Goal: Task Accomplishment & Management: Manage account settings

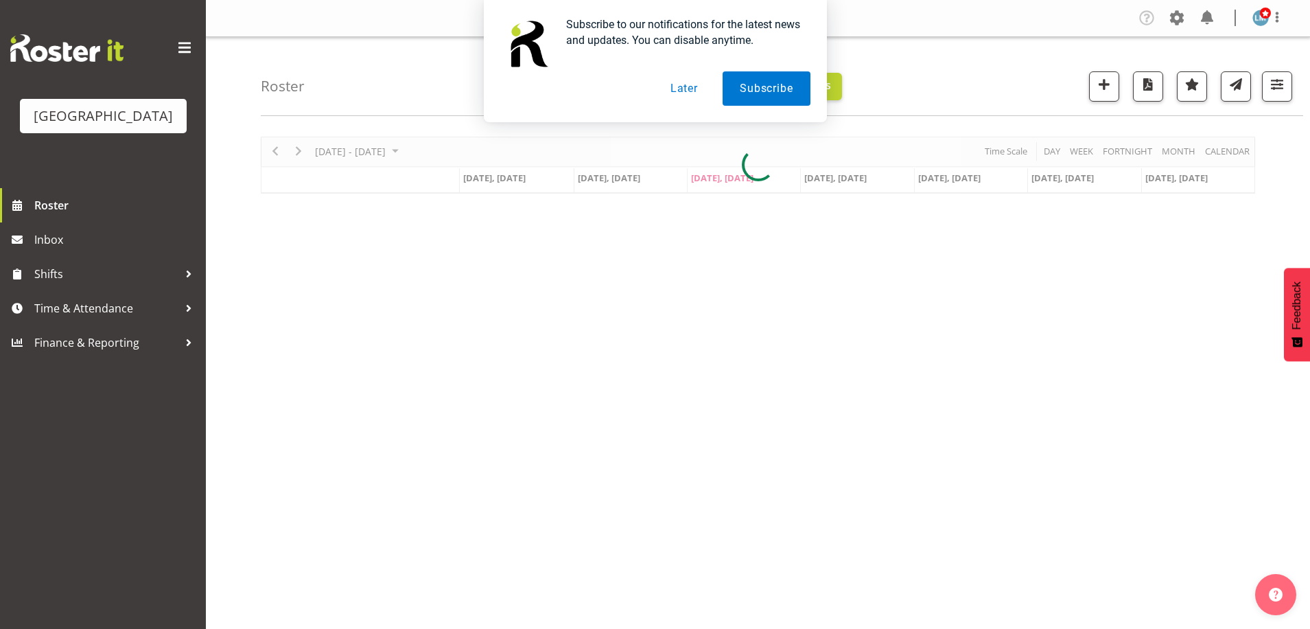
click at [677, 92] on button "Later" at bounding box center [684, 88] width 62 height 34
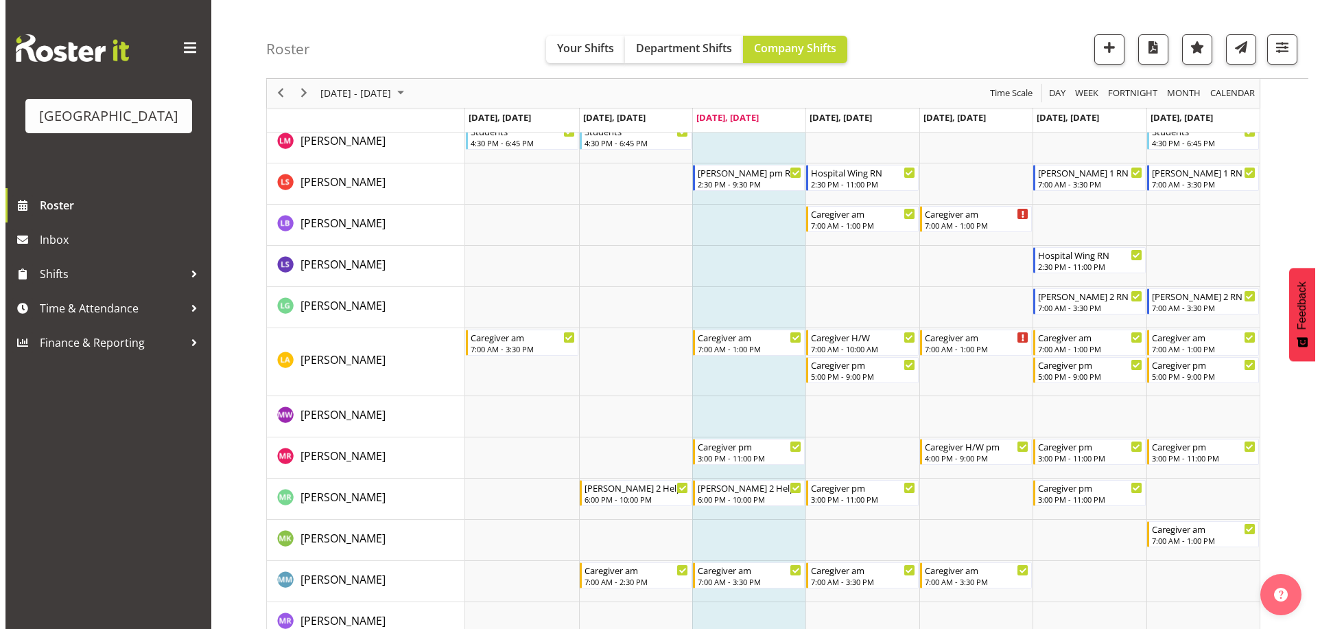
scroll to position [3088, 0]
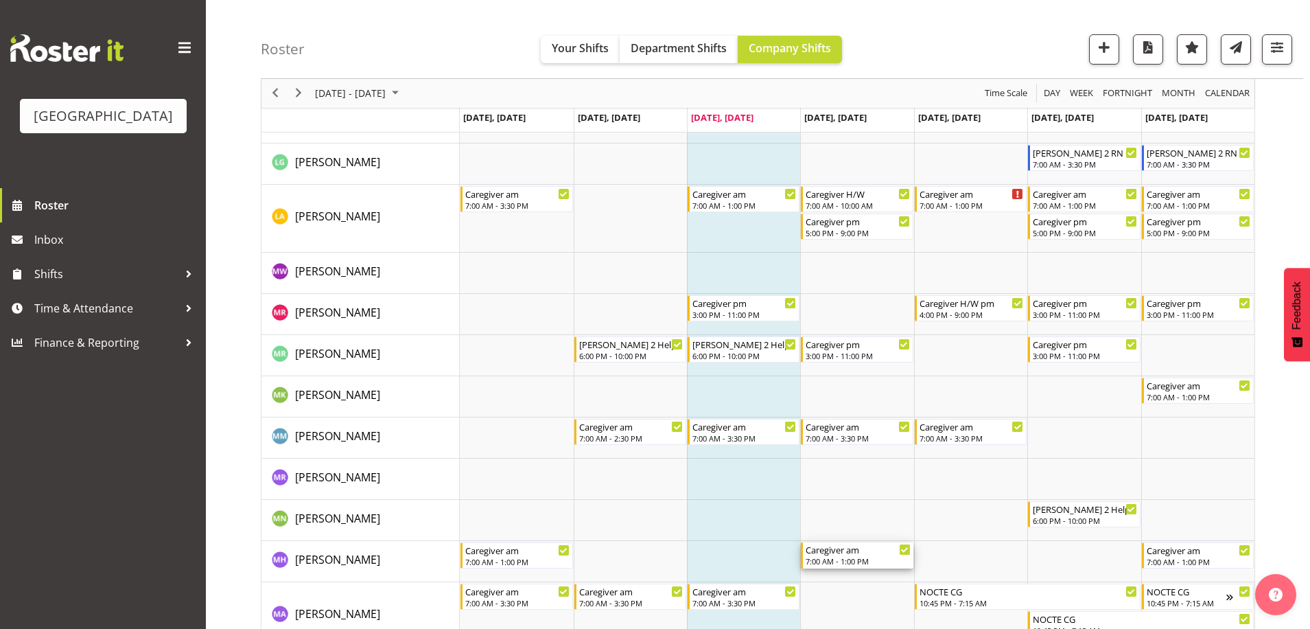
click at [845, 560] on div "7:00 AM - 1:00 PM" at bounding box center [858, 560] width 104 height 11
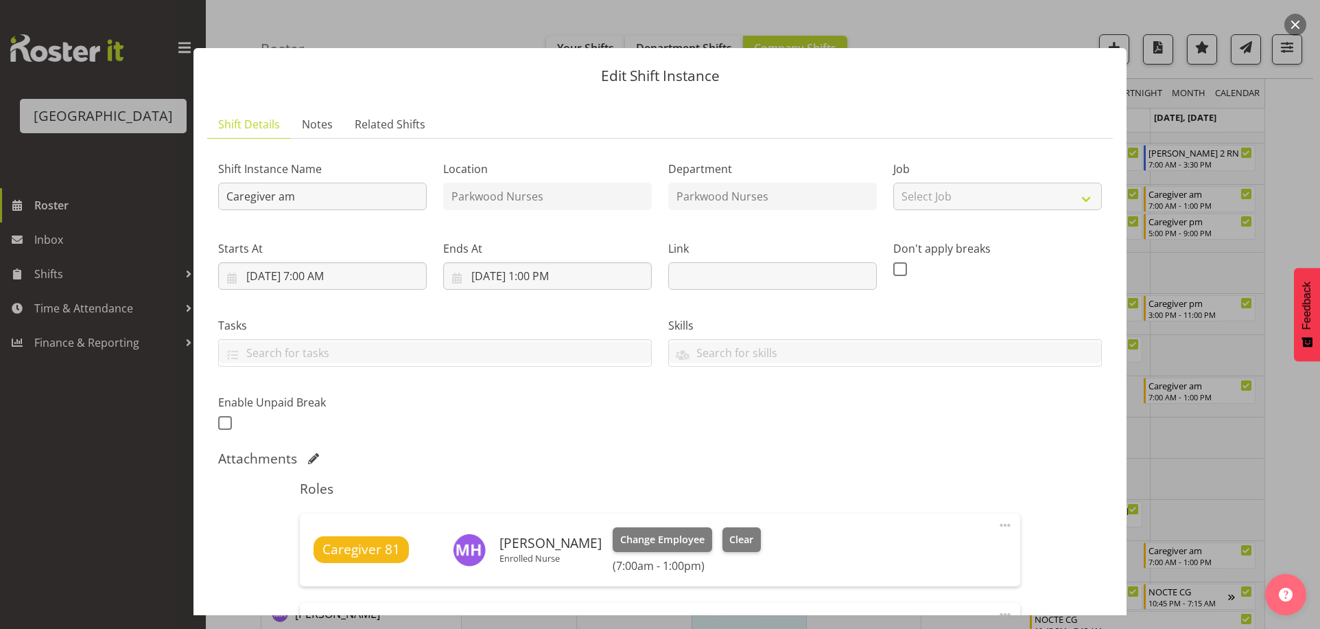
scroll to position [69, 0]
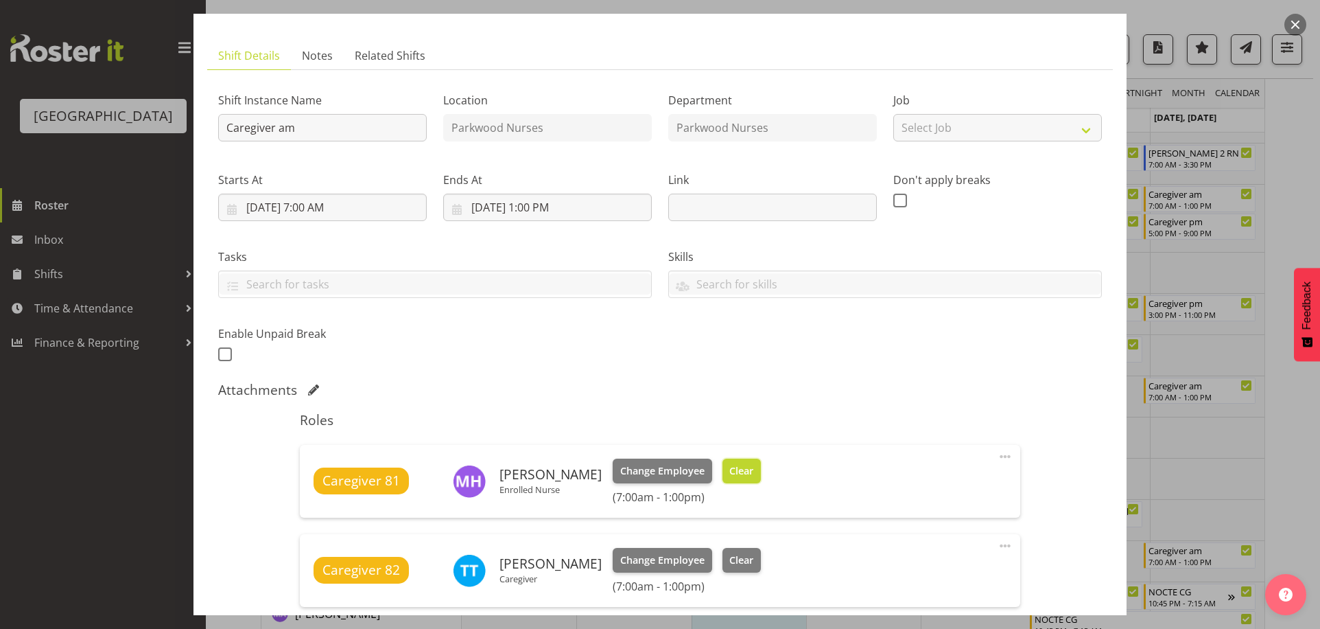
click at [729, 469] on span "Clear" at bounding box center [741, 470] width 24 height 15
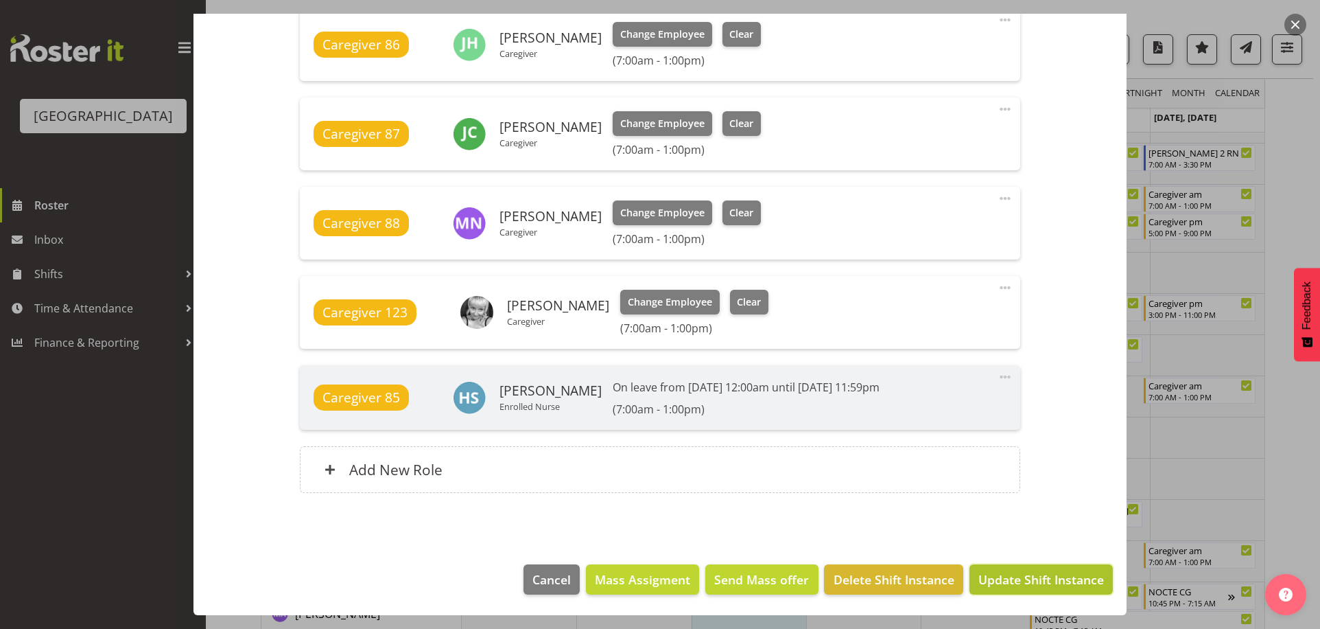
click at [1066, 582] on span "Update Shift Instance" at bounding box center [1041, 579] width 126 height 18
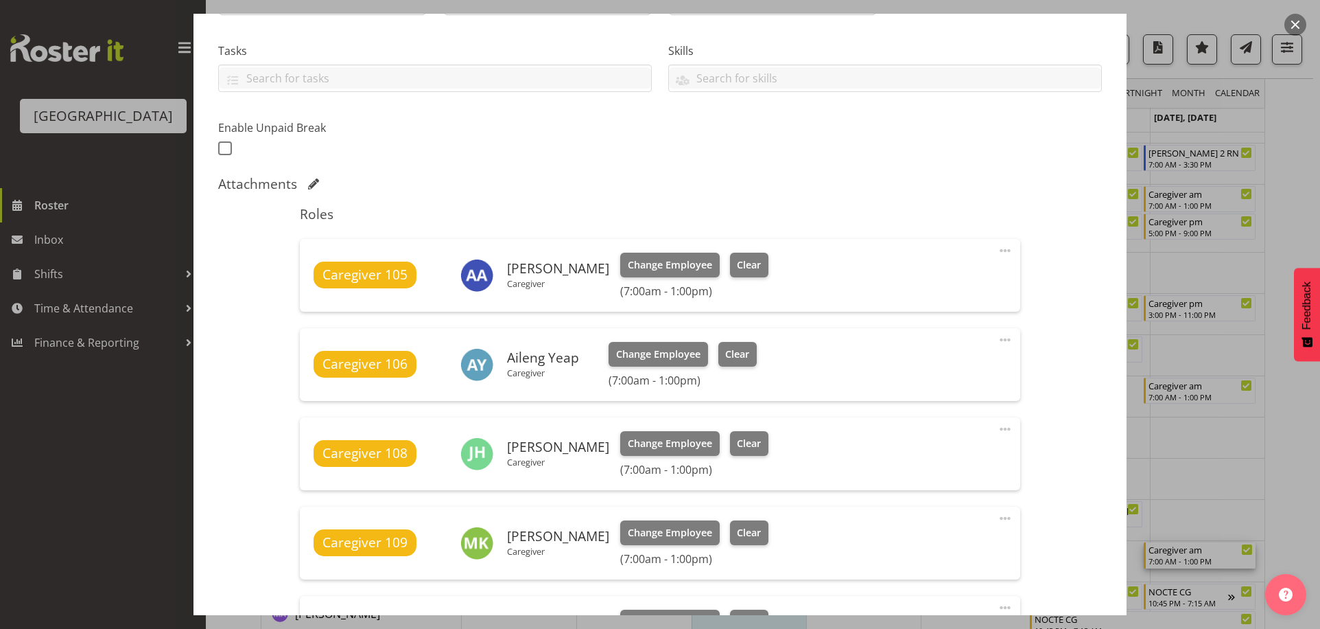
scroll to position [480, 0]
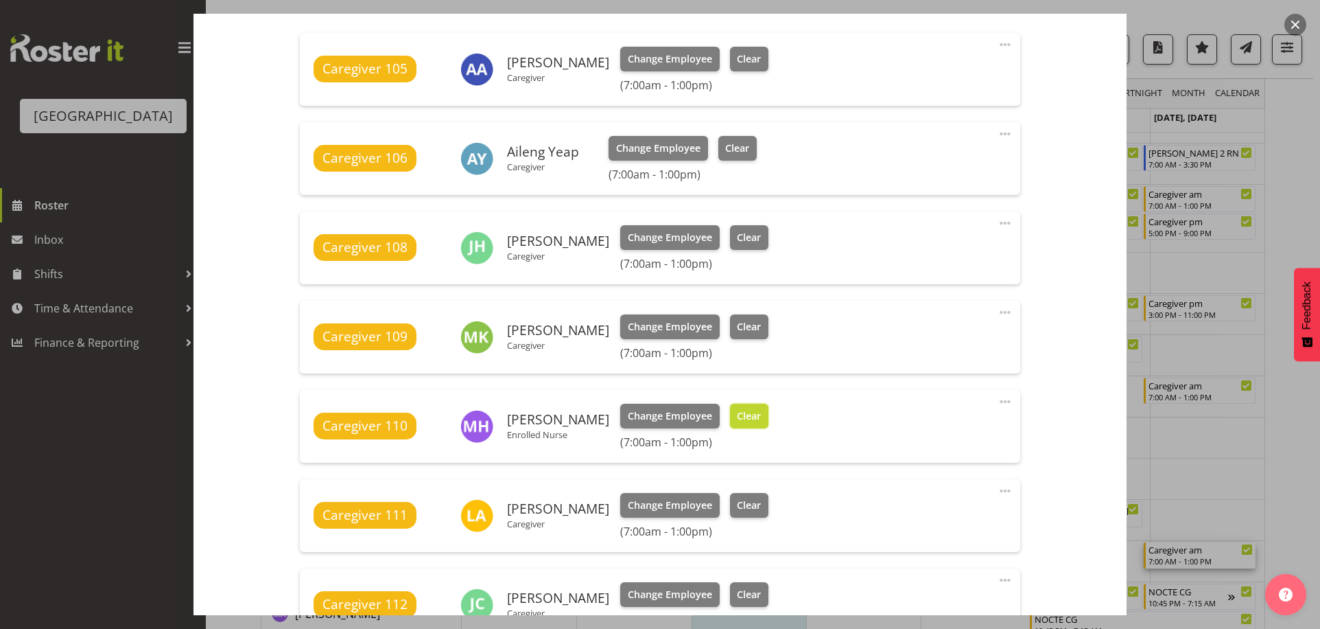
click at [749, 419] on button "Clear" at bounding box center [749, 415] width 39 height 25
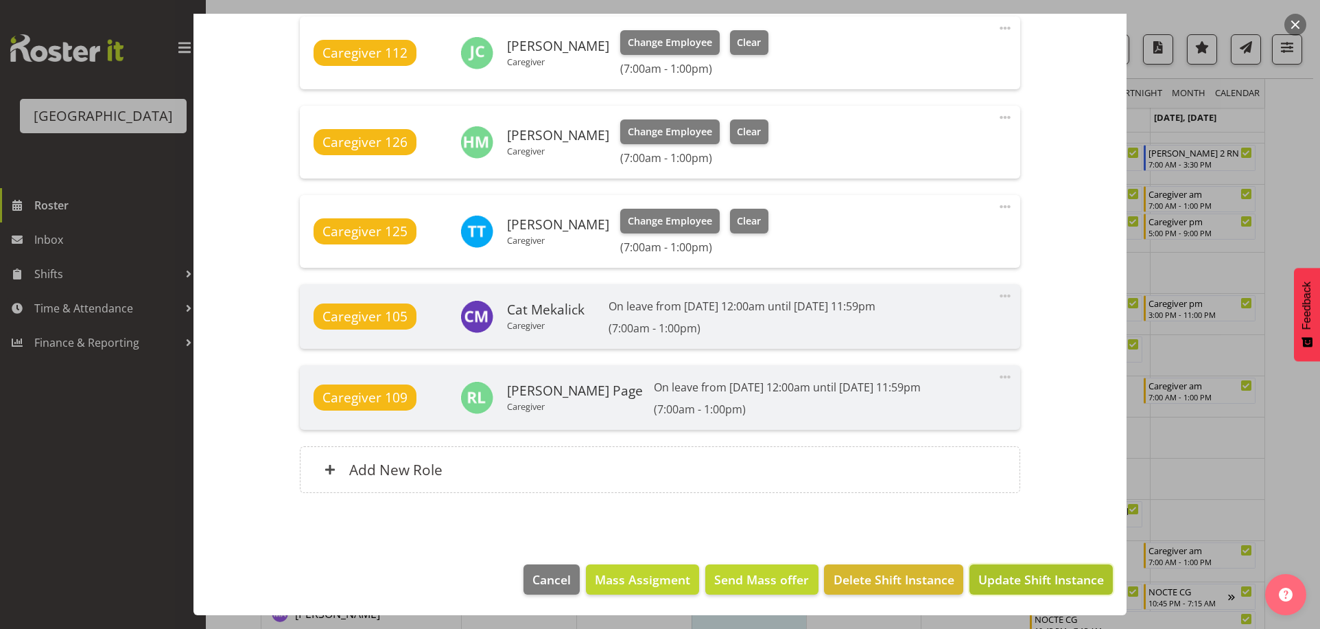
click at [1076, 581] on span "Update Shift Instance" at bounding box center [1041, 579] width 126 height 18
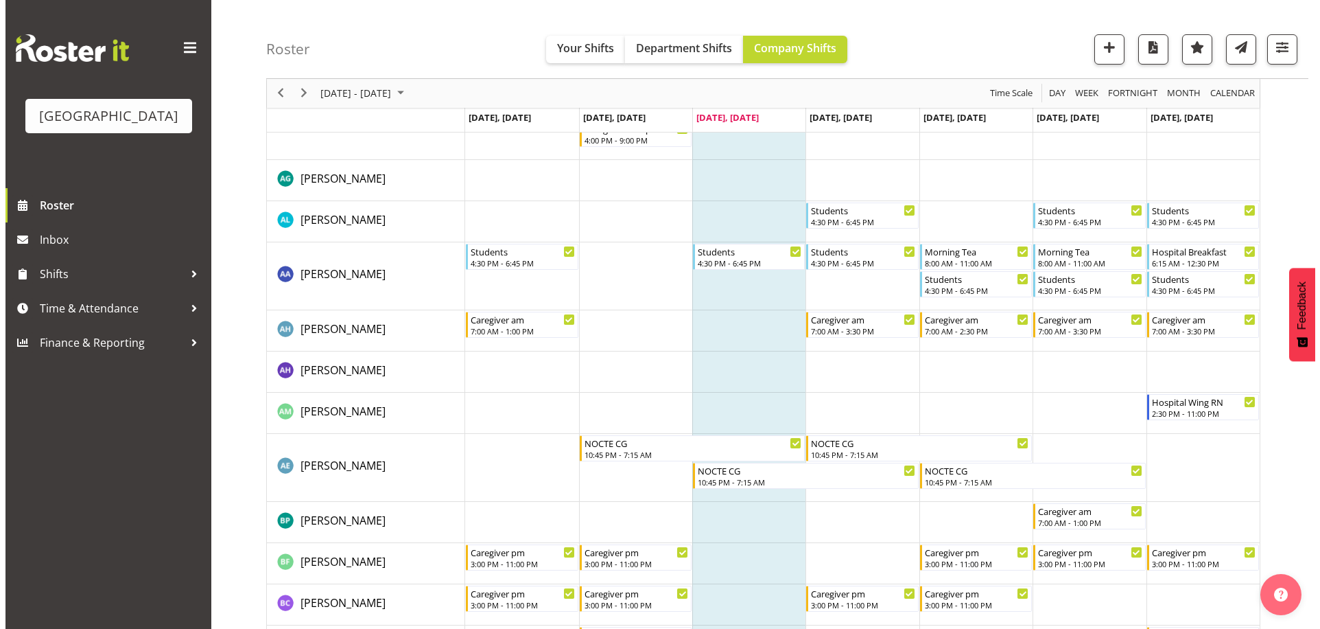
scroll to position [0, 0]
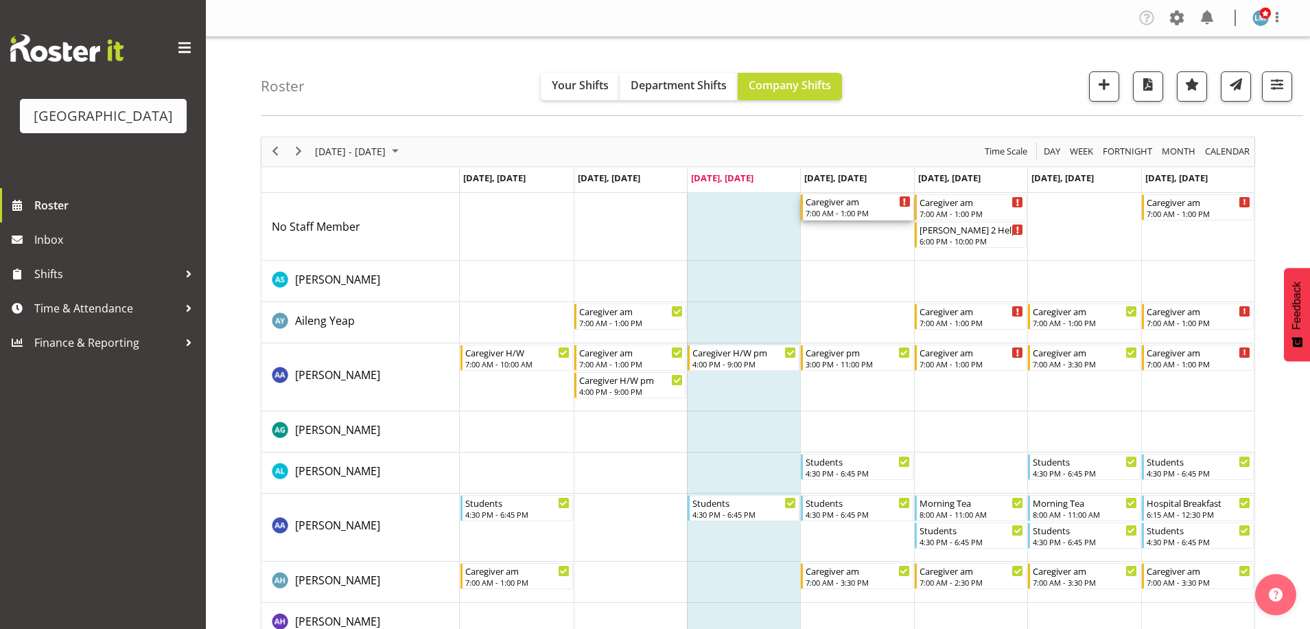
click at [862, 213] on div "7:00 AM - 1:00 PM" at bounding box center [858, 212] width 104 height 11
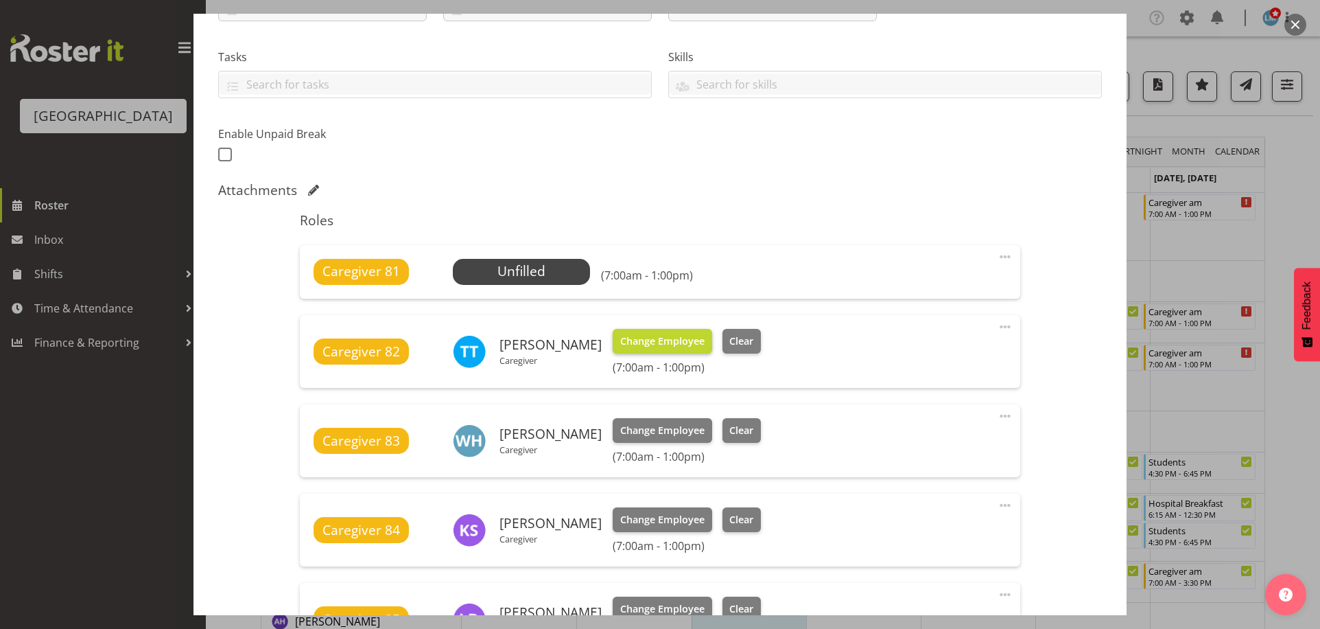
scroll to position [274, 0]
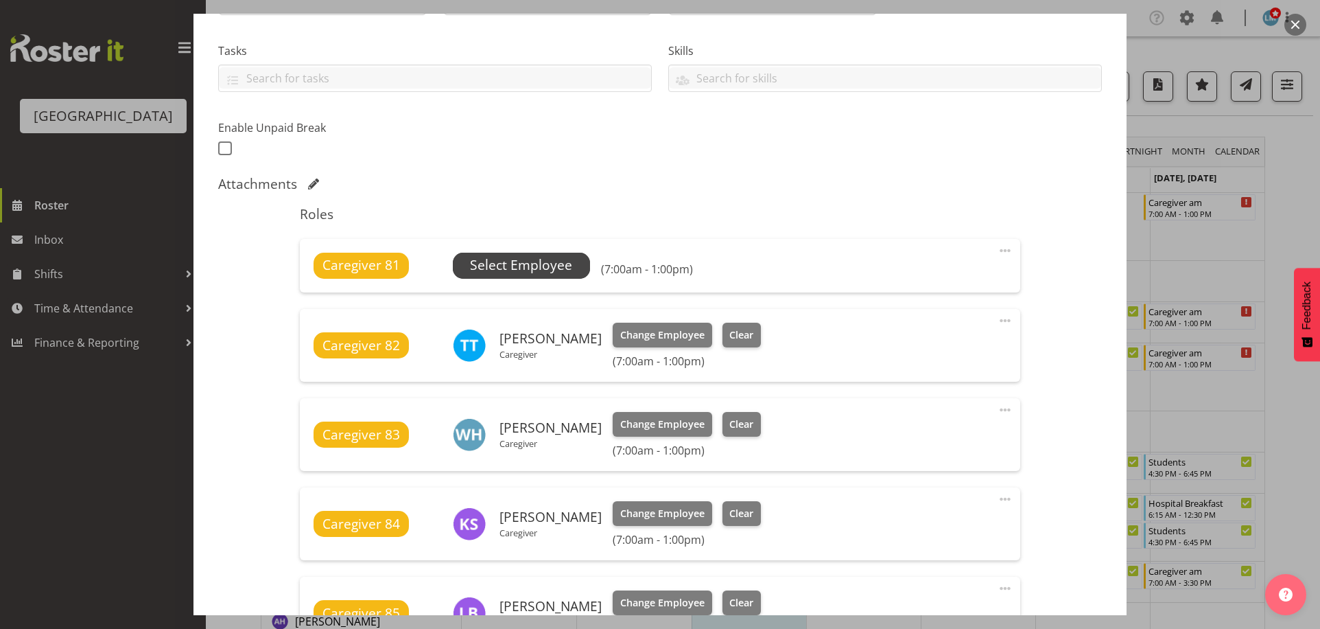
click at [517, 267] on span "Select Employee" at bounding box center [521, 265] width 102 height 20
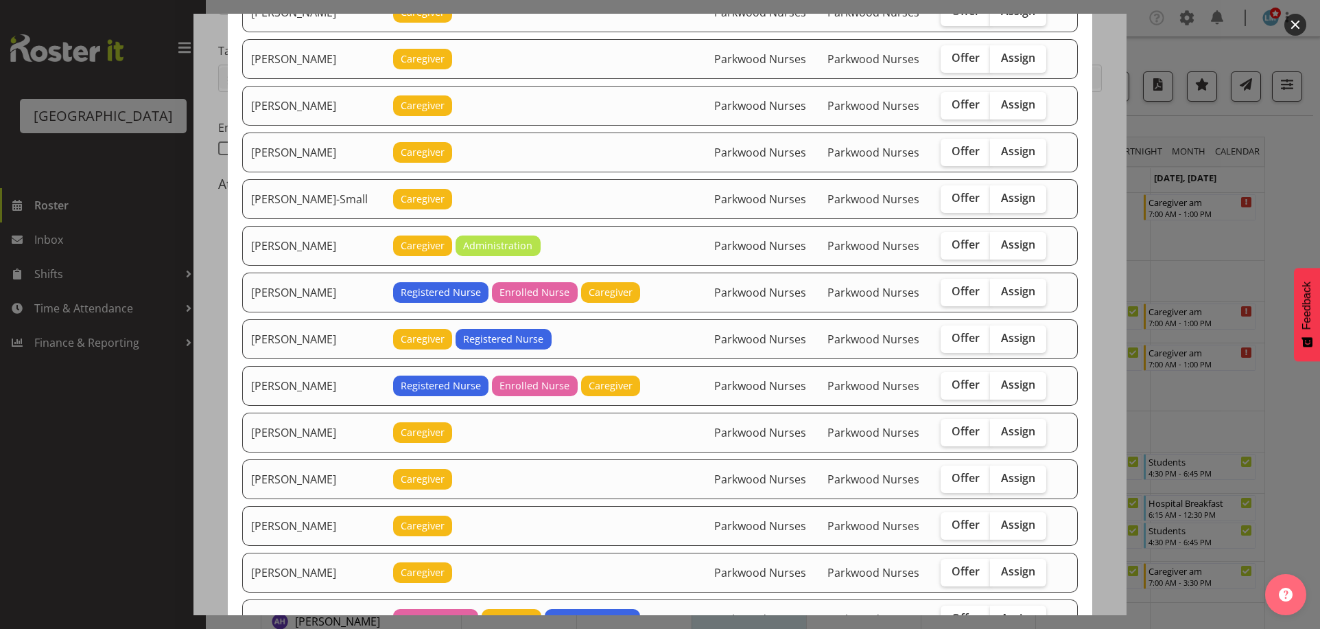
scroll to position [1029, 0]
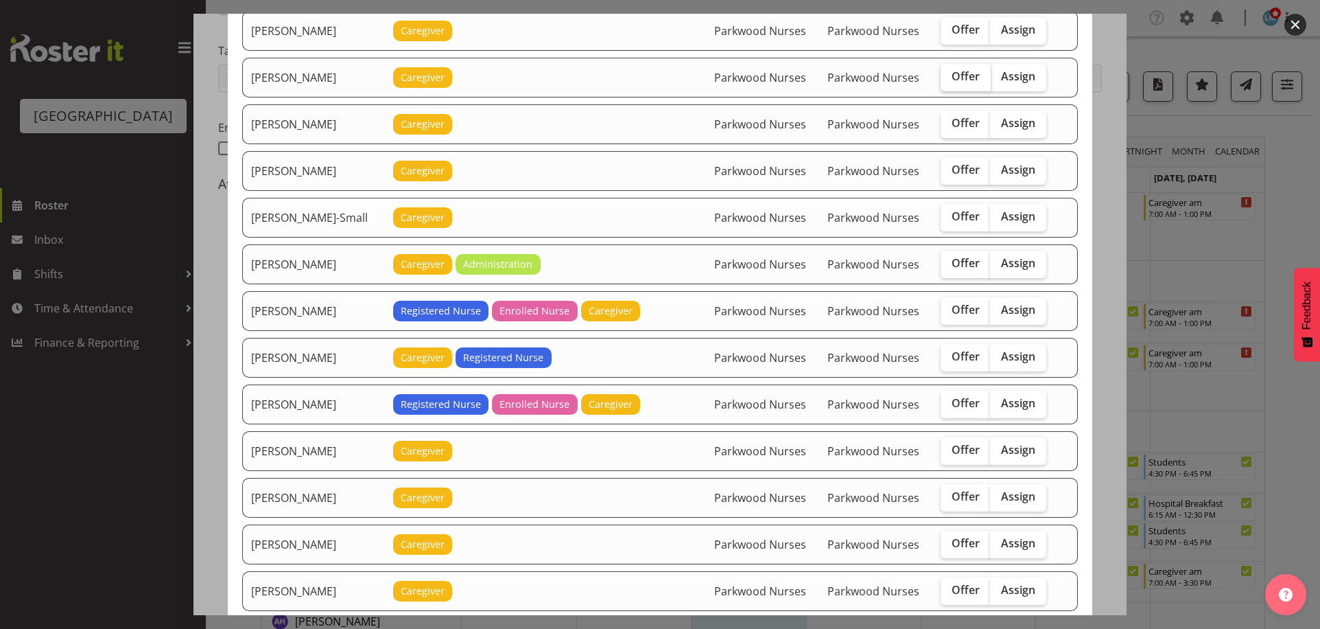
click at [964, 77] on span "Offer" at bounding box center [966, 76] width 28 height 14
click at [950, 77] on input "Offer" at bounding box center [945, 76] width 9 height 9
checkbox input "true"
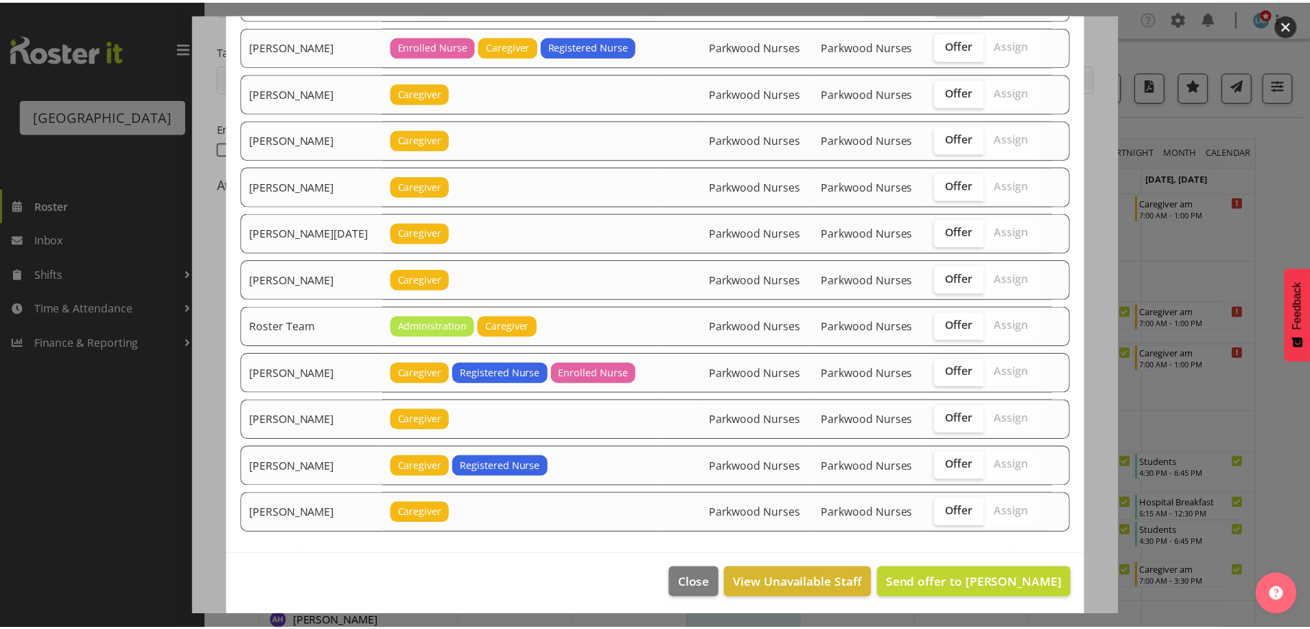
scroll to position [1624, 0]
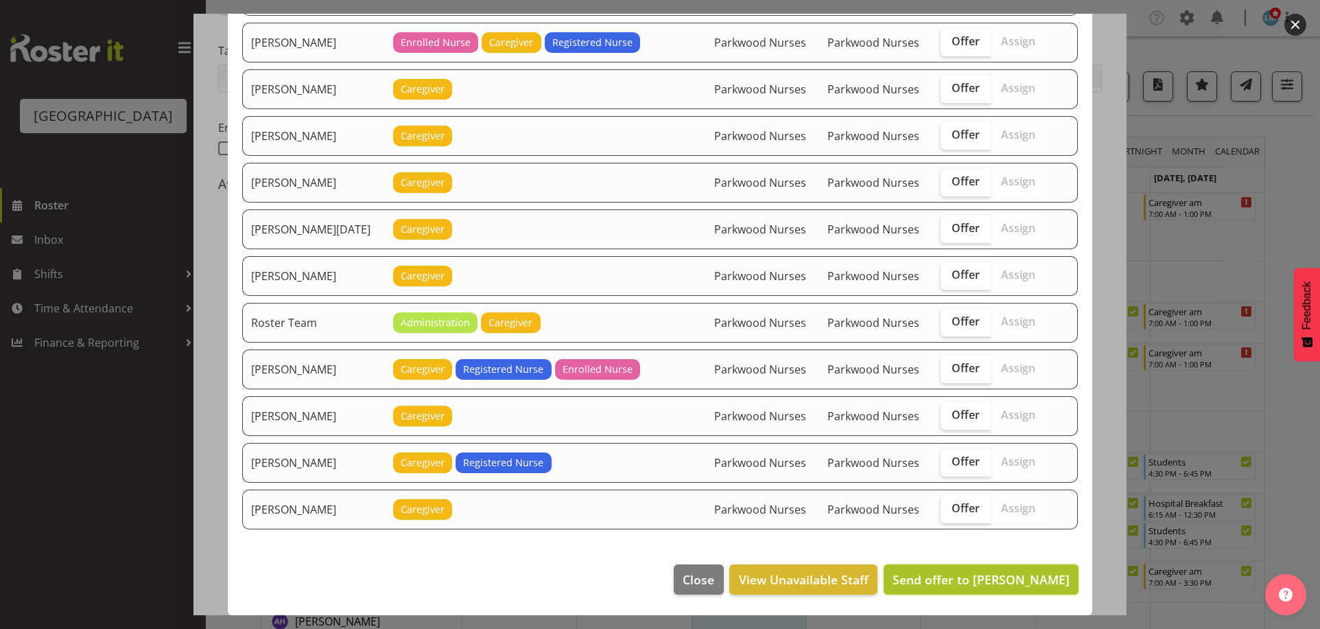
click at [957, 580] on span "Send offer to Jessa Catapang" at bounding box center [981, 579] width 177 height 16
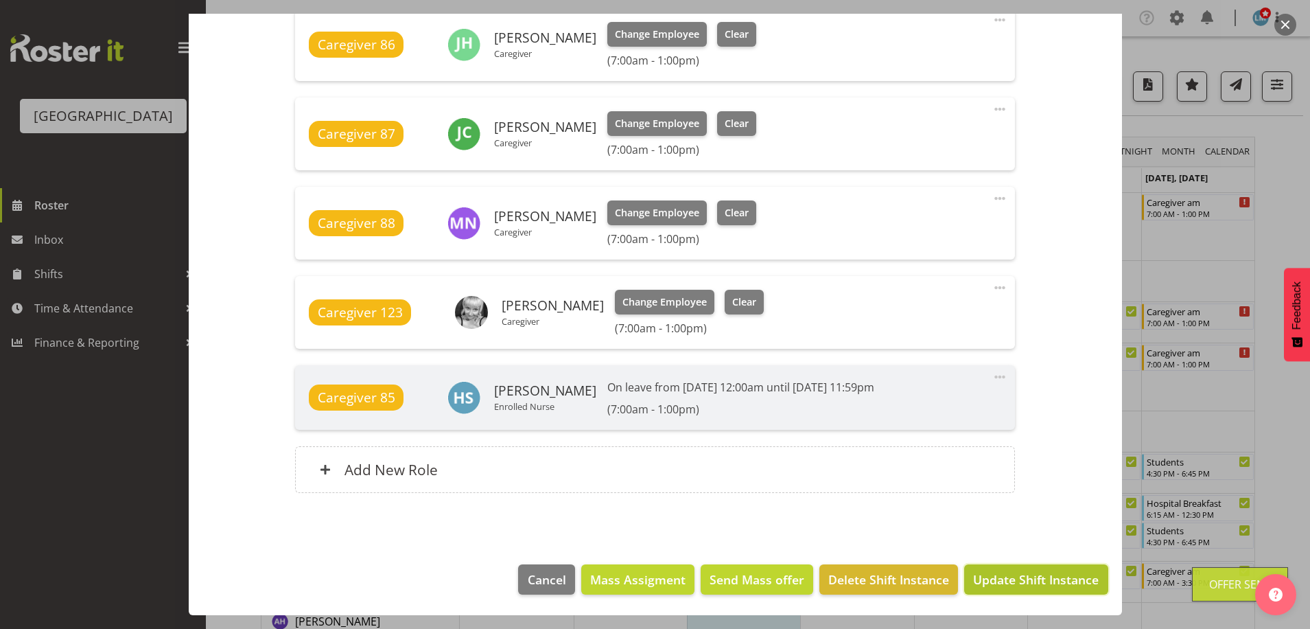
click at [1000, 578] on span "Update Shift Instance" at bounding box center [1036, 579] width 126 height 18
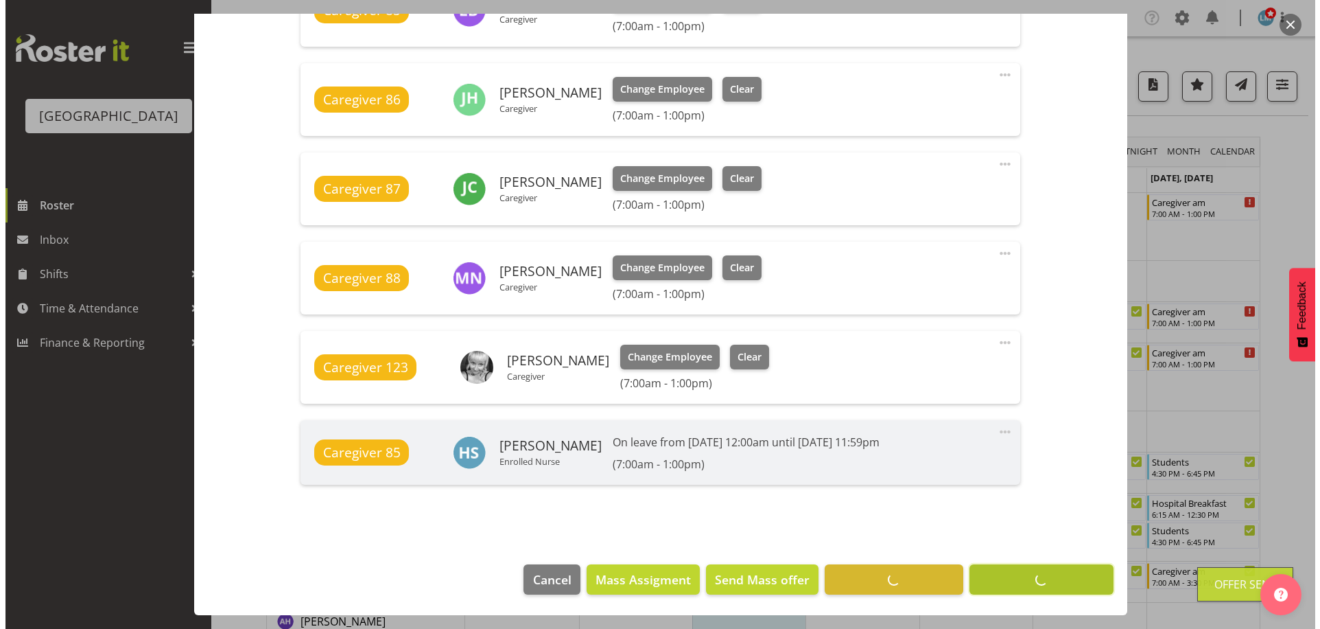
scroll to position [877, 0]
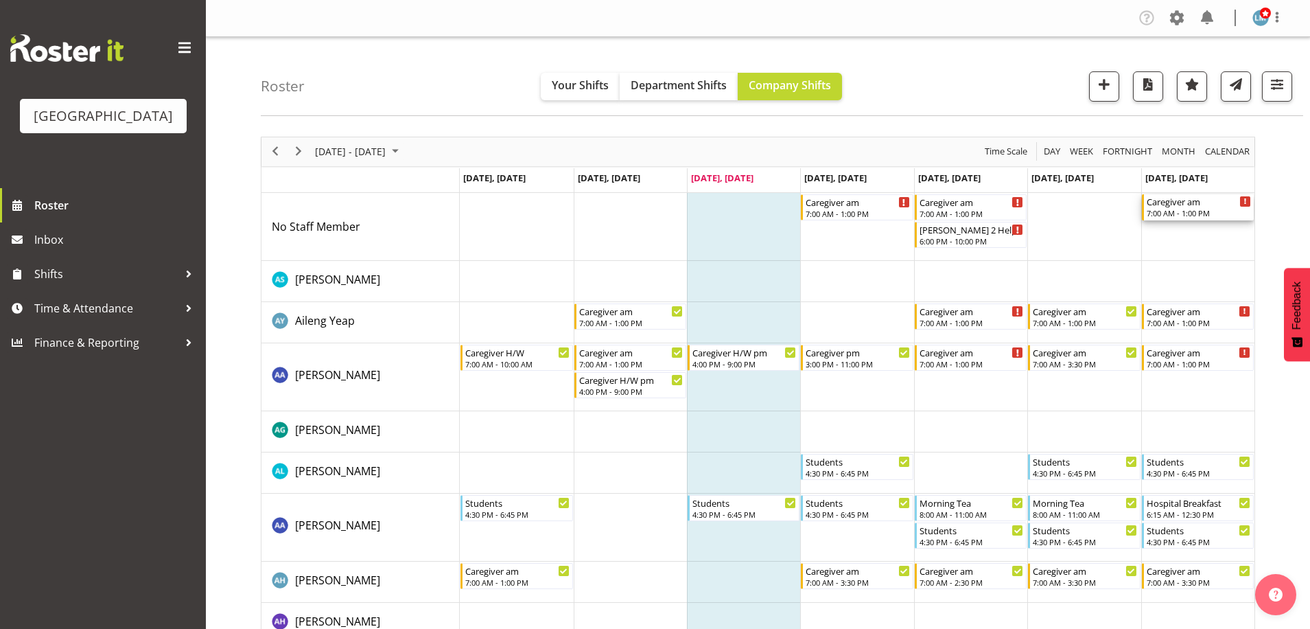
click at [1197, 210] on div "7:00 AM - 1:00 PM" at bounding box center [1199, 212] width 104 height 11
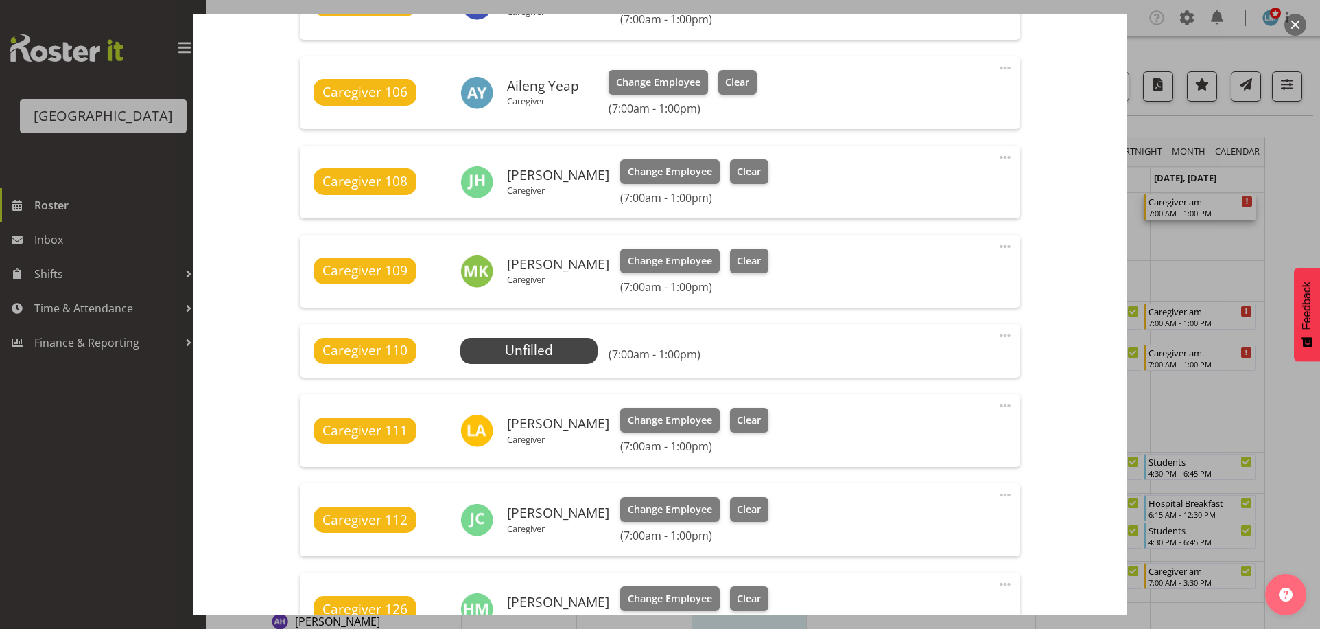
scroll to position [549, 0]
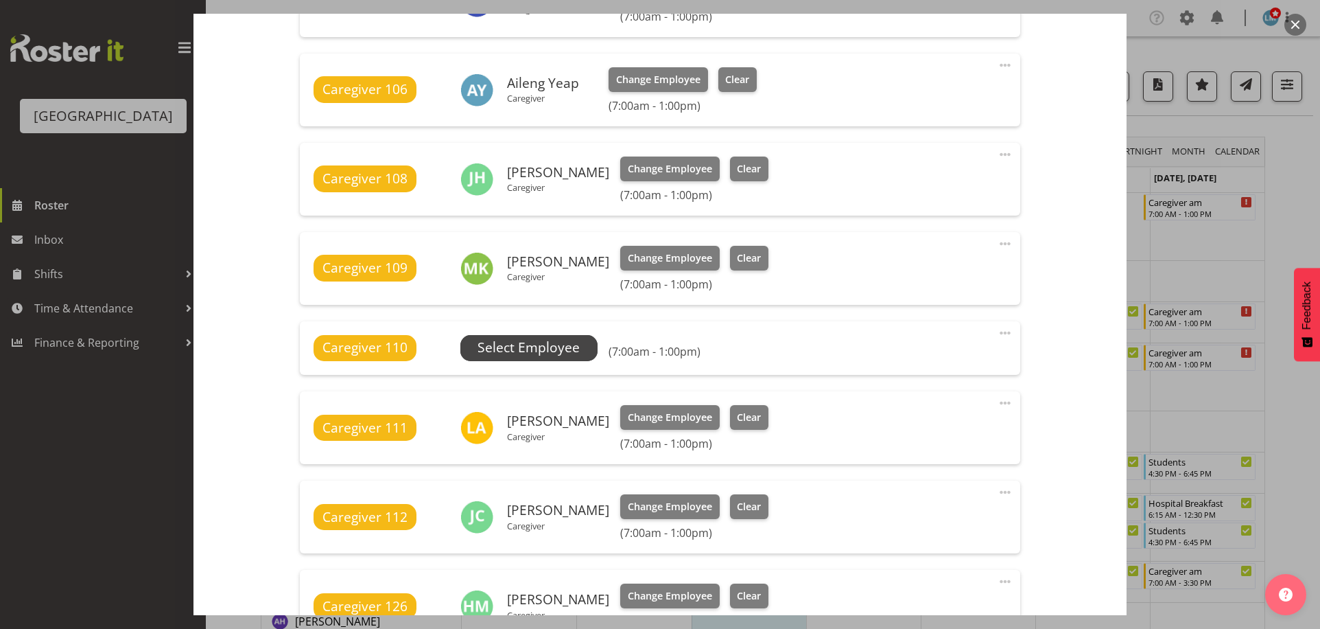
click at [556, 351] on span "Select Employee" at bounding box center [529, 348] width 102 height 20
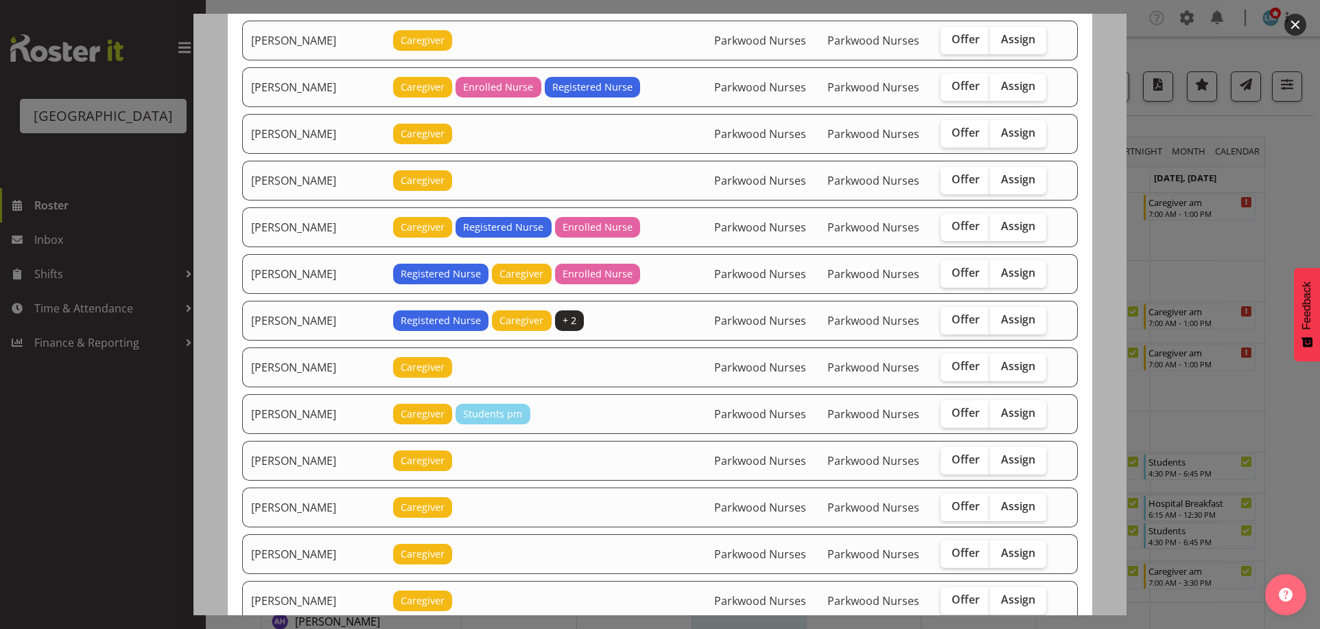
scroll to position [274, 0]
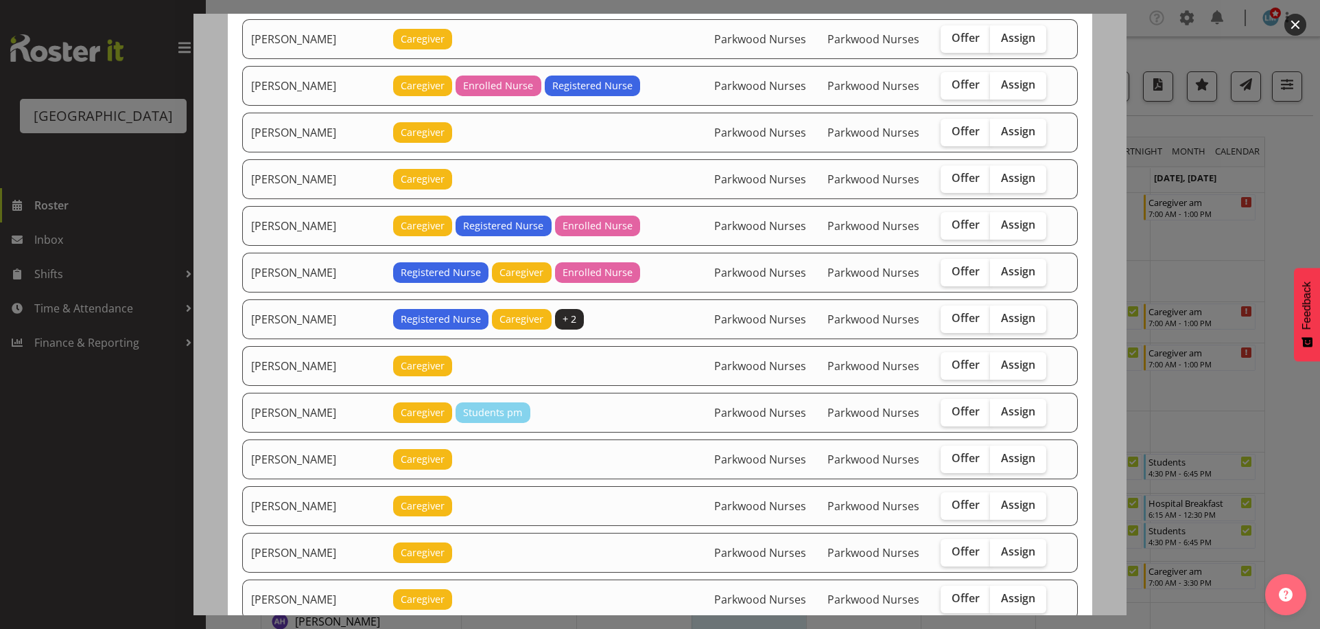
click at [1309, 219] on div at bounding box center [660, 314] width 1320 height 629
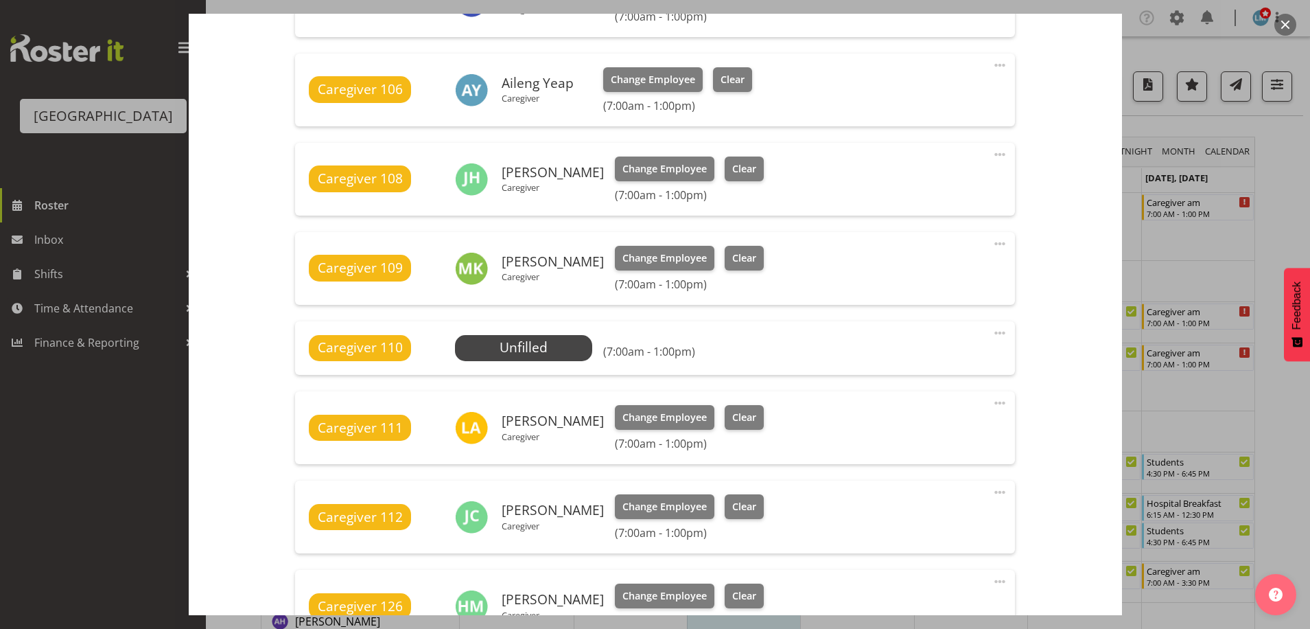
click at [1304, 215] on div at bounding box center [655, 314] width 1310 height 629
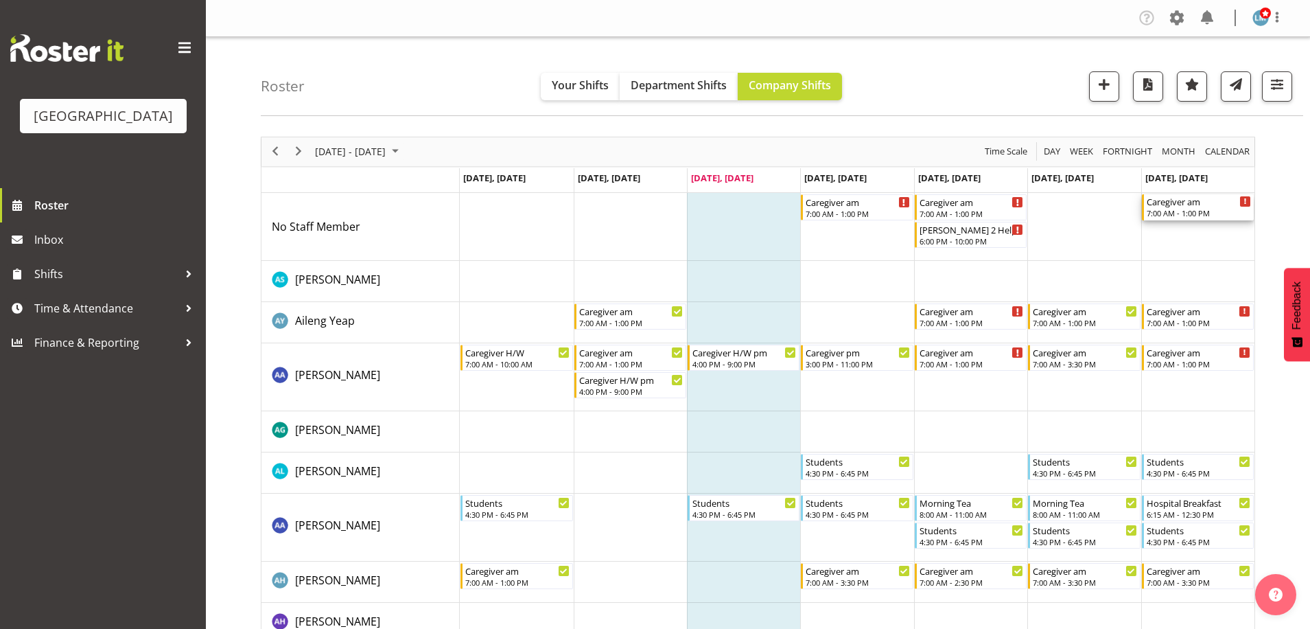
click at [1204, 203] on div "Caregiver am" at bounding box center [1199, 201] width 104 height 14
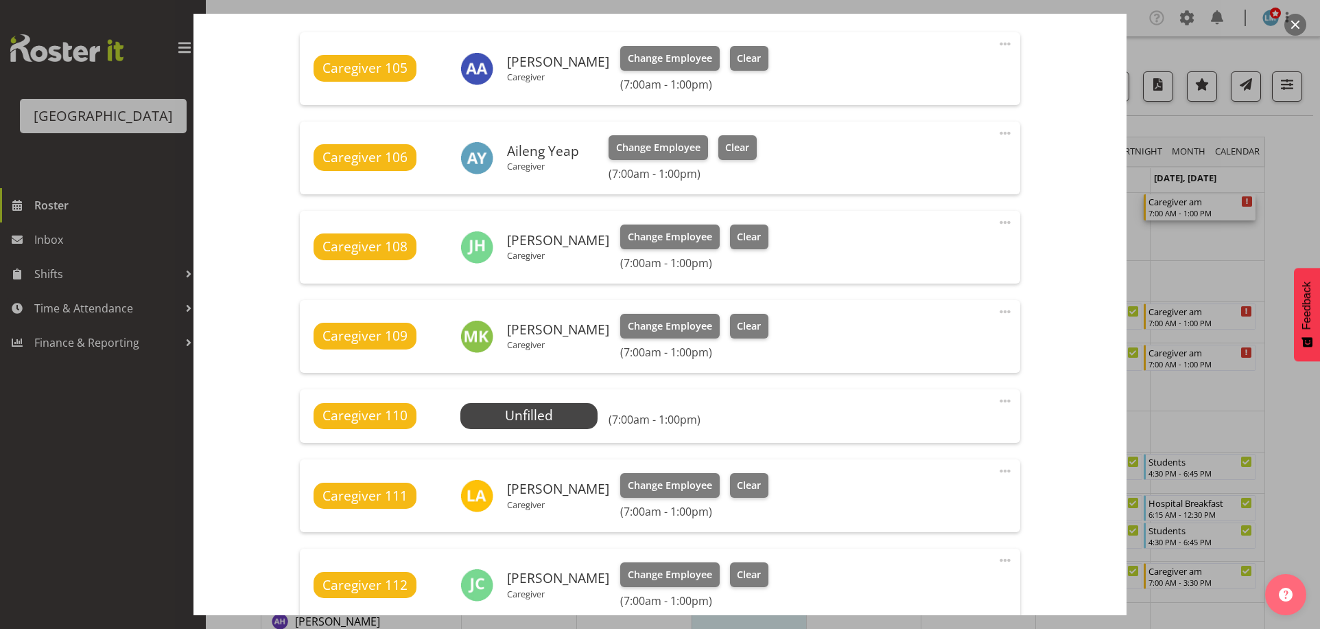
scroll to position [480, 0]
click at [588, 413] on span "Select Employee" at bounding box center [528, 416] width 137 height 26
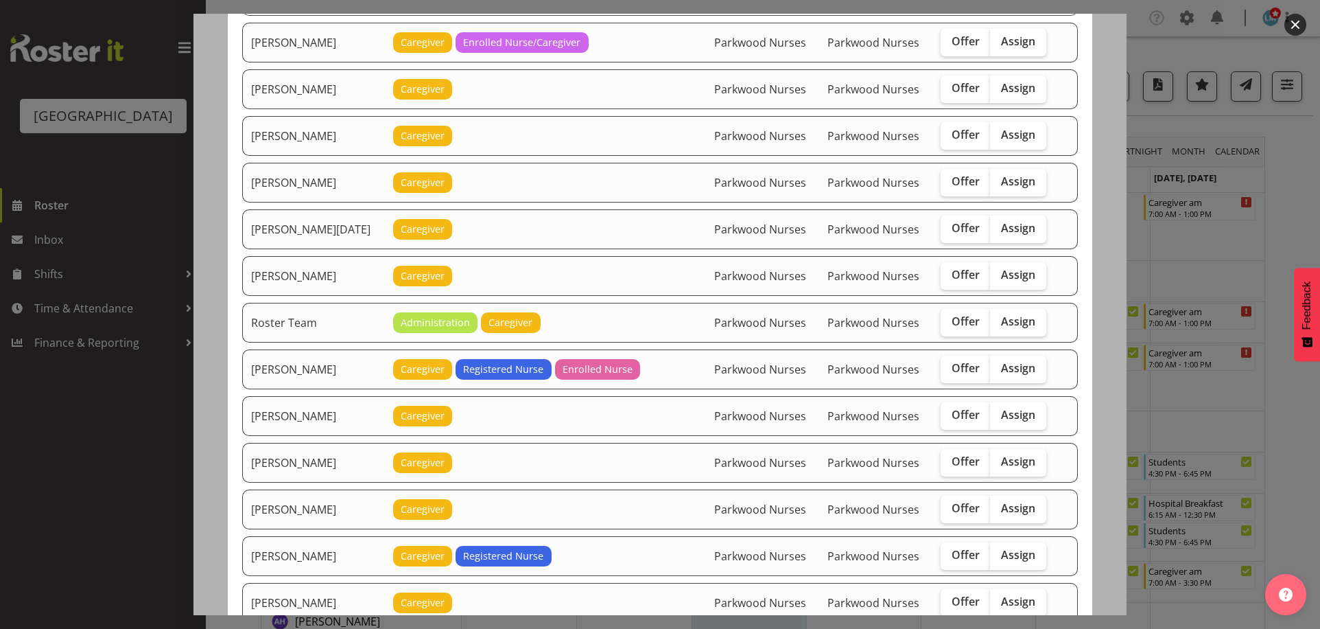
scroll to position [1578, 0]
click at [965, 518] on label "Offer" at bounding box center [966, 508] width 50 height 27
click at [950, 512] on input "Offer" at bounding box center [945, 507] width 9 height 9
checkbox input "true"
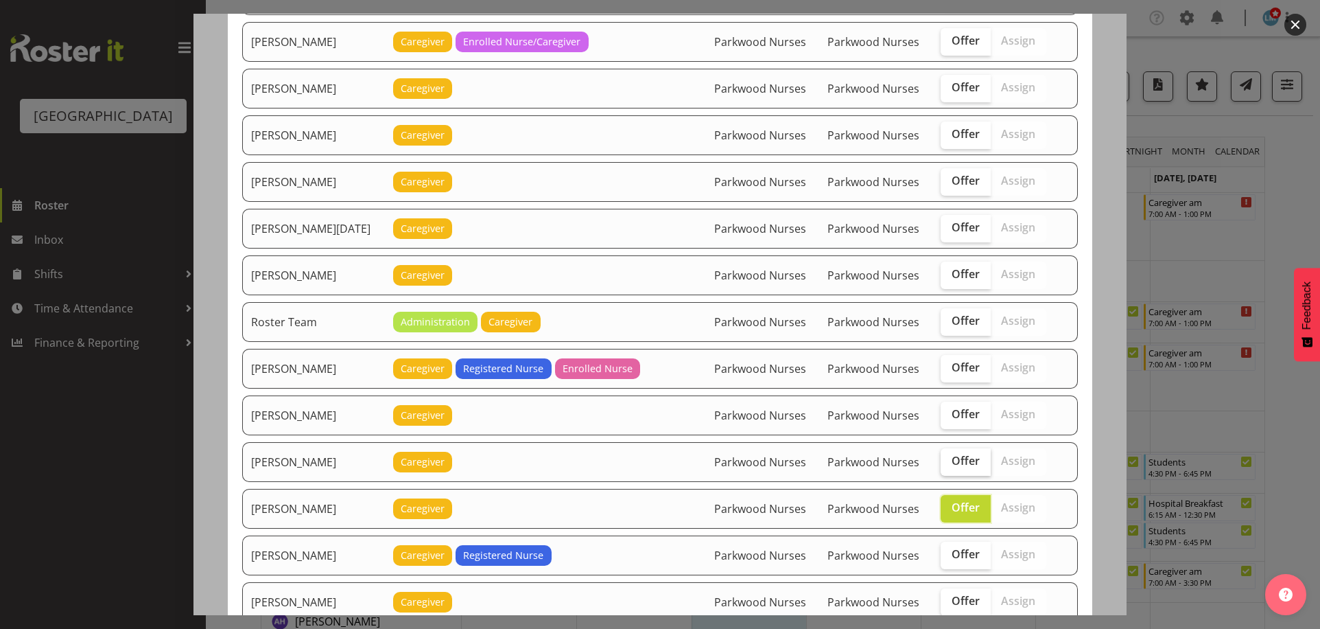
click at [960, 467] on span "Offer" at bounding box center [966, 461] width 28 height 14
click at [950, 465] on input "Offer" at bounding box center [945, 460] width 9 height 9
checkbox input "true"
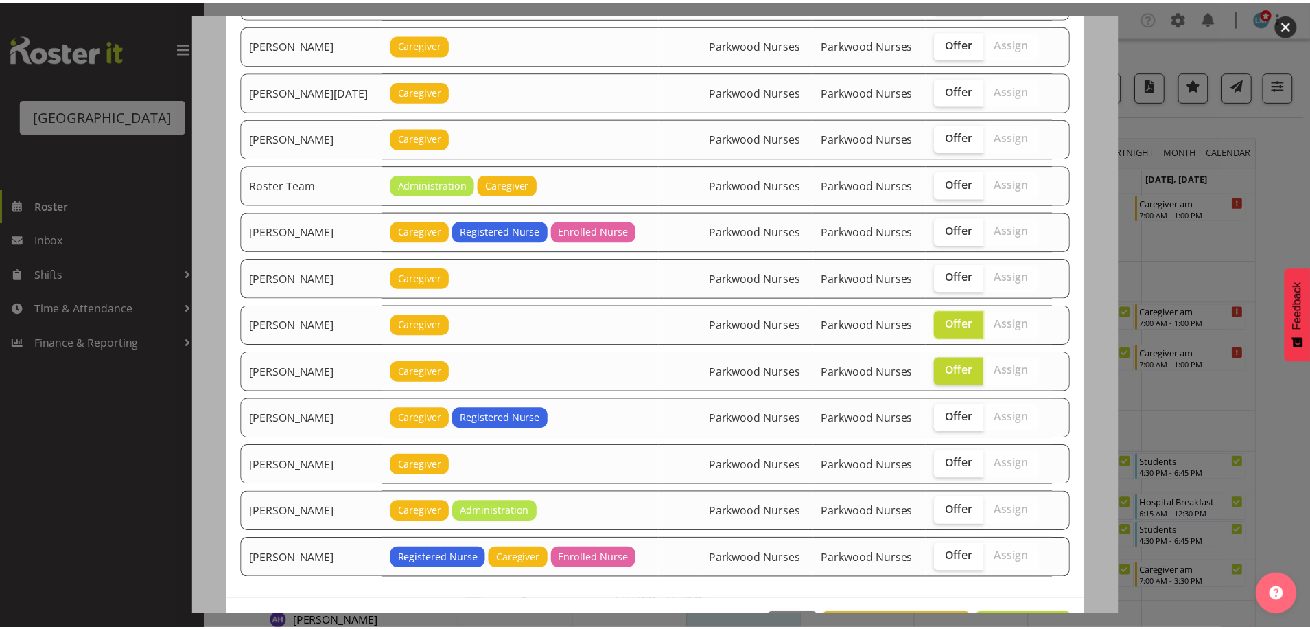
scroll to position [1764, 0]
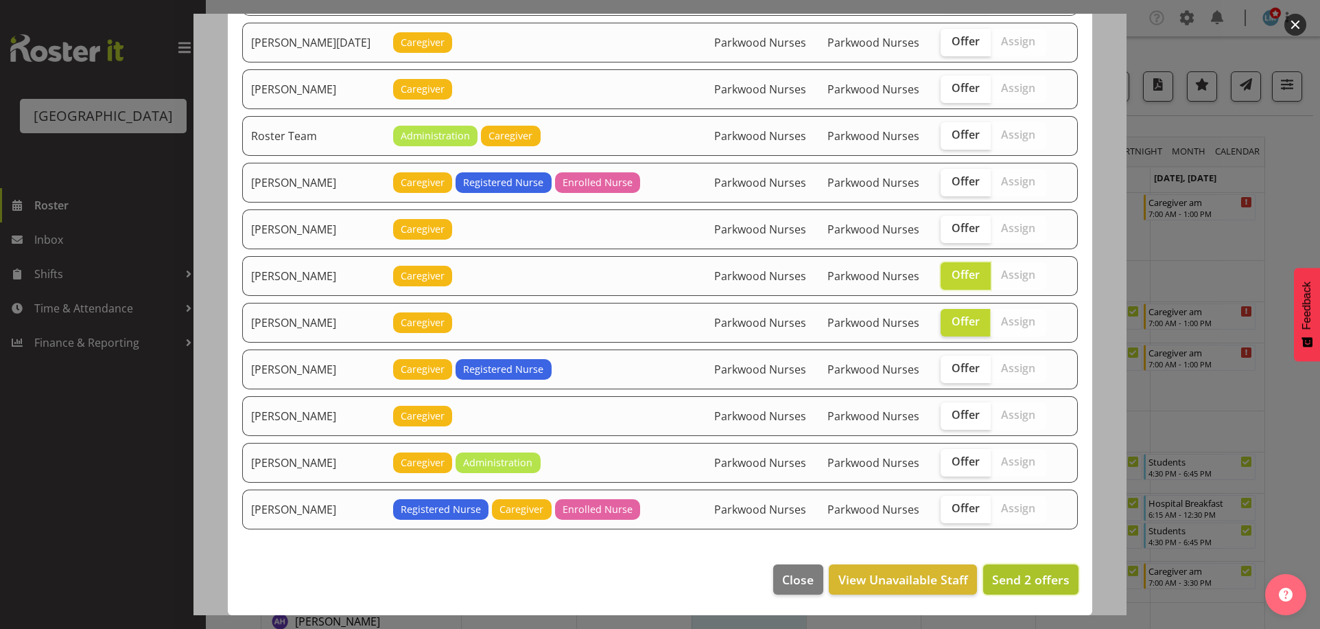
click at [1048, 576] on span "Send 2 offers" at bounding box center [1031, 579] width 78 height 16
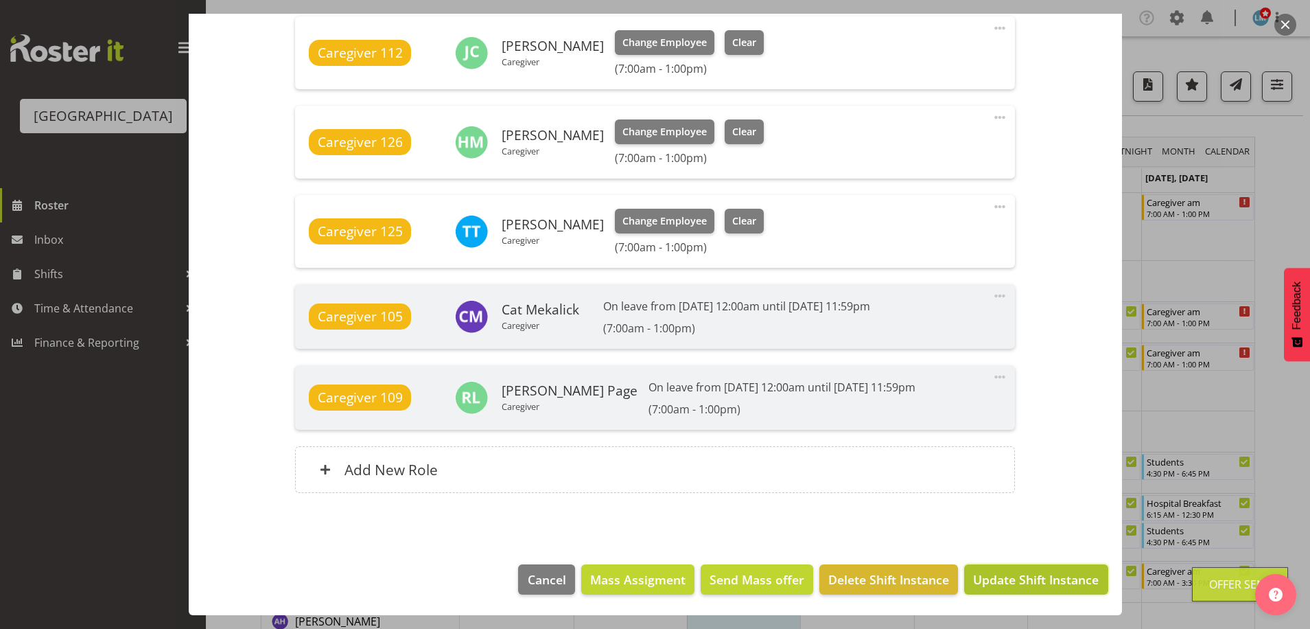
click at [1048, 578] on span "Update Shift Instance" at bounding box center [1036, 579] width 126 height 18
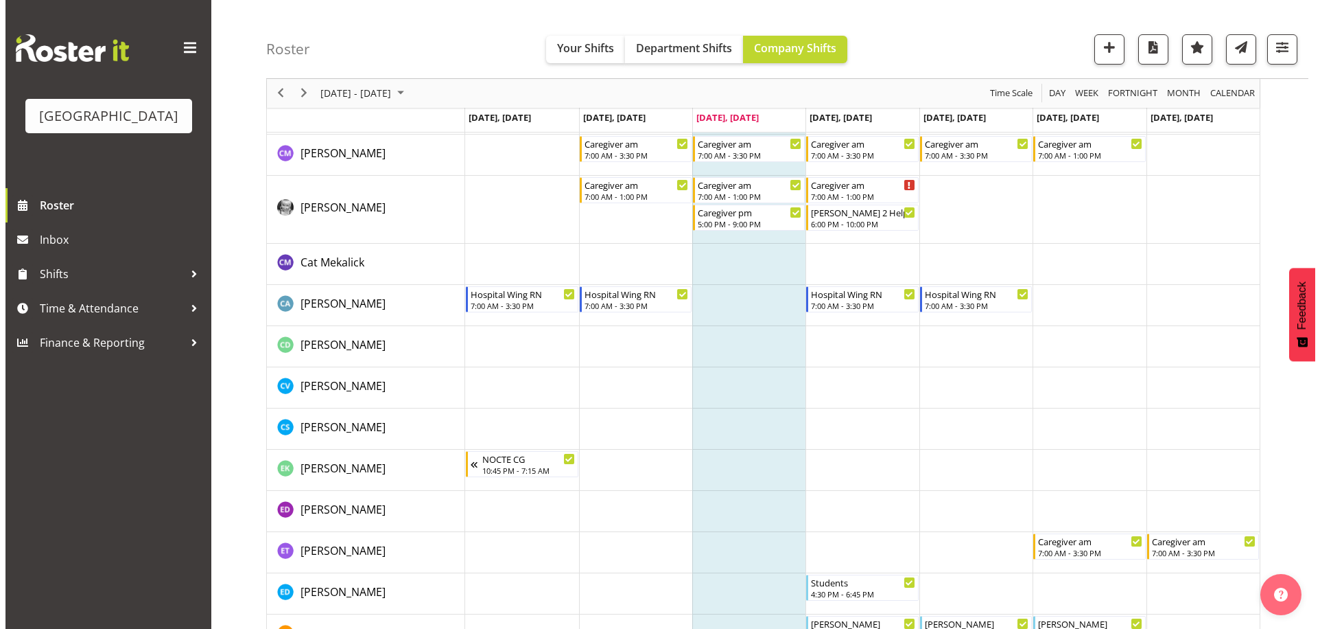
scroll to position [1098, 0]
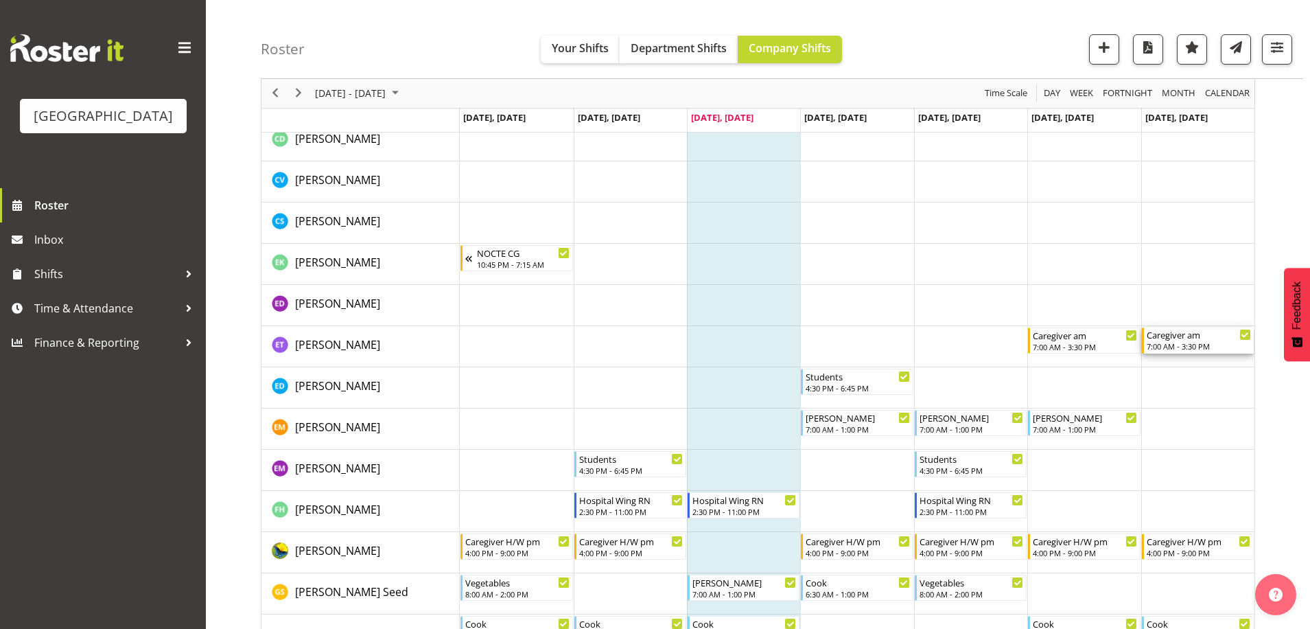
click at [1194, 347] on div "7:00 AM - 3:30 PM" at bounding box center [1199, 345] width 104 height 11
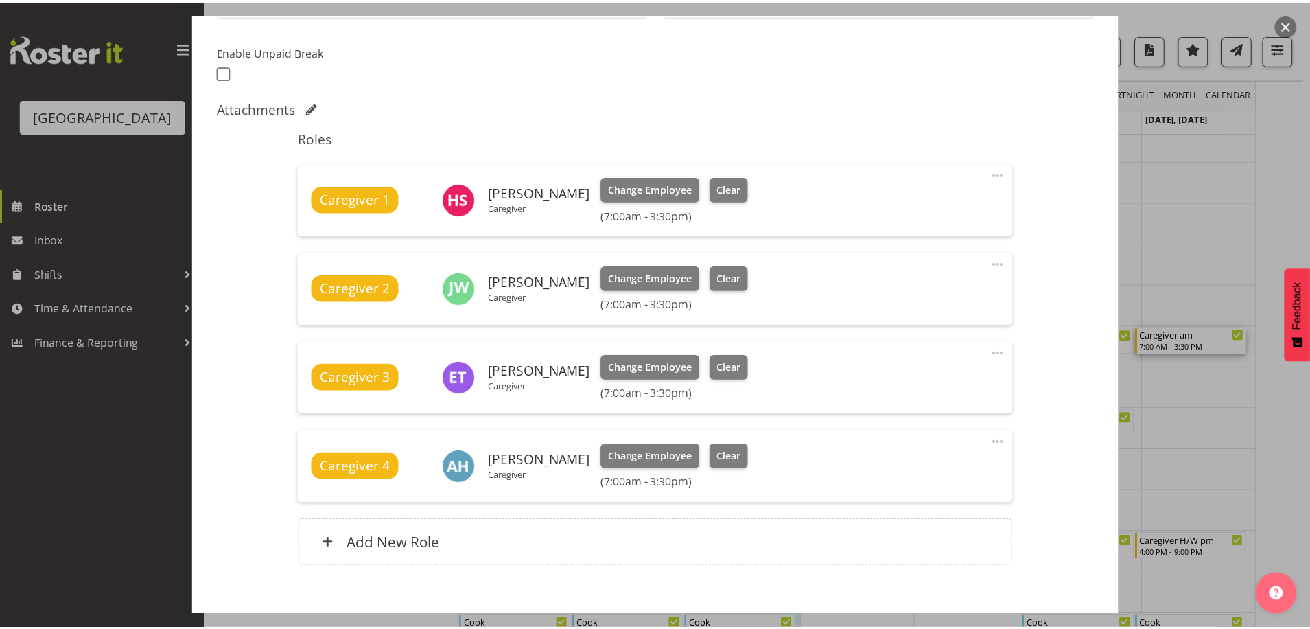
scroll to position [274, 0]
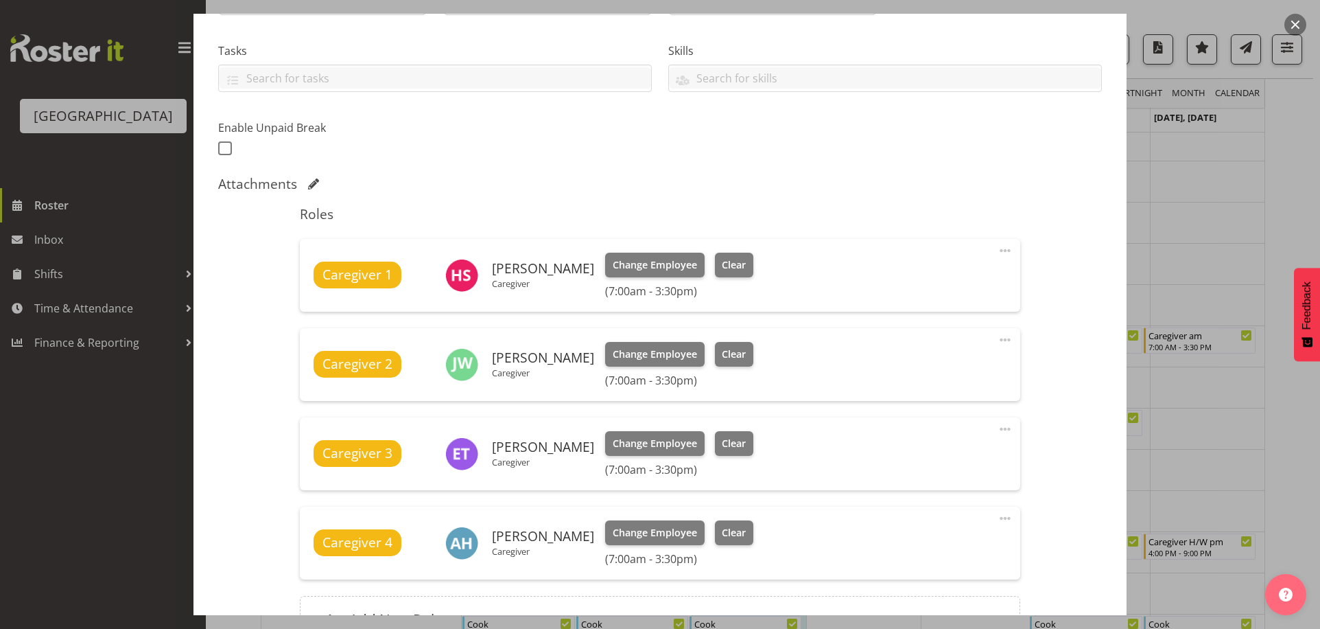
click at [1278, 199] on div at bounding box center [660, 314] width 1320 height 629
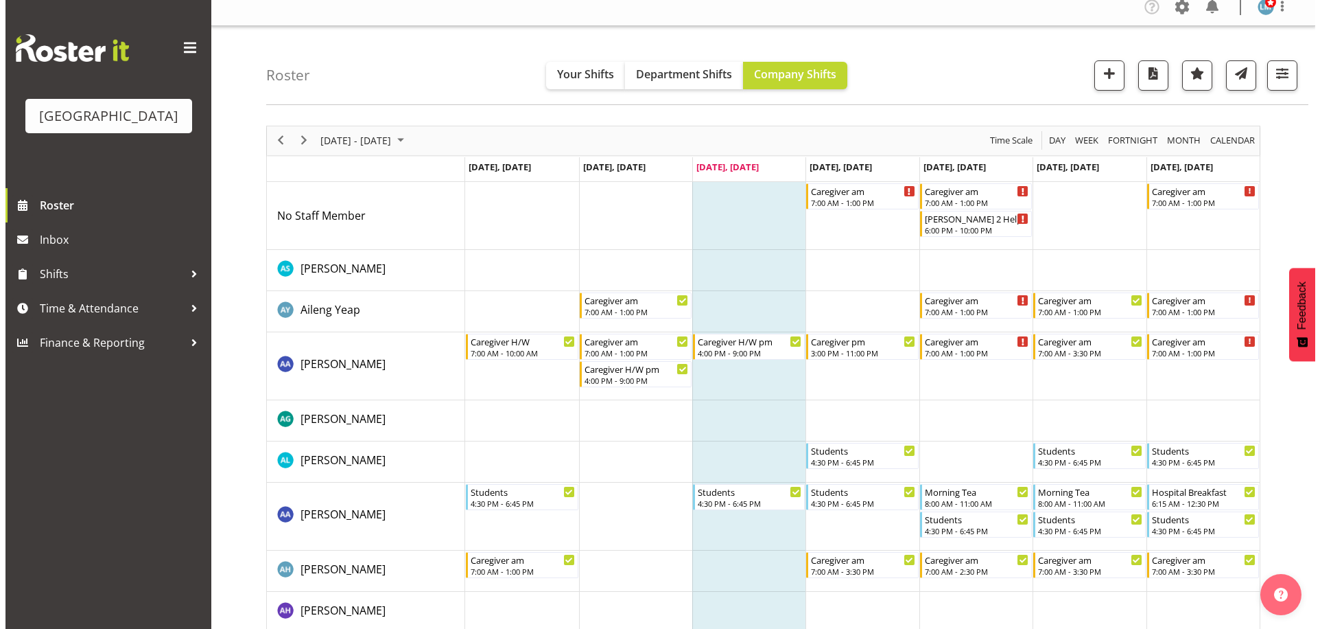
scroll to position [0, 0]
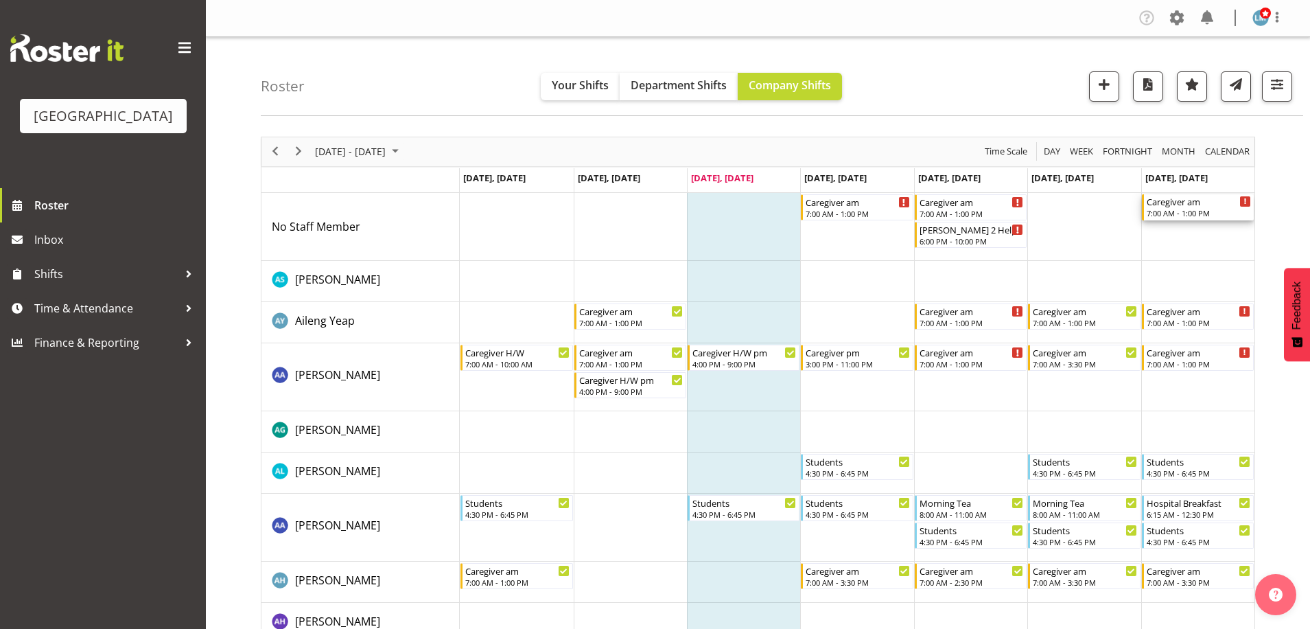
click at [1192, 206] on div "Caregiver am" at bounding box center [1199, 201] width 104 height 14
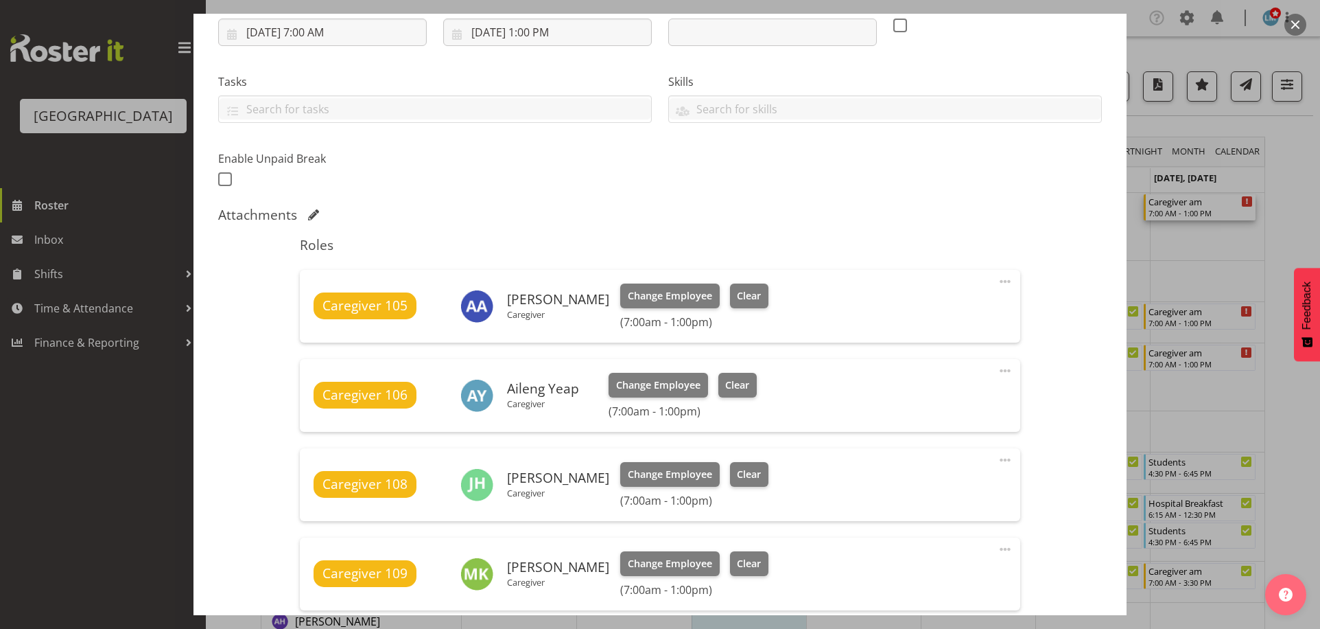
scroll to position [343, 0]
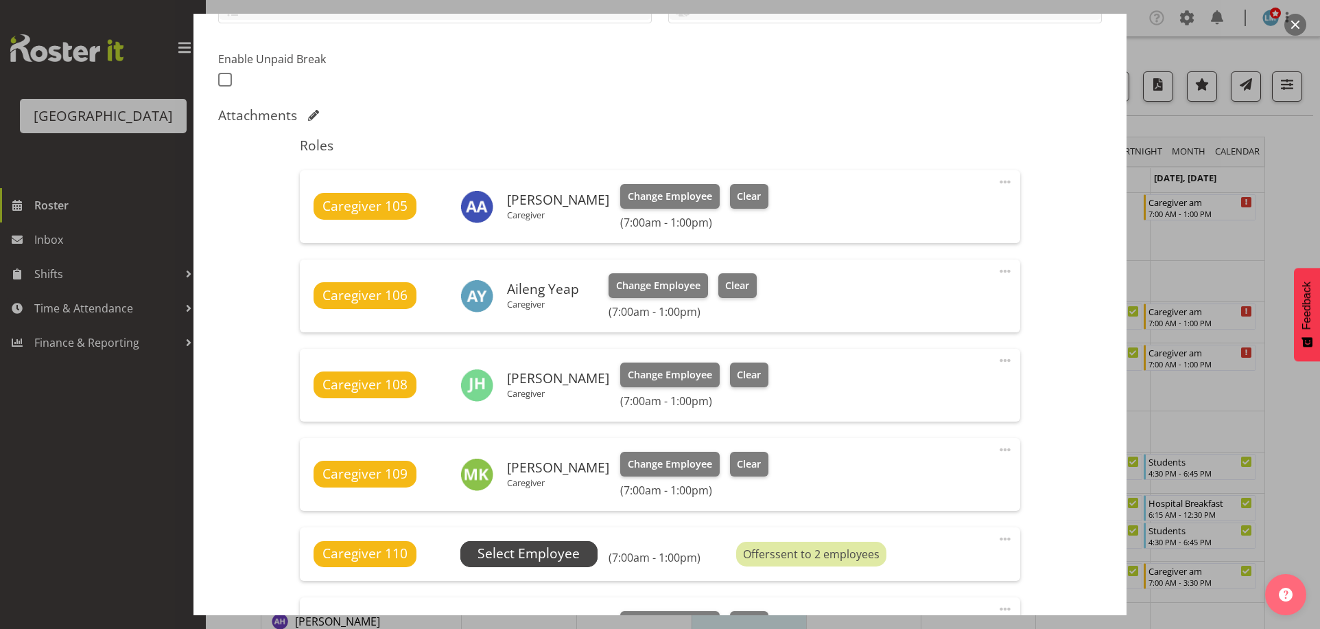
click at [563, 553] on span "Select Employee" at bounding box center [529, 553] width 102 height 20
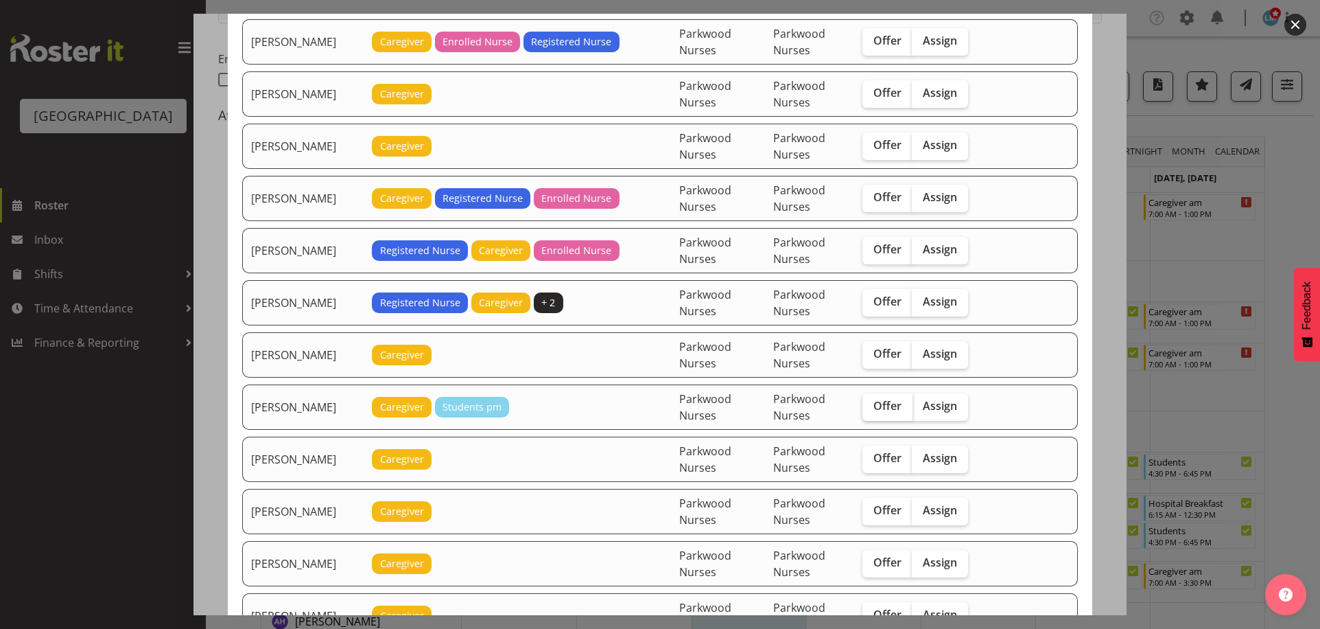
click at [882, 412] on span "Offer" at bounding box center [887, 406] width 28 height 14
click at [871, 410] on input "Offer" at bounding box center [866, 405] width 9 height 9
checkbox input "true"
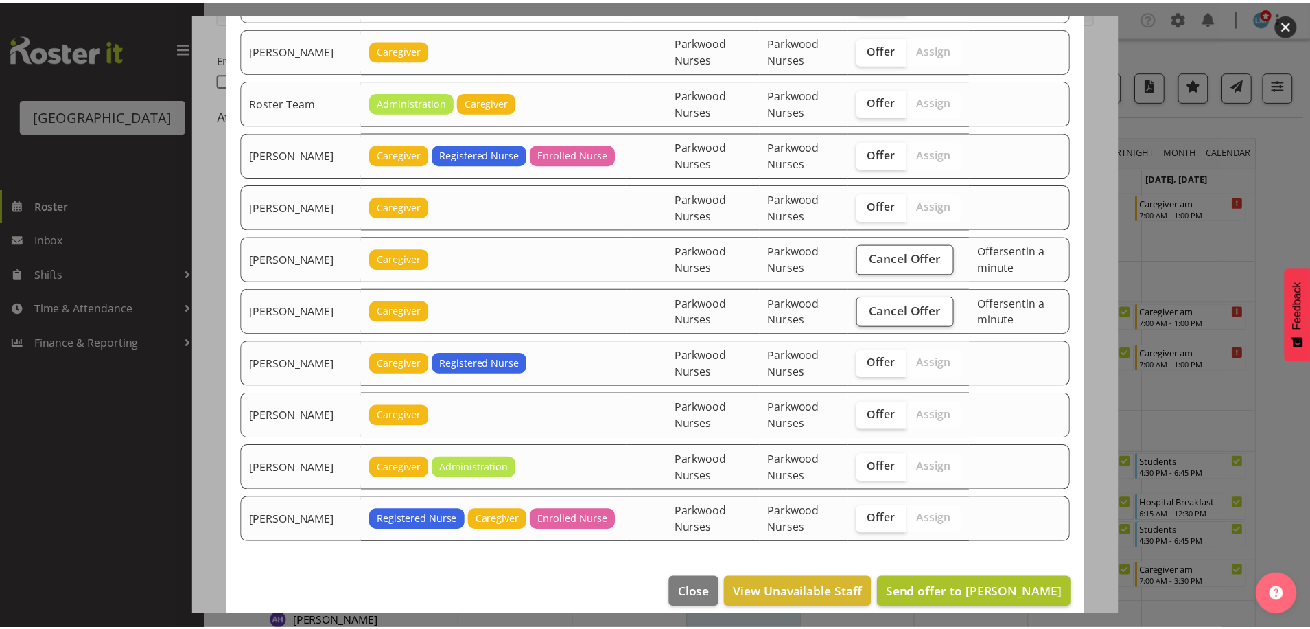
scroll to position [2017, 0]
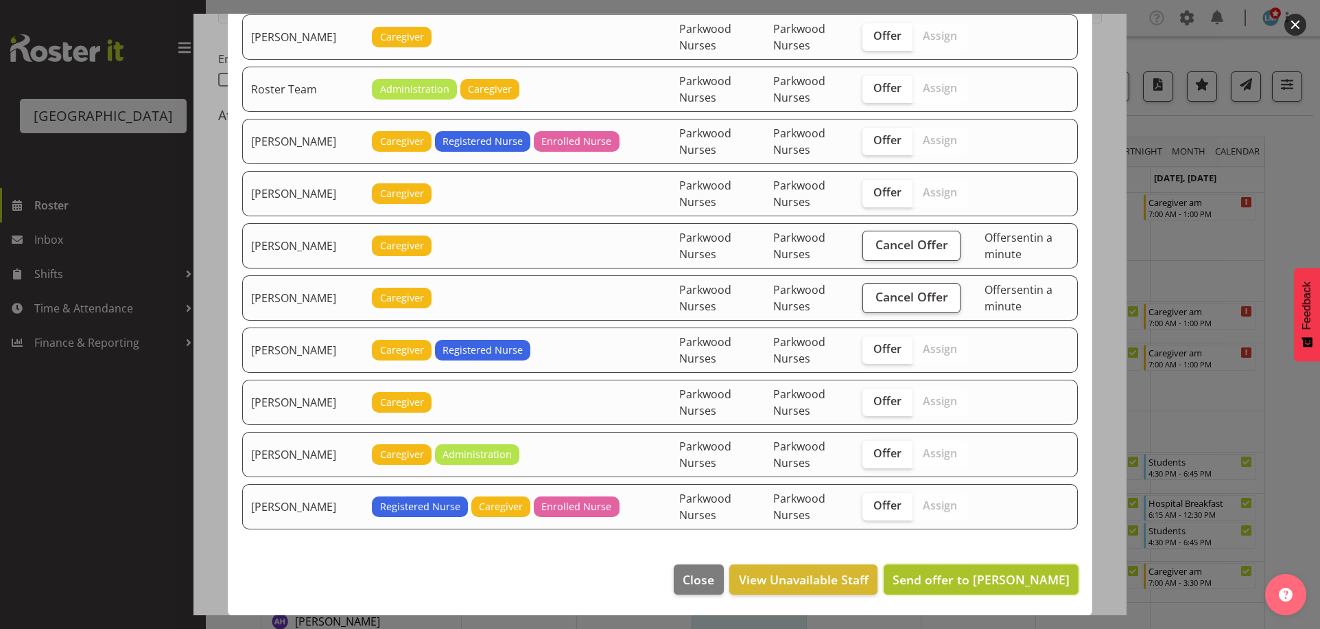
click at [1015, 572] on span "Send offer to Chrislyn-ann Saquilayan" at bounding box center [981, 579] width 177 height 16
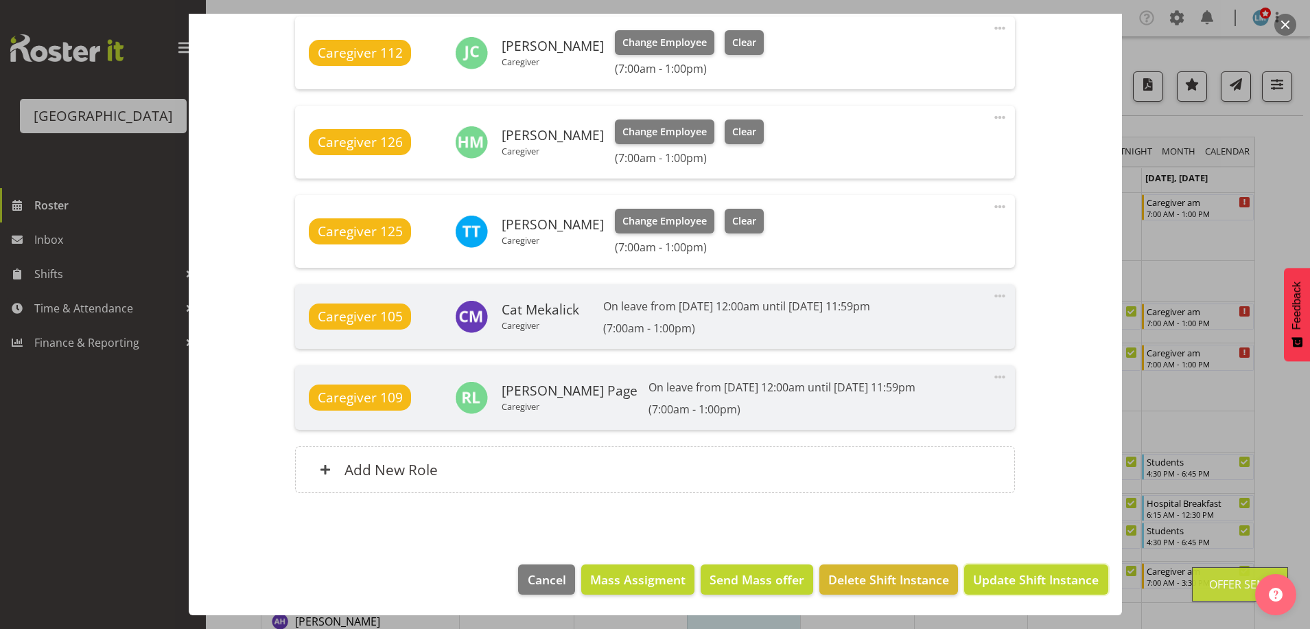
click at [1015, 574] on span "Update Shift Instance" at bounding box center [1036, 579] width 126 height 18
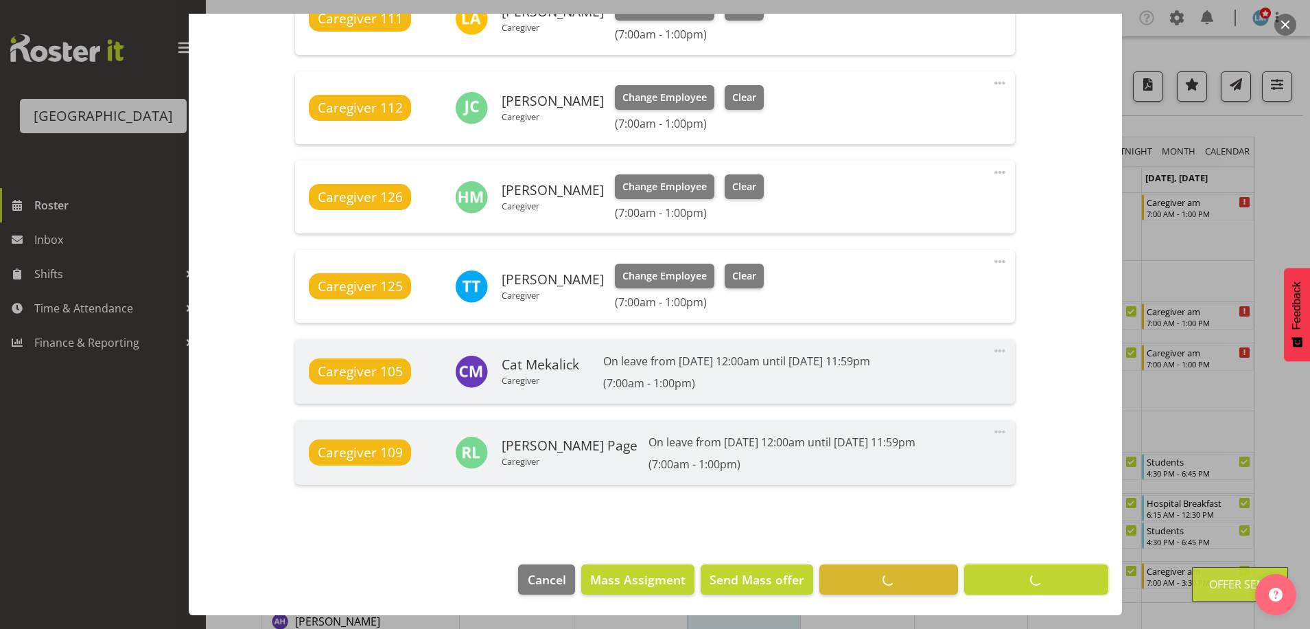
scroll to position [958, 0]
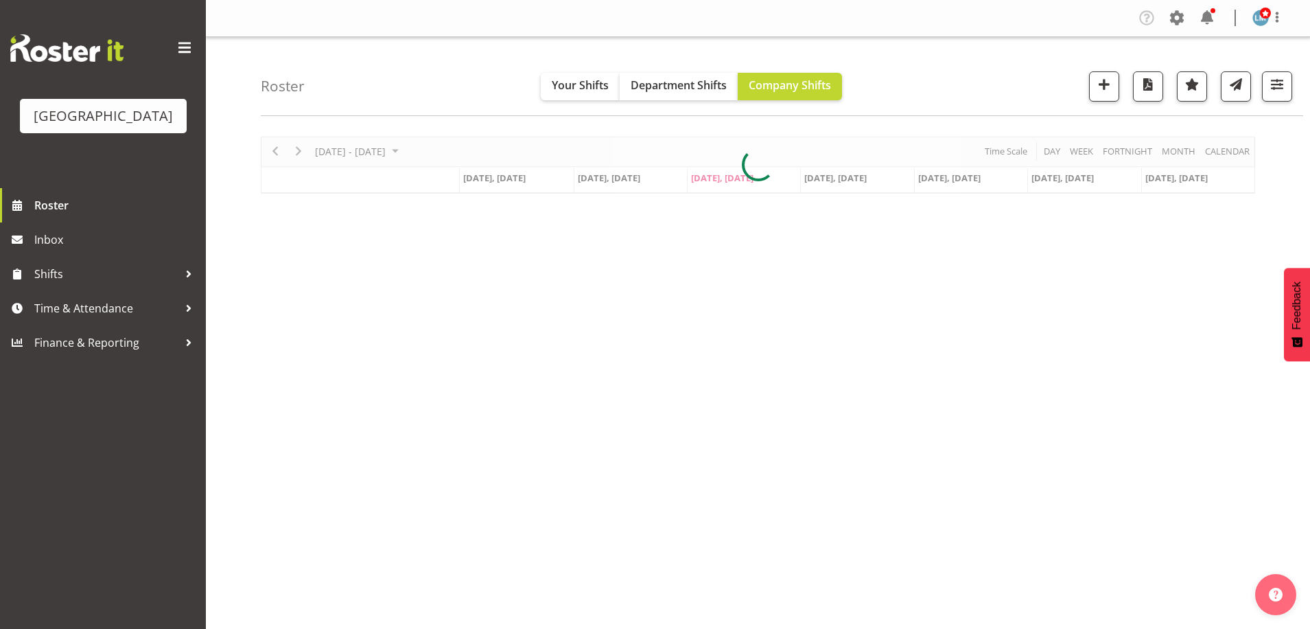
click at [1210, 12] on div at bounding box center [1212, 10] width 5 height 5
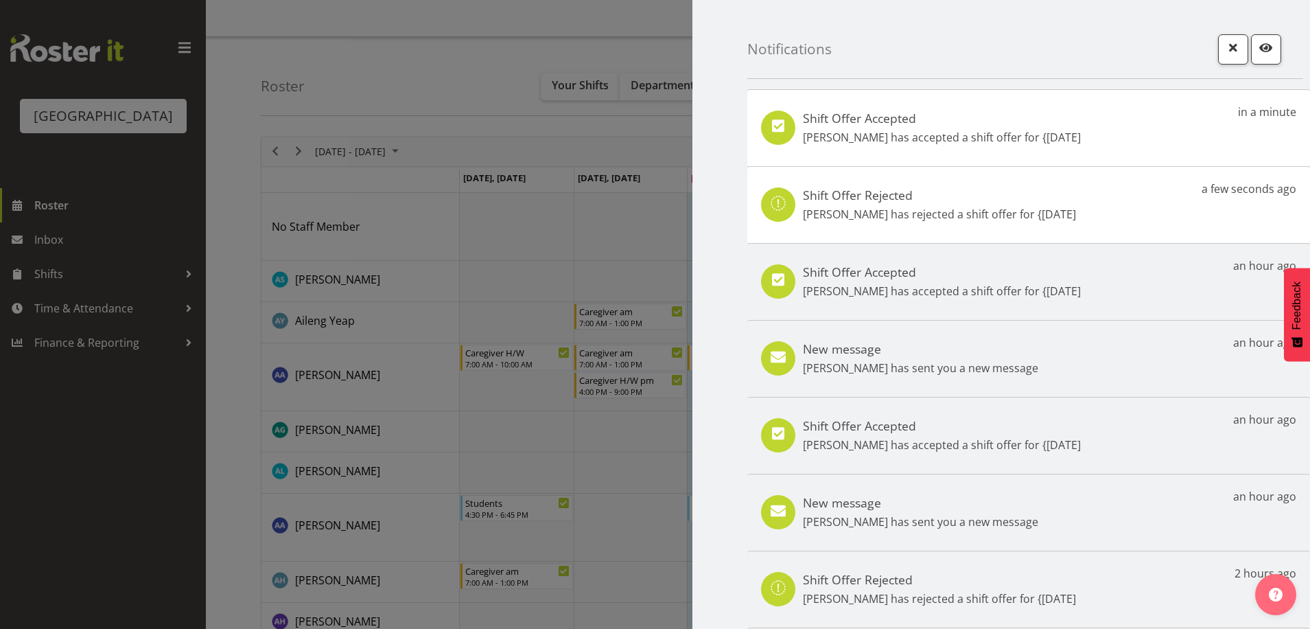
click at [1081, 130] on div "Shift Offer Accepted Shania Ali has accepted a shift offer for {17th Aug in a m…" at bounding box center [1028, 127] width 563 height 77
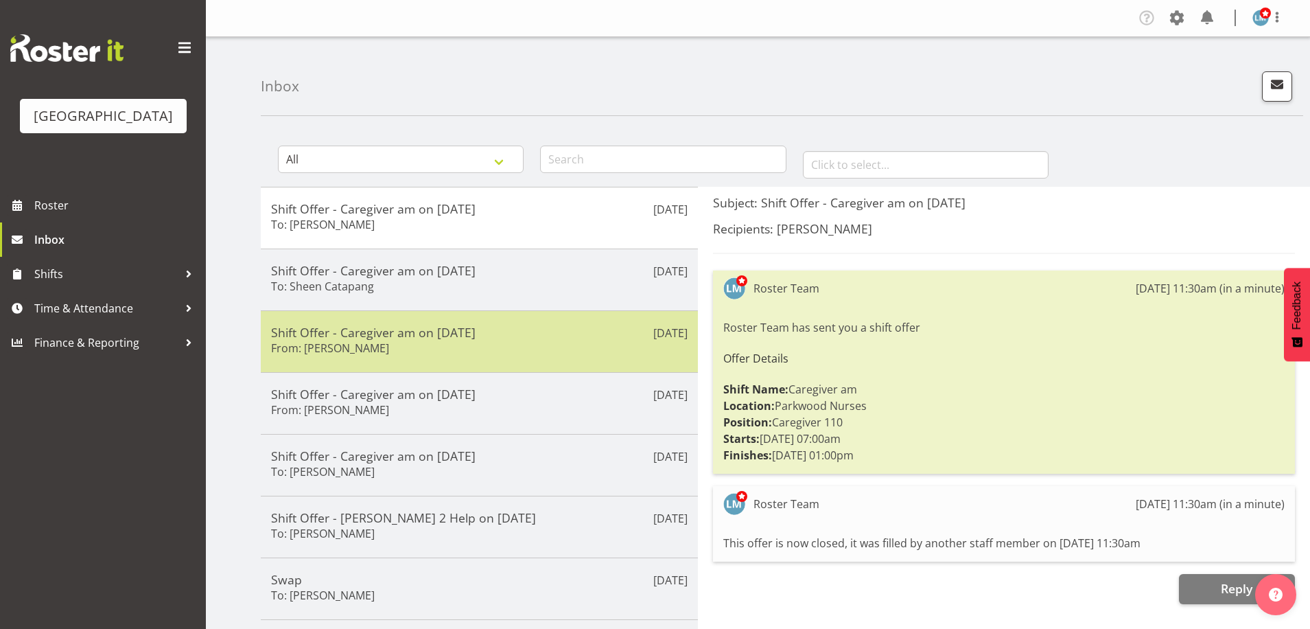
click at [521, 351] on div "Shift Offer - Caregiver am on 17/08/25 From: Shania Ali" at bounding box center [479, 342] width 416 height 34
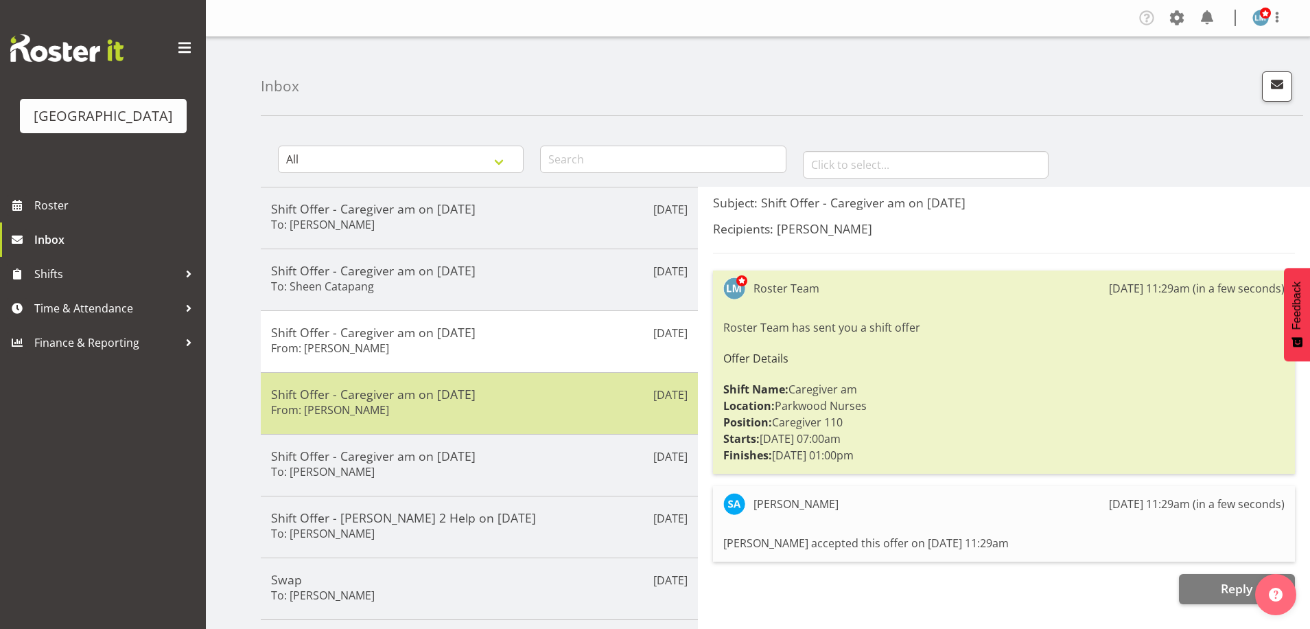
click at [338, 414] on h6 "From: Jessa Catapang" at bounding box center [330, 410] width 118 height 14
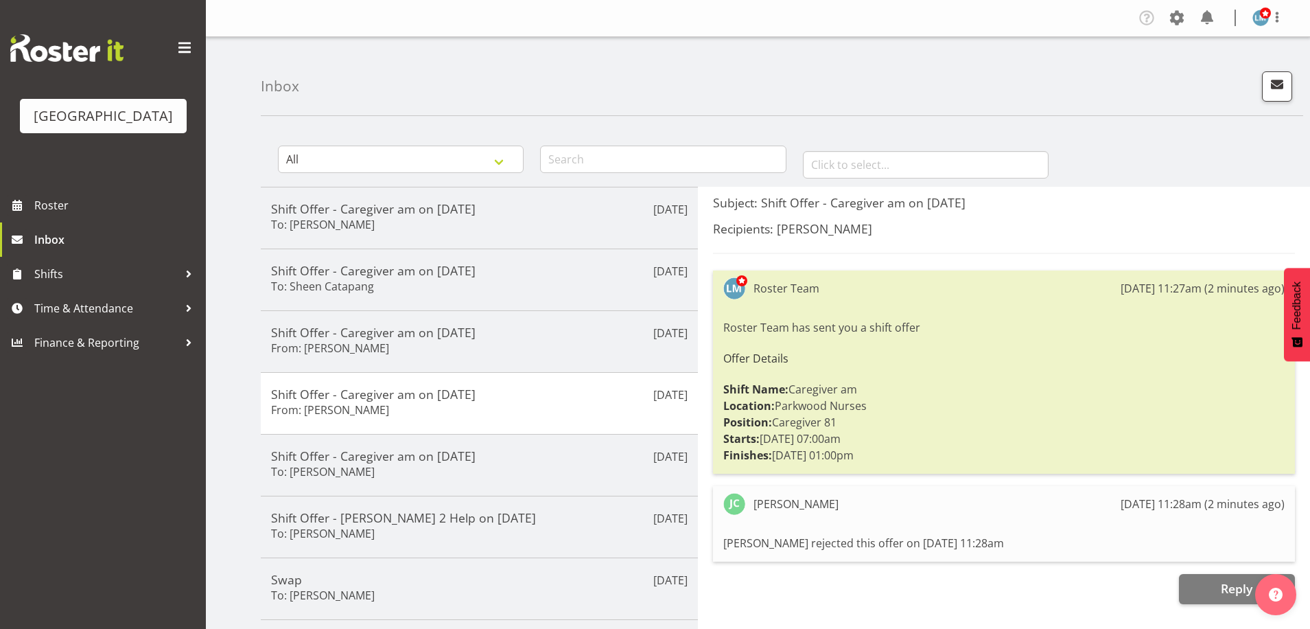
click at [95, 508] on div "Parkwood Retirement Village Roster Inbox Shifts Time & Attendance Finance & Rep…" at bounding box center [103, 314] width 206 height 629
click at [40, 215] on span "Roster" at bounding box center [116, 205] width 165 height 21
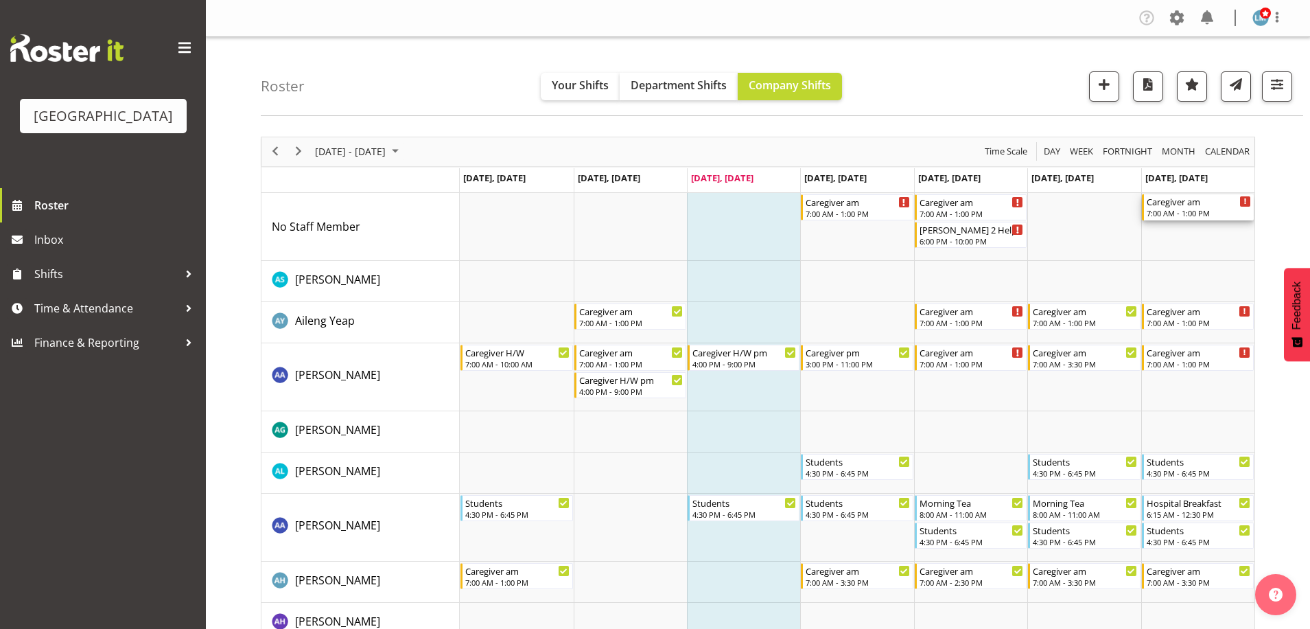
click at [1162, 212] on div "7:00 AM - 1:00 PM" at bounding box center [1199, 212] width 104 height 11
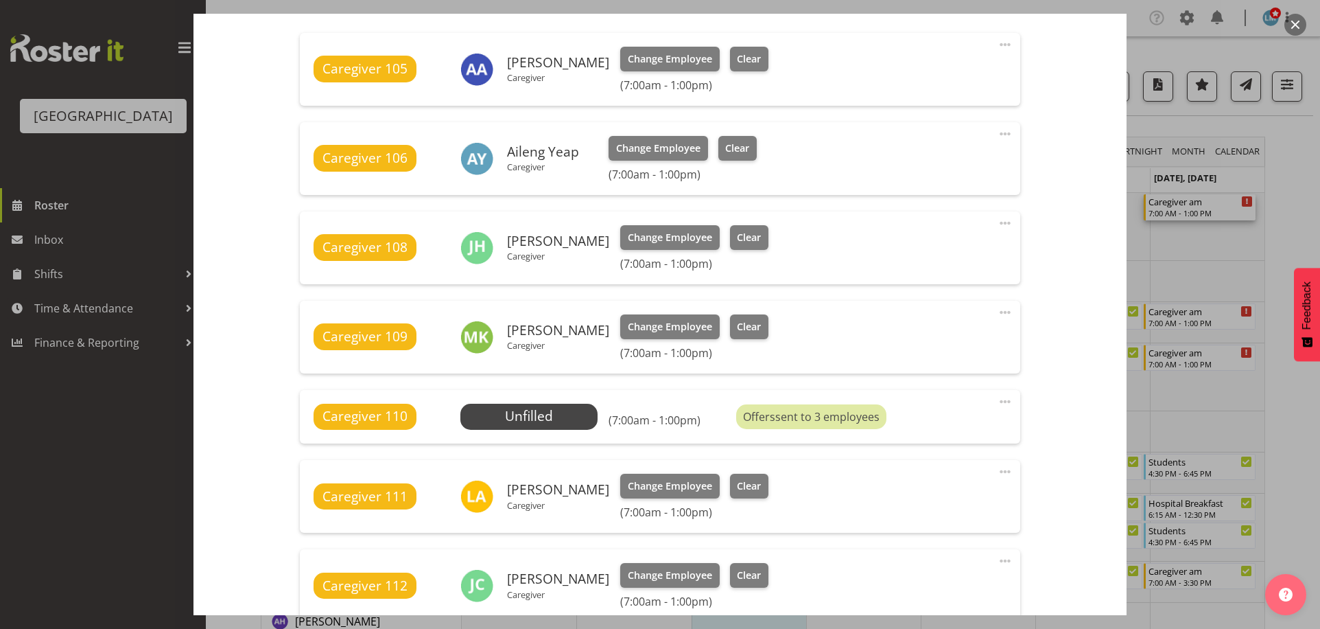
scroll to position [755, 0]
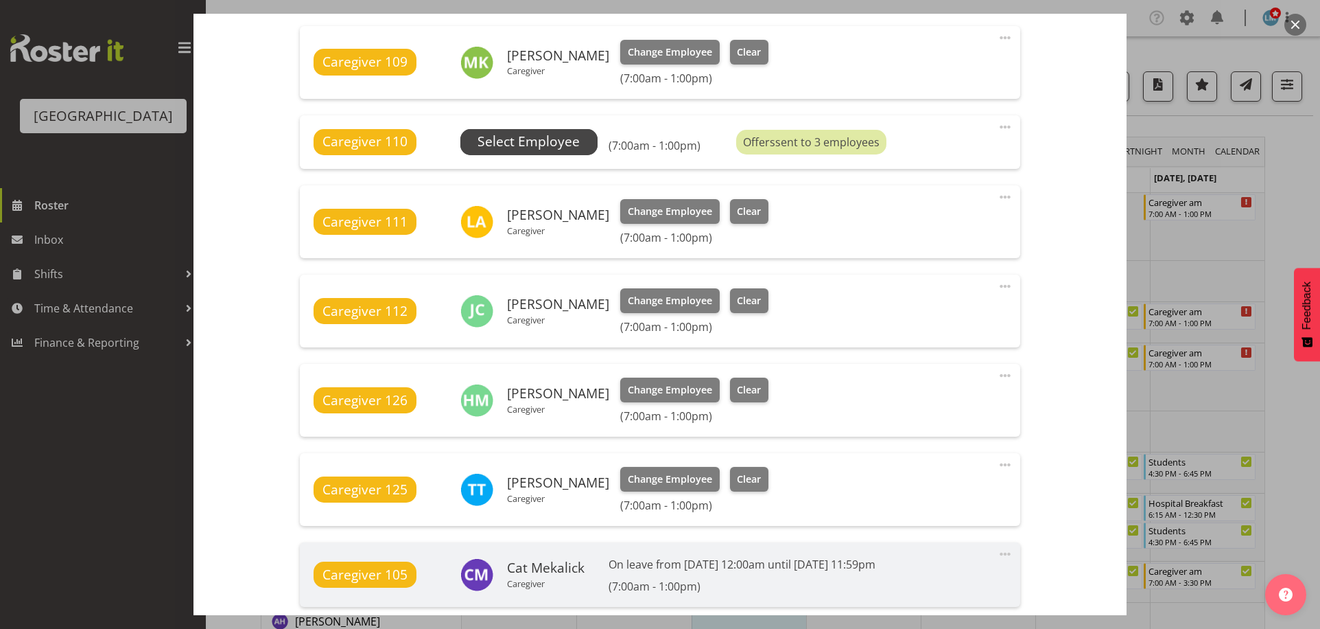
click at [562, 141] on span "Select Employee" at bounding box center [529, 142] width 102 height 20
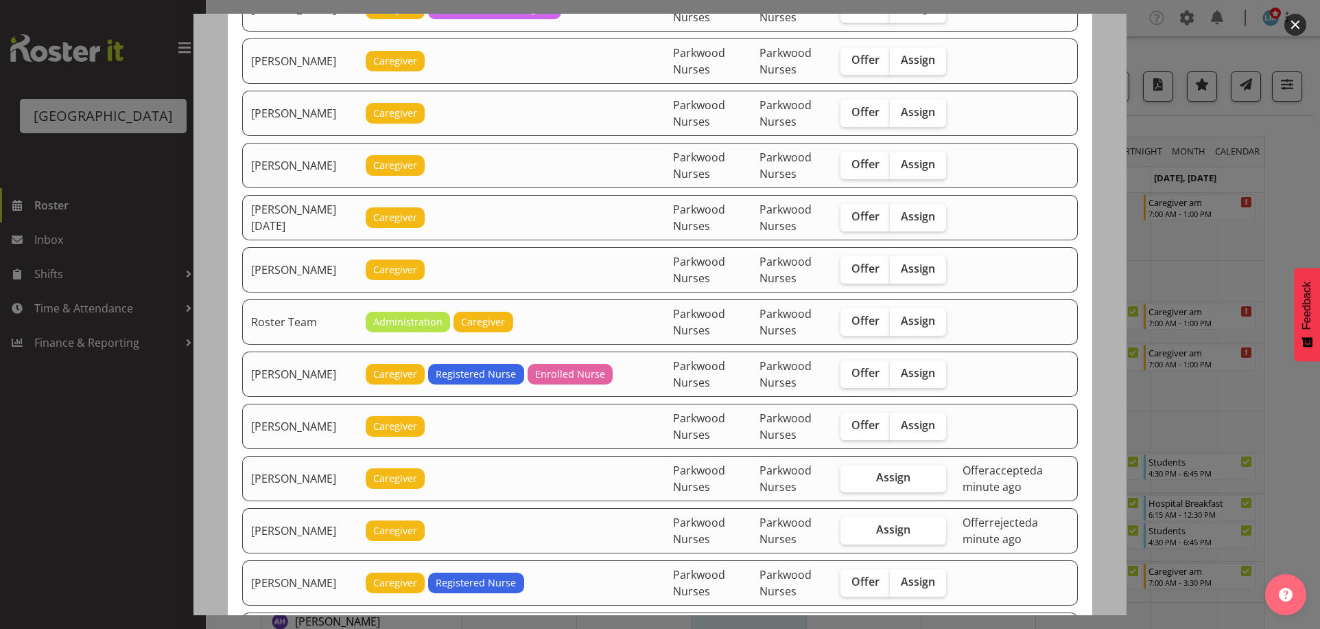
scroll to position [1921, 0]
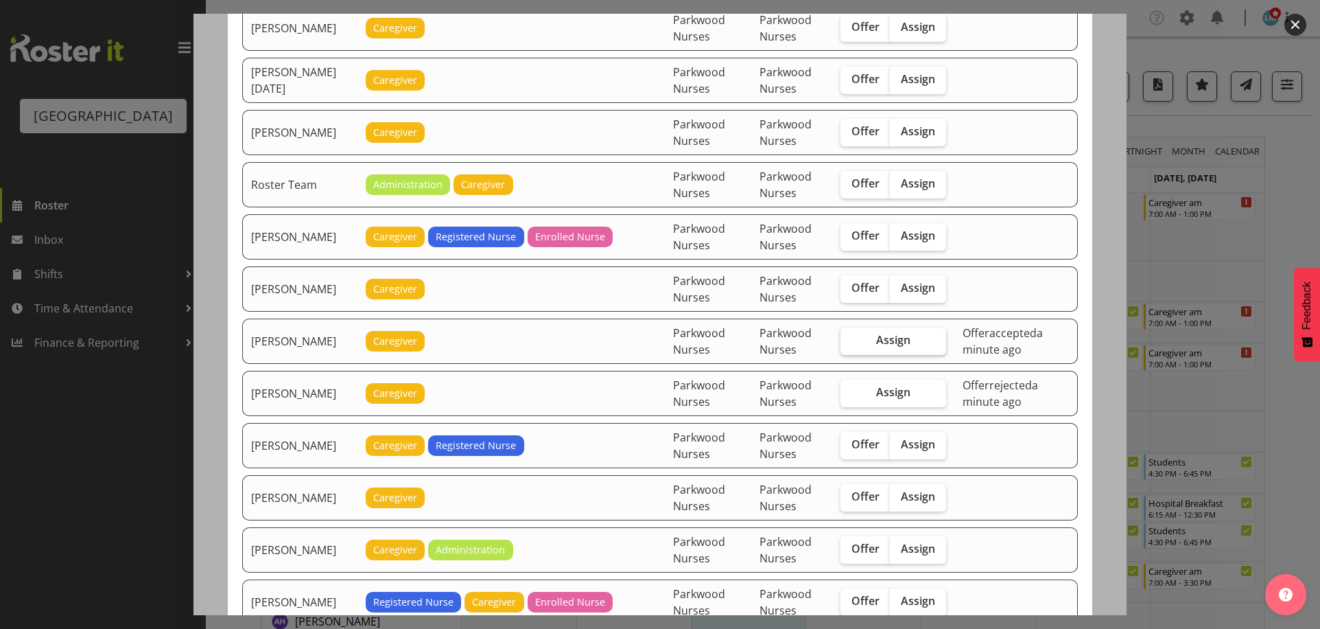
click at [882, 342] on span "Assign" at bounding box center [893, 340] width 34 height 14
click at [849, 342] on input "Assign" at bounding box center [845, 340] width 9 height 9
checkbox input "true"
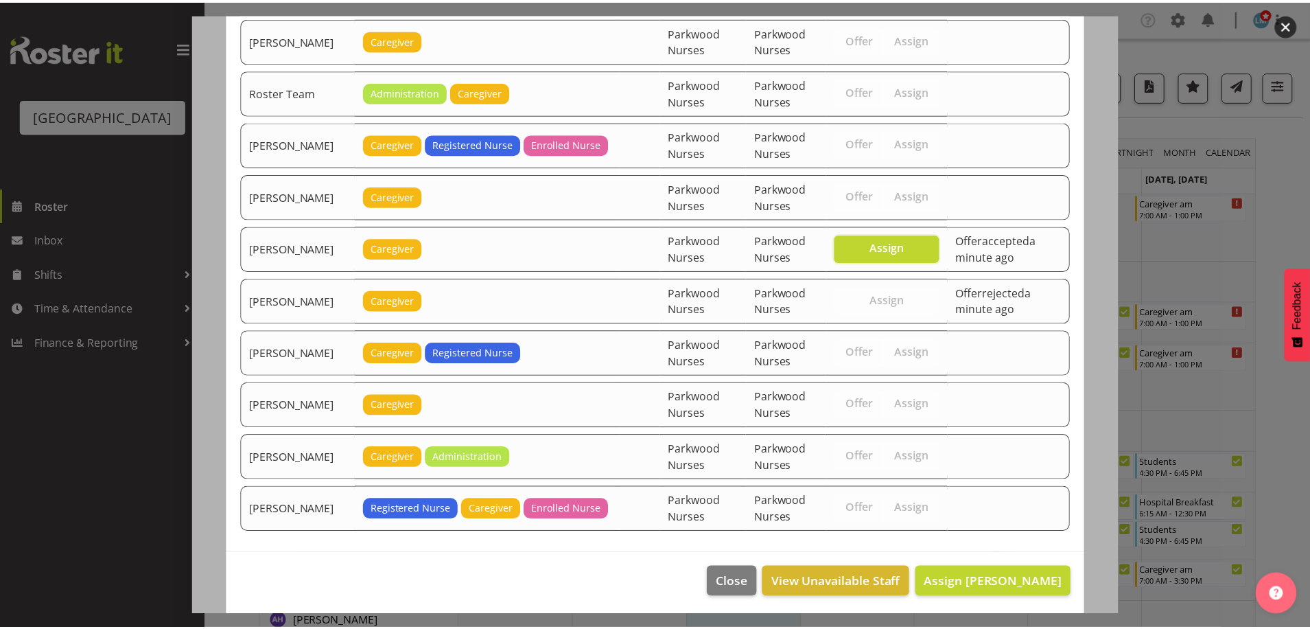
scroll to position [2017, 0]
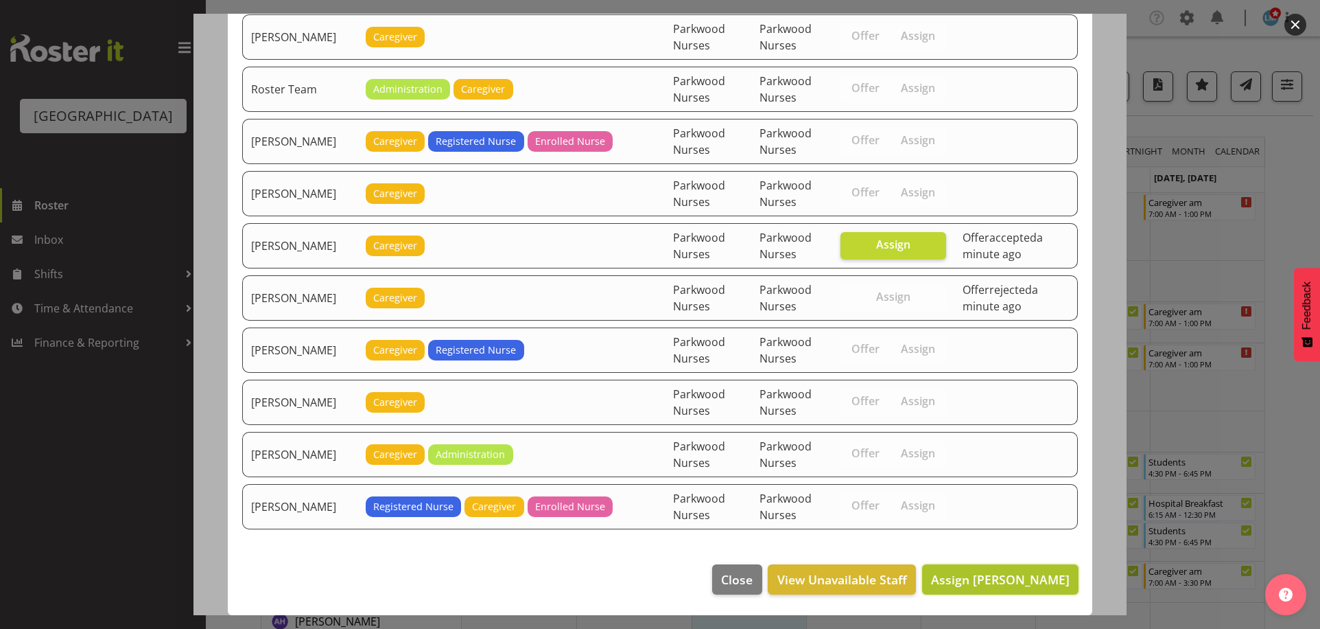
click at [1046, 580] on span "Assign Shania Ali" at bounding box center [1000, 579] width 139 height 16
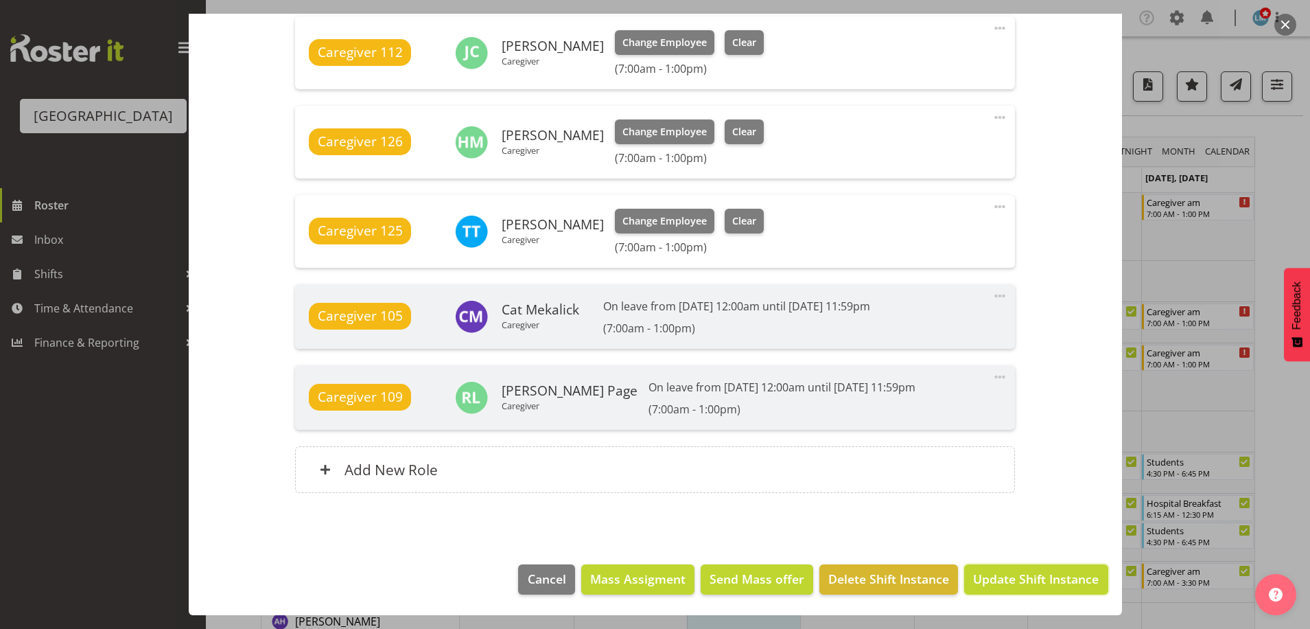
click at [1046, 580] on span "Update Shift Instance" at bounding box center [1036, 579] width 126 height 18
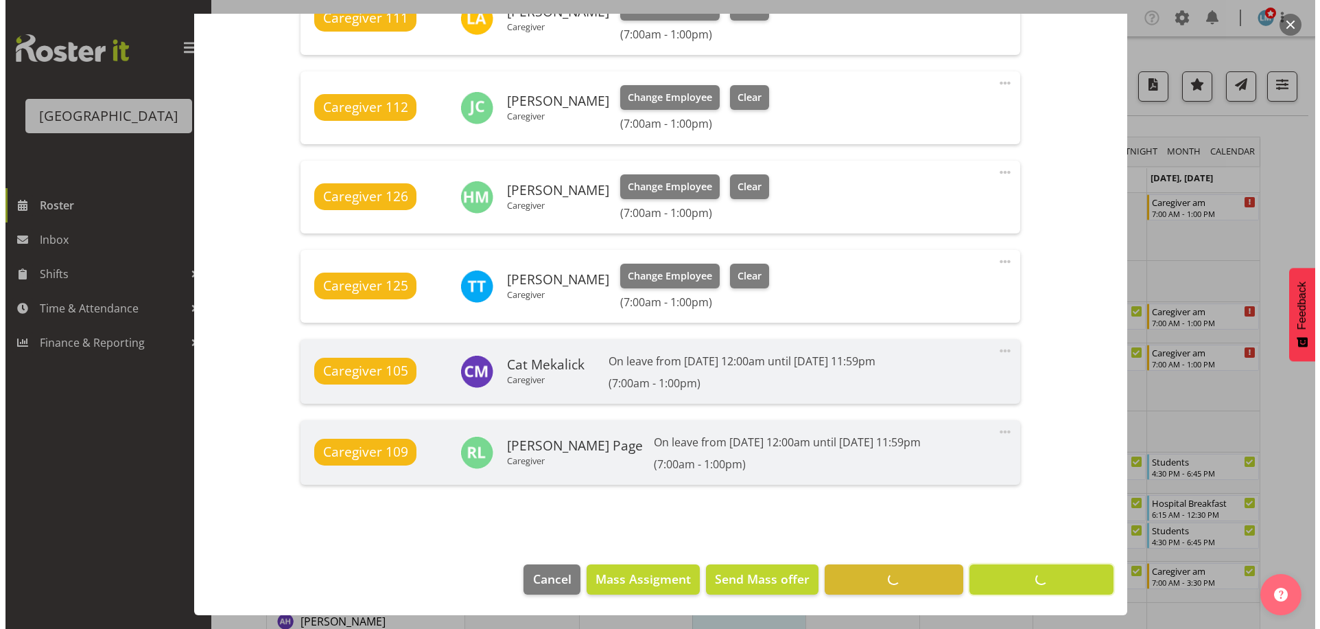
scroll to position [977, 0]
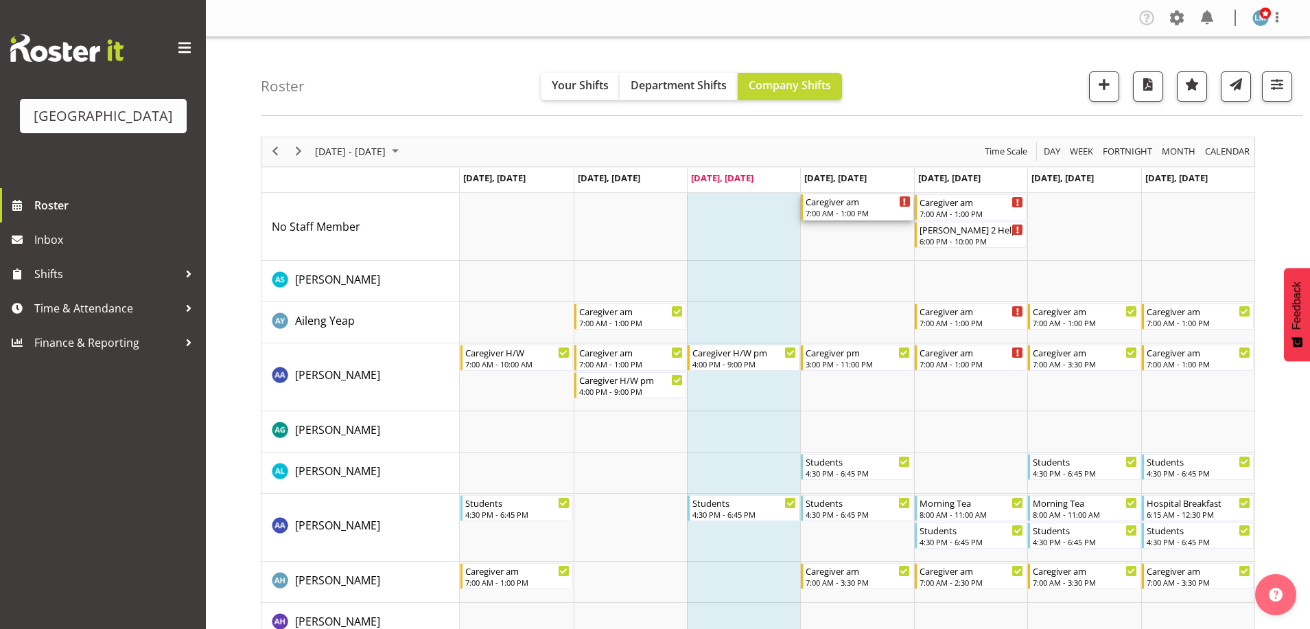
click at [847, 204] on div "Caregiver am" at bounding box center [858, 201] width 104 height 14
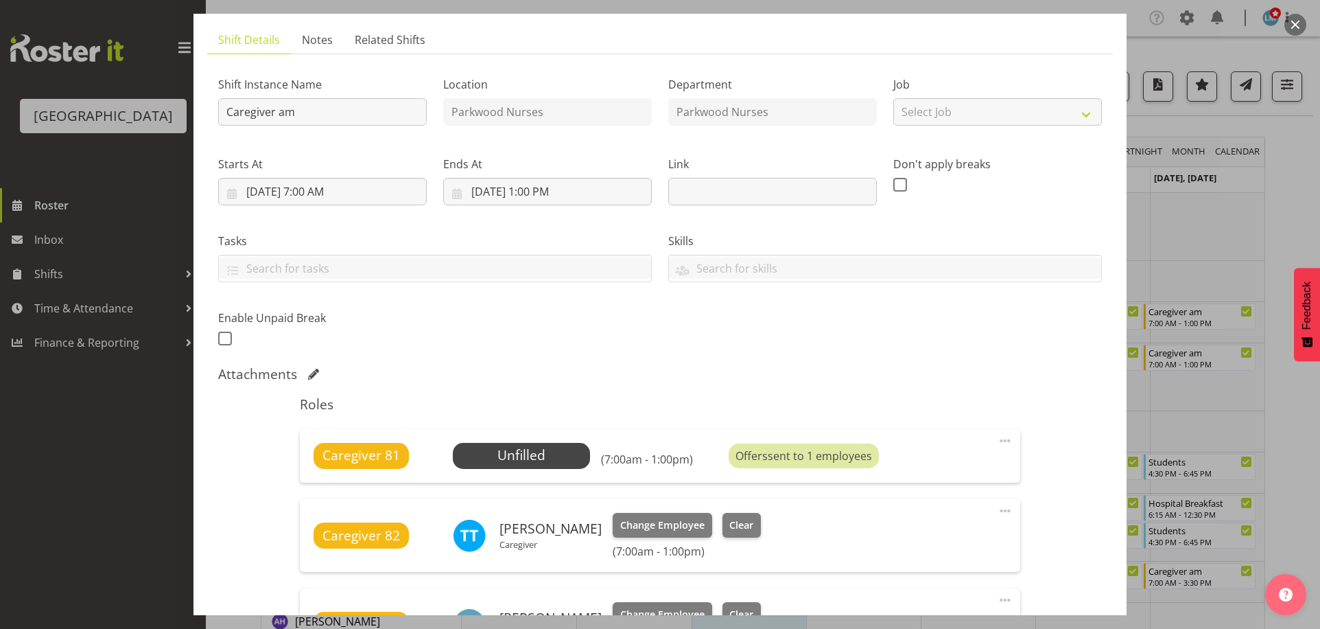
scroll to position [206, 0]
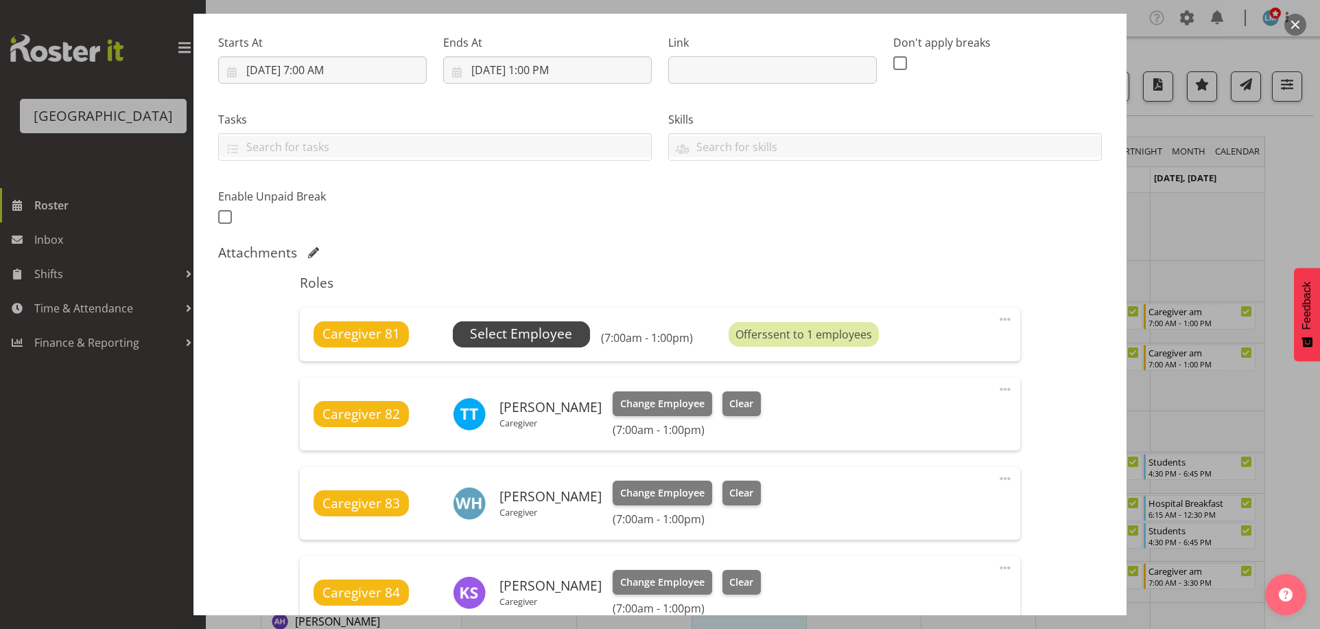
click at [537, 325] on span "Select Employee" at bounding box center [521, 334] width 102 height 20
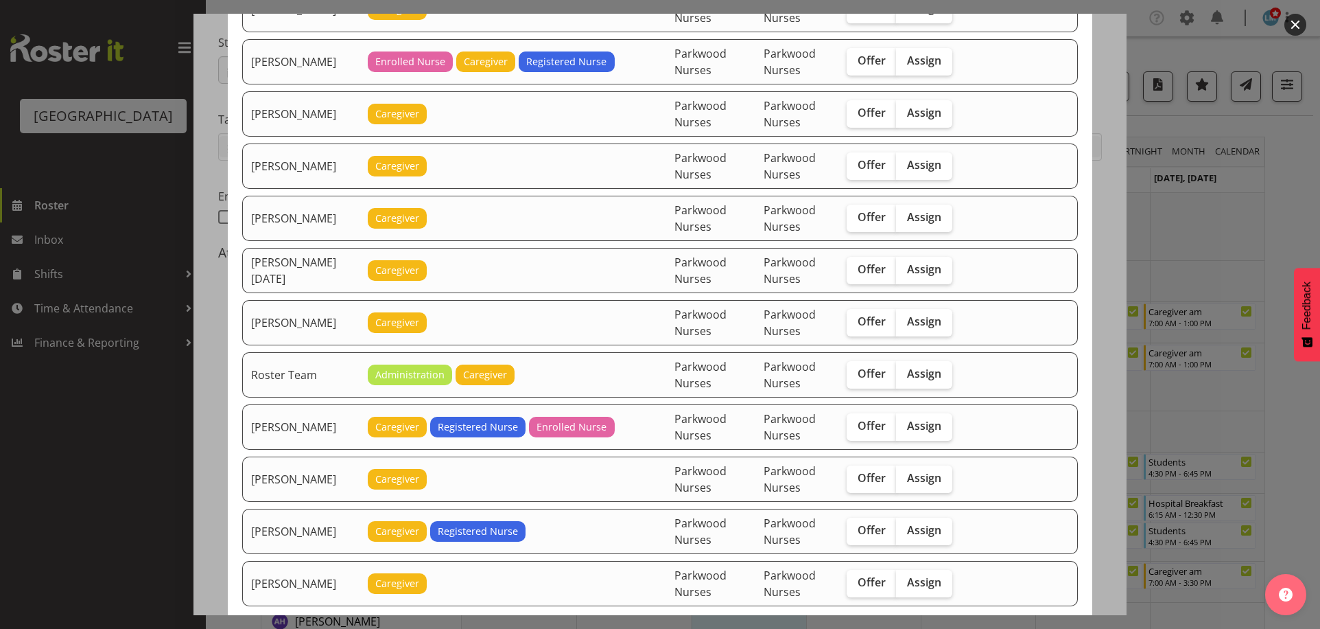
scroll to position [1784, 0]
click at [878, 483] on span "Offer" at bounding box center [872, 477] width 28 height 14
click at [856, 482] on input "Offer" at bounding box center [851, 477] width 9 height 9
checkbox input "true"
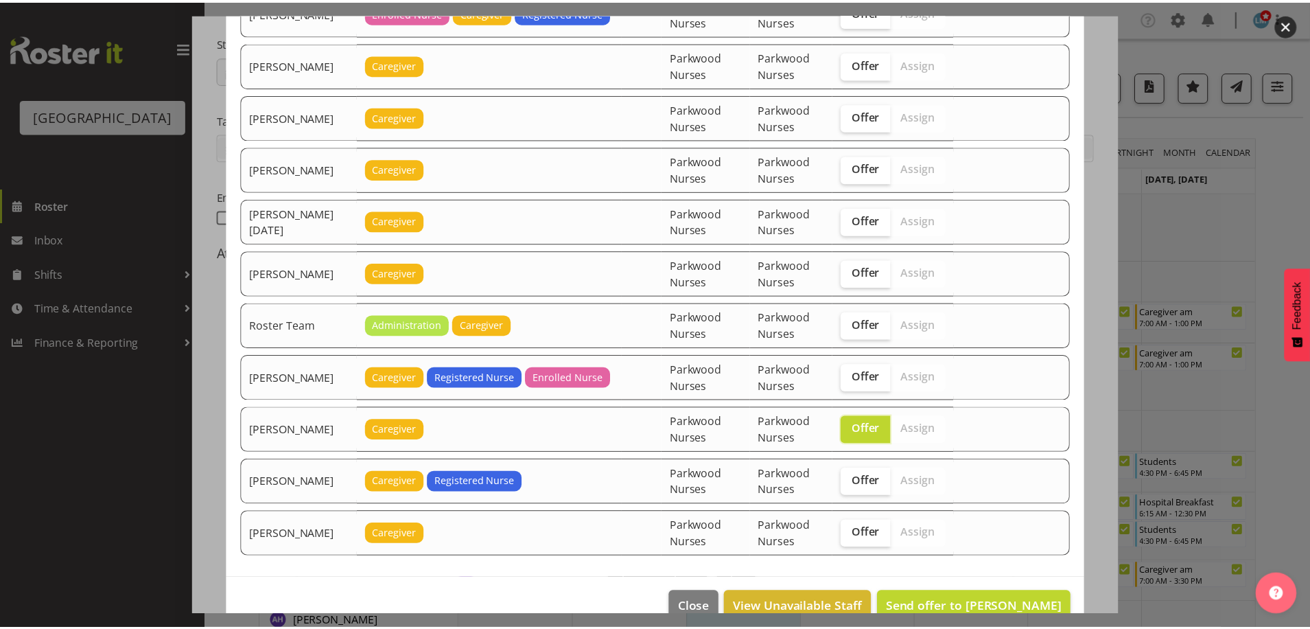
scroll to position [1860, 0]
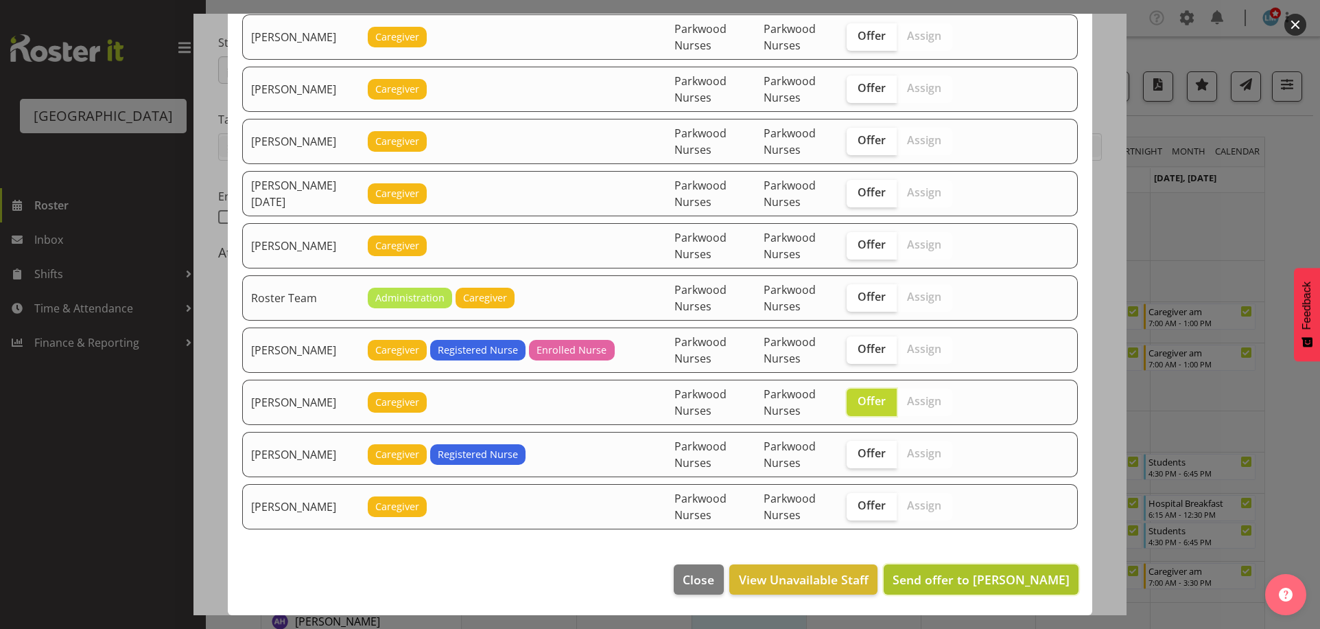
click at [1007, 583] on span "Send offer to Shania Ali" at bounding box center [981, 579] width 177 height 16
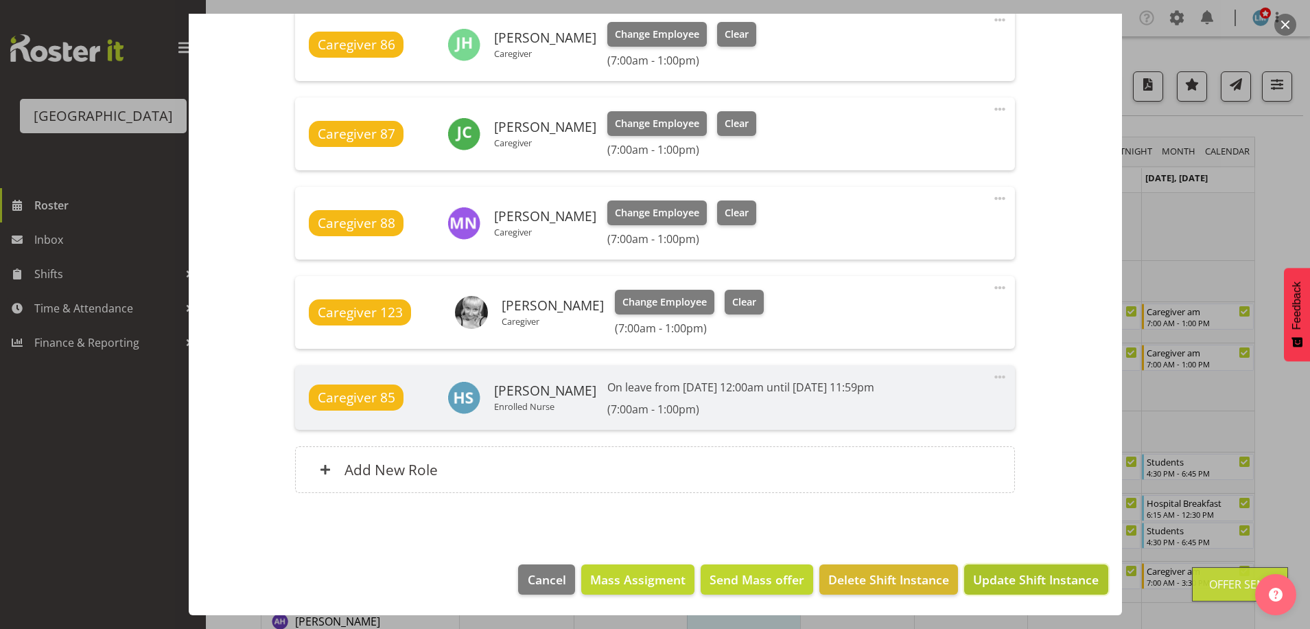
click at [1042, 583] on span "Update Shift Instance" at bounding box center [1036, 579] width 126 height 18
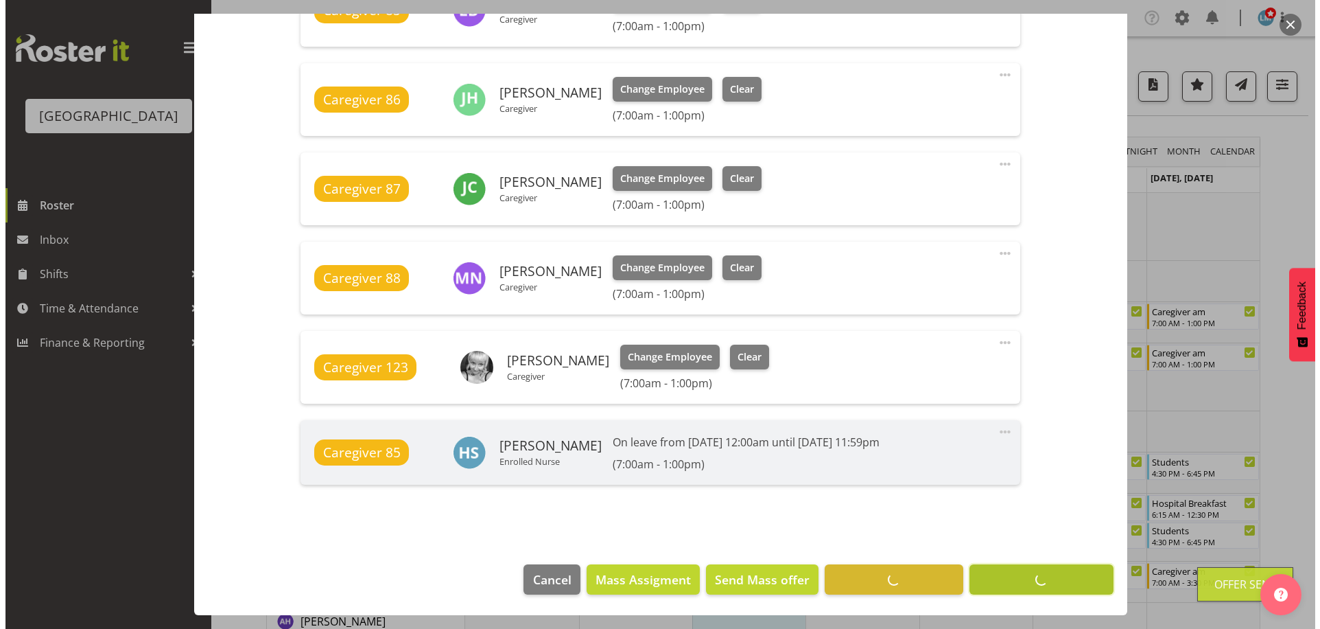
scroll to position [877, 0]
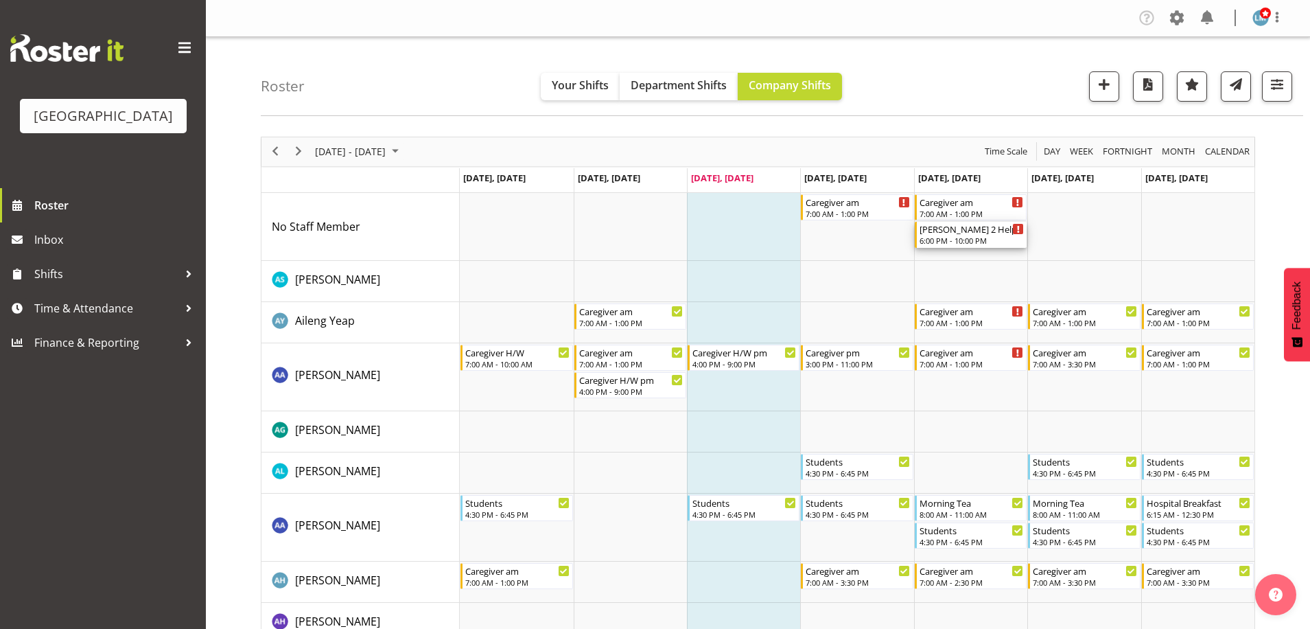
click at [974, 242] on div "6:00 PM - 10:00 PM" at bounding box center [971, 240] width 104 height 11
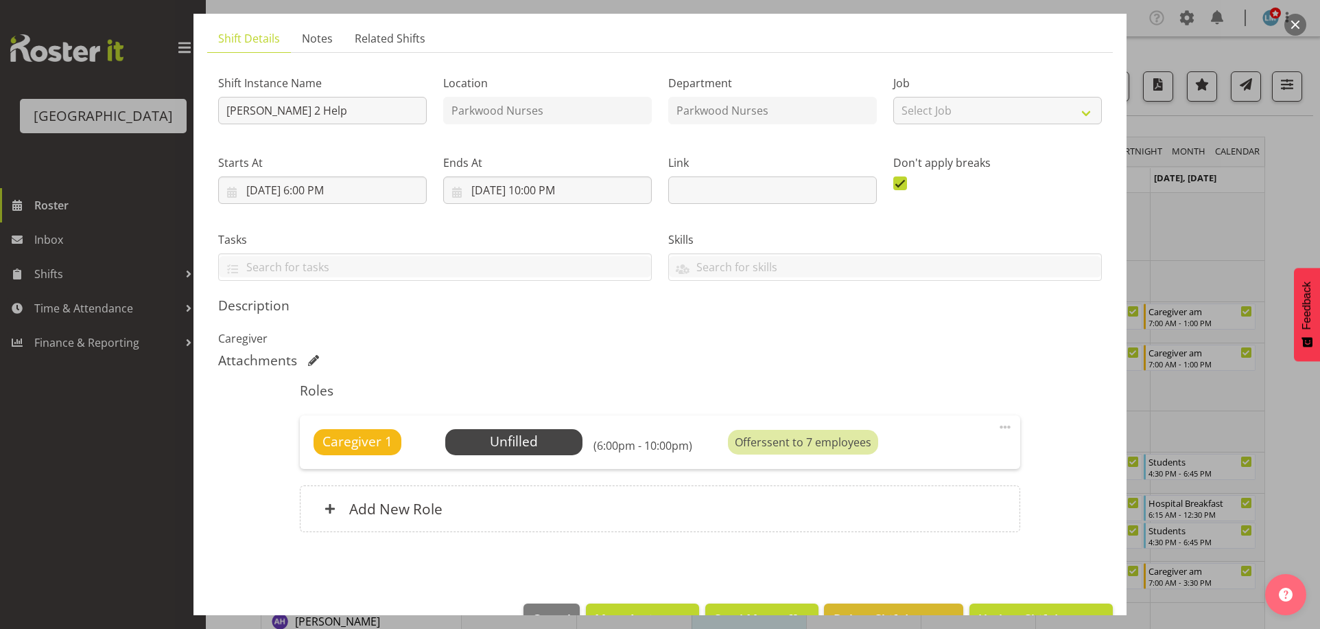
scroll to position [125, 0]
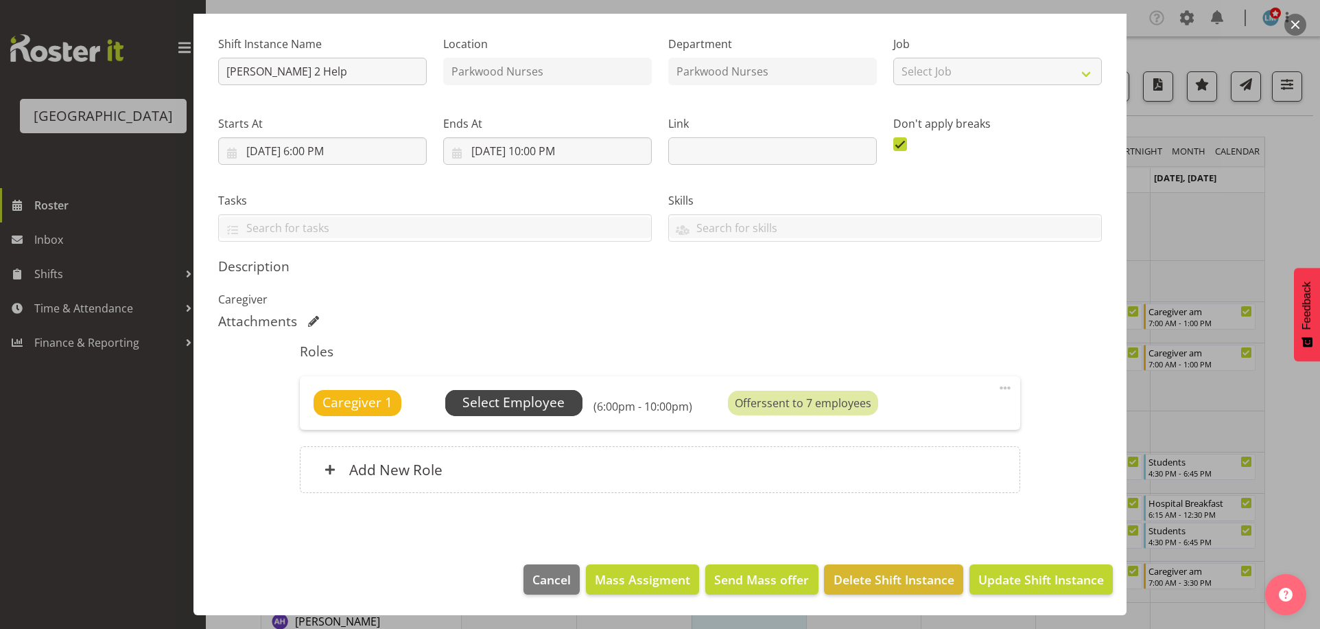
click at [567, 407] on span "Select Employee" at bounding box center [513, 403] width 137 height 26
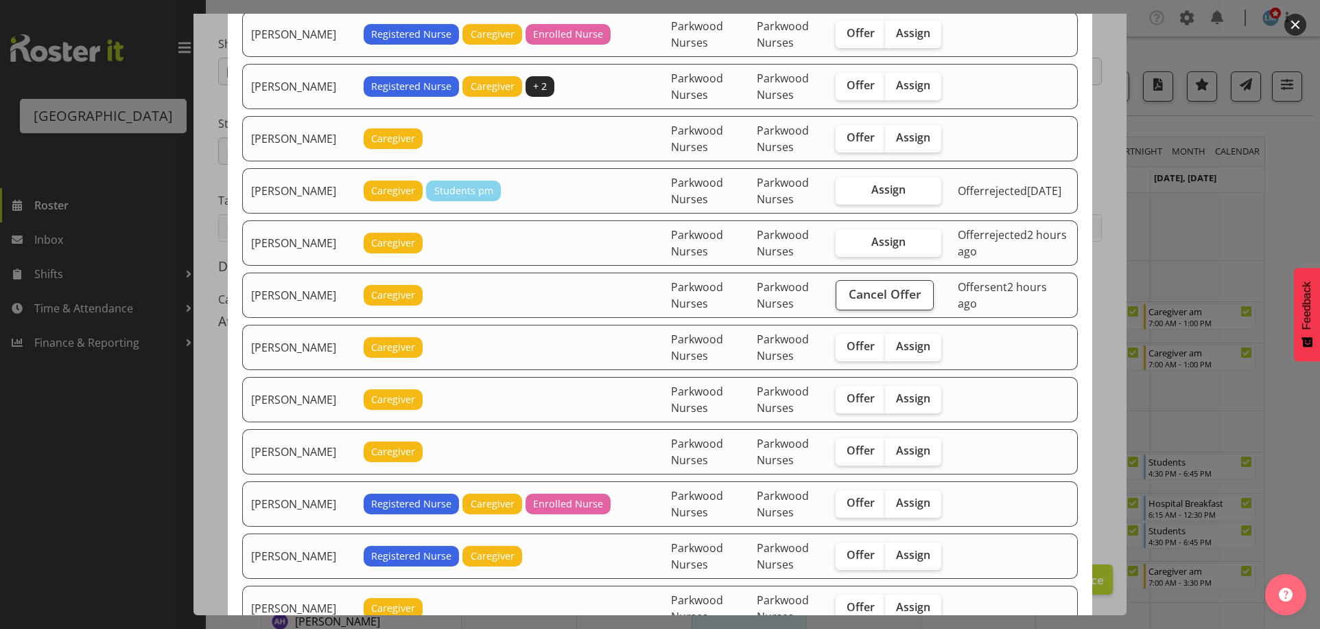
scroll to position [618, 0]
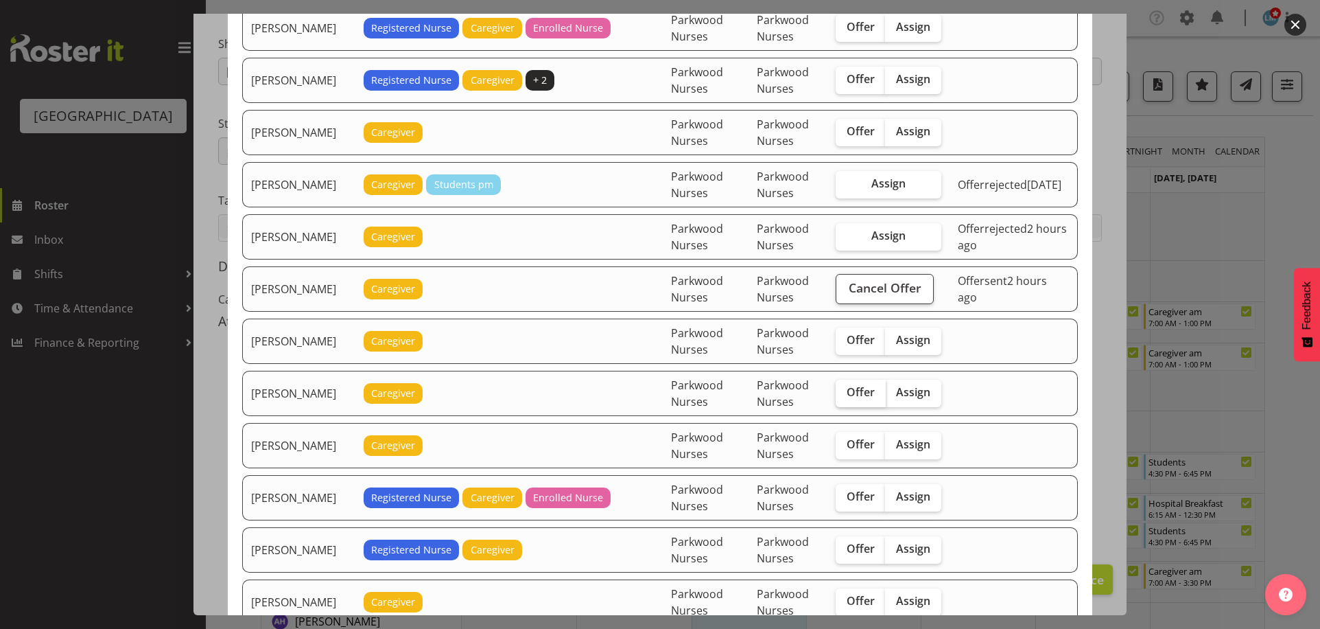
click at [868, 395] on span "Offer" at bounding box center [861, 392] width 28 height 14
click at [845, 395] on input "Offer" at bounding box center [840, 392] width 9 height 9
checkbox input "true"
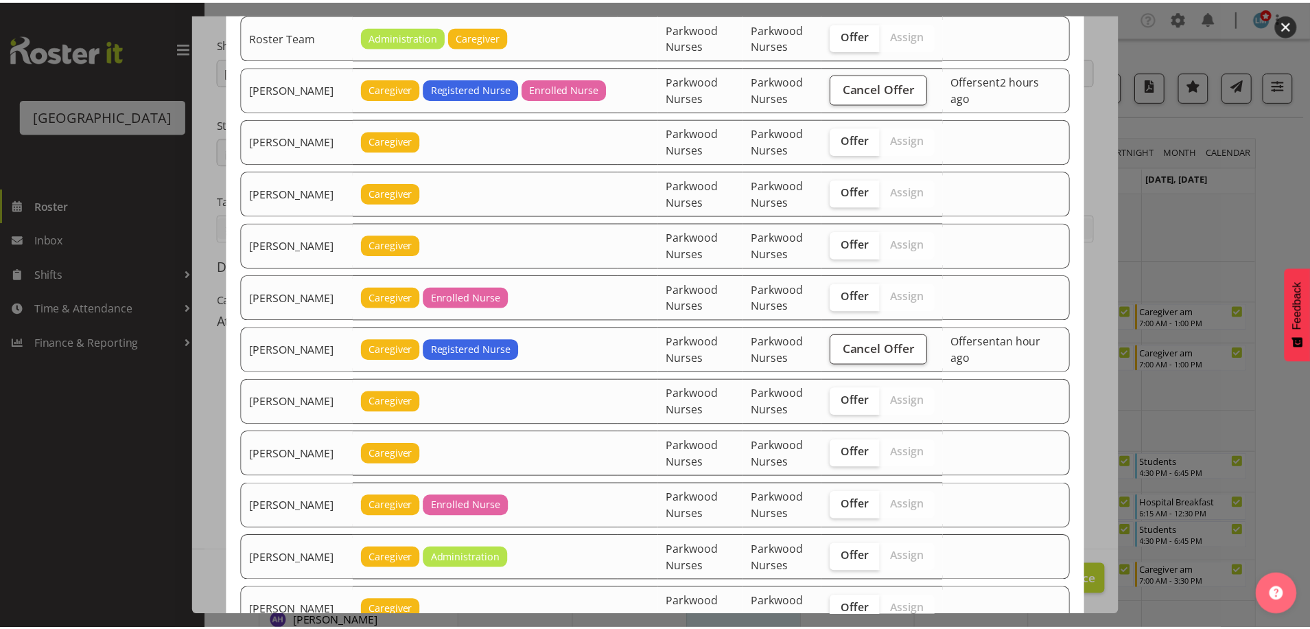
scroll to position [2470, 0]
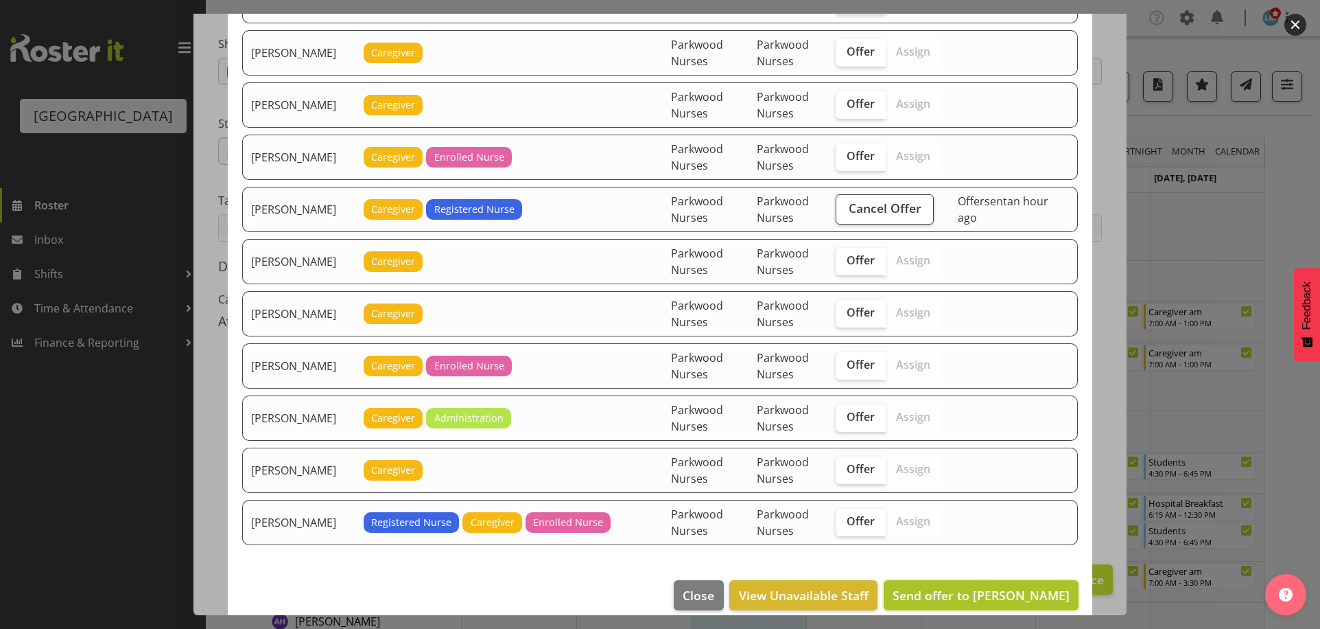
click at [1003, 600] on span "Send offer to Jamilla Lockyer" at bounding box center [981, 595] width 177 height 16
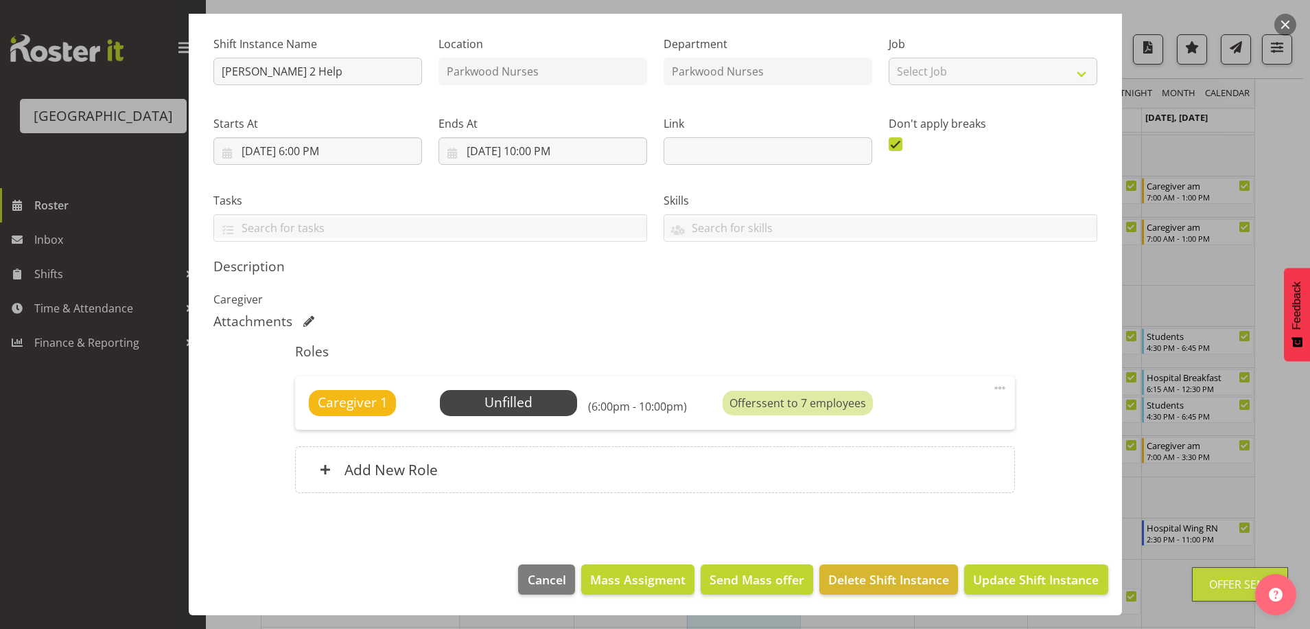
scroll to position [274, 0]
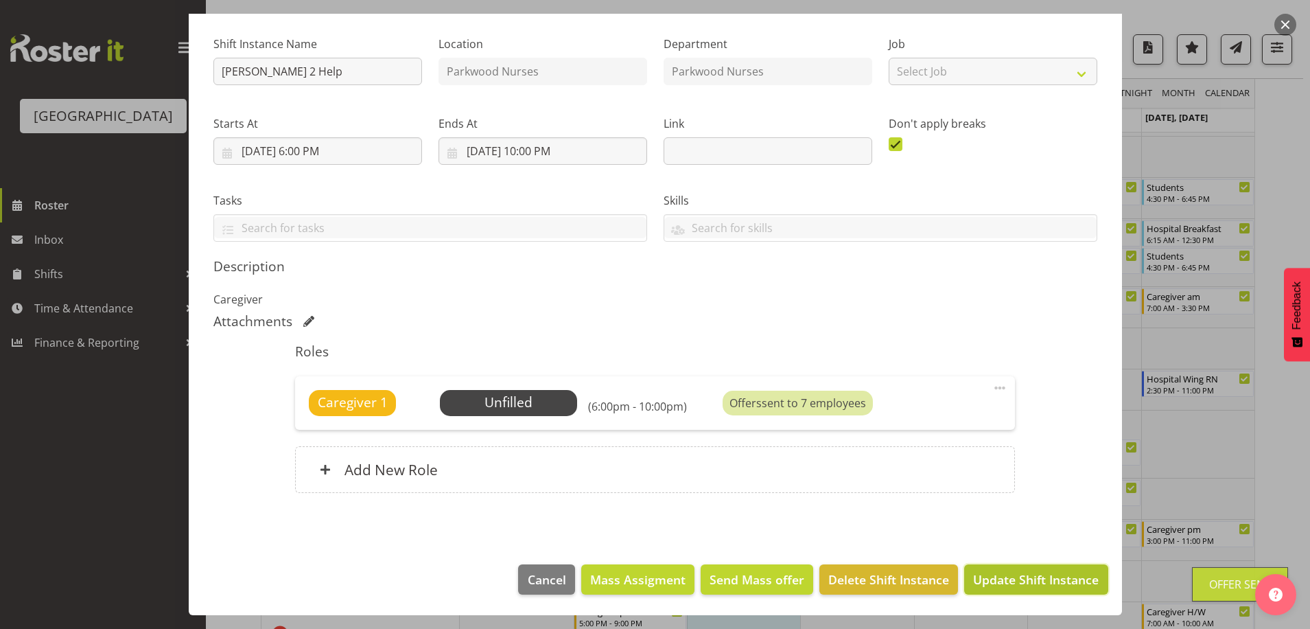
click at [1002, 575] on span "Update Shift Instance" at bounding box center [1036, 579] width 126 height 18
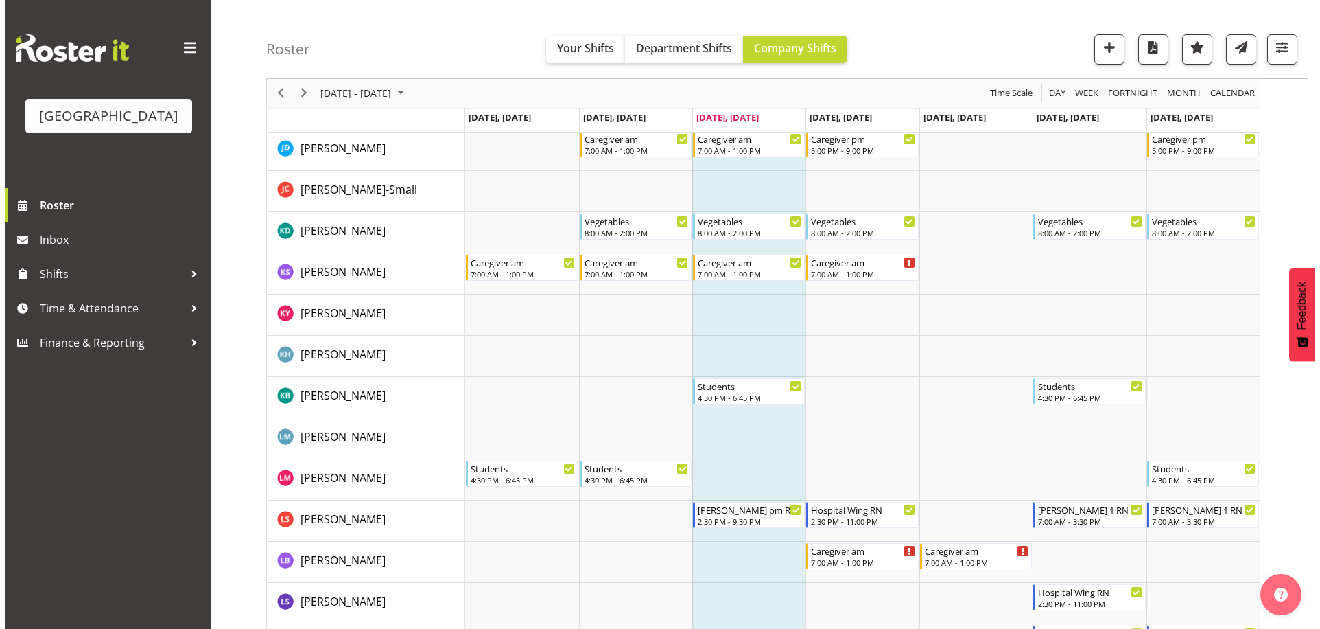
scroll to position [2813, 0]
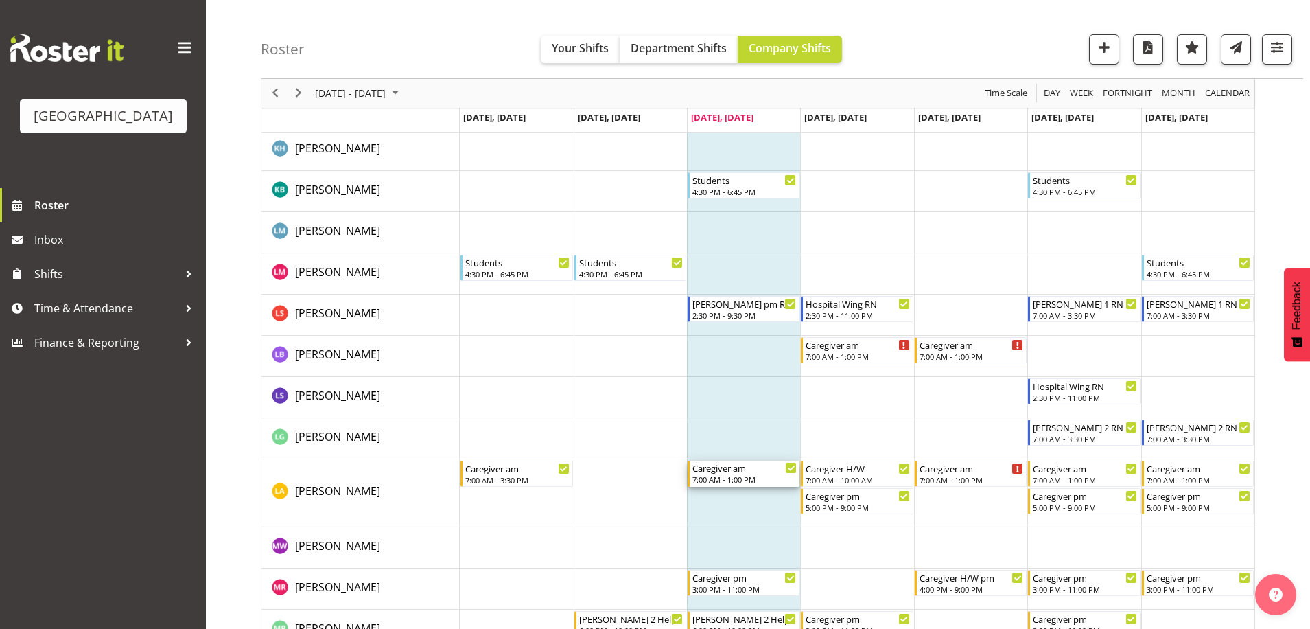
click at [760, 476] on div "7:00 AM - 1:00 PM" at bounding box center [744, 478] width 104 height 11
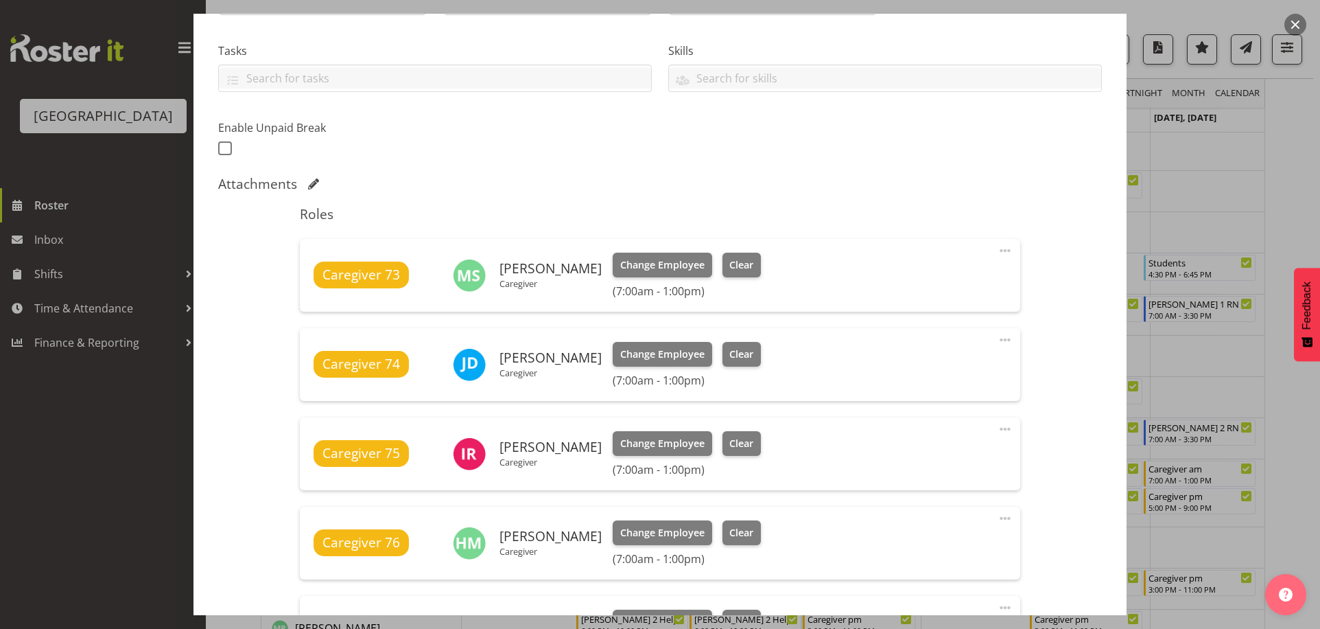
scroll to position [549, 0]
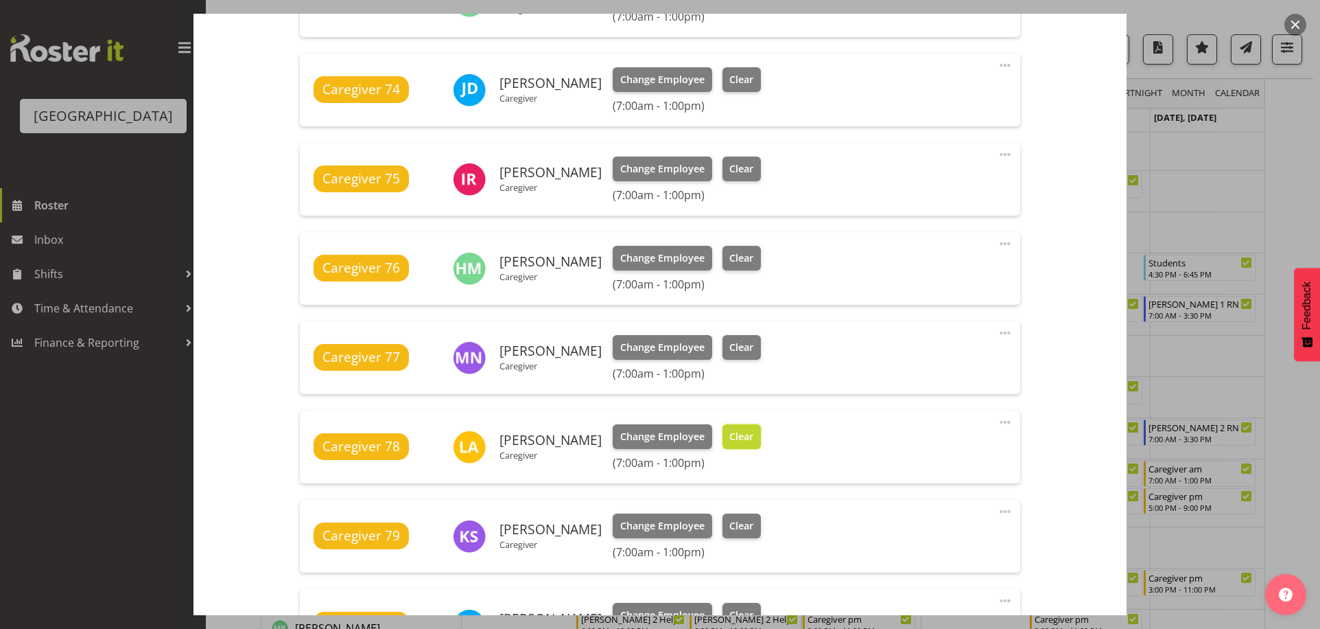
click at [738, 430] on span "Clear" at bounding box center [741, 436] width 24 height 15
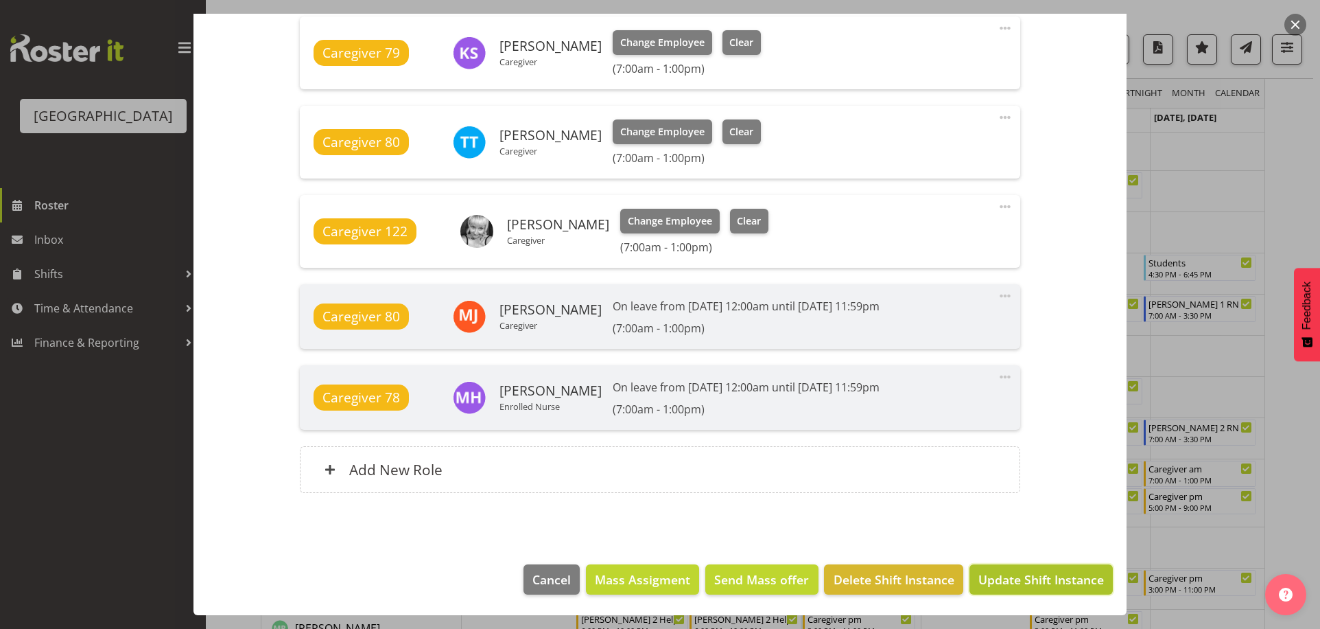
click at [1022, 575] on span "Update Shift Instance" at bounding box center [1041, 579] width 126 height 18
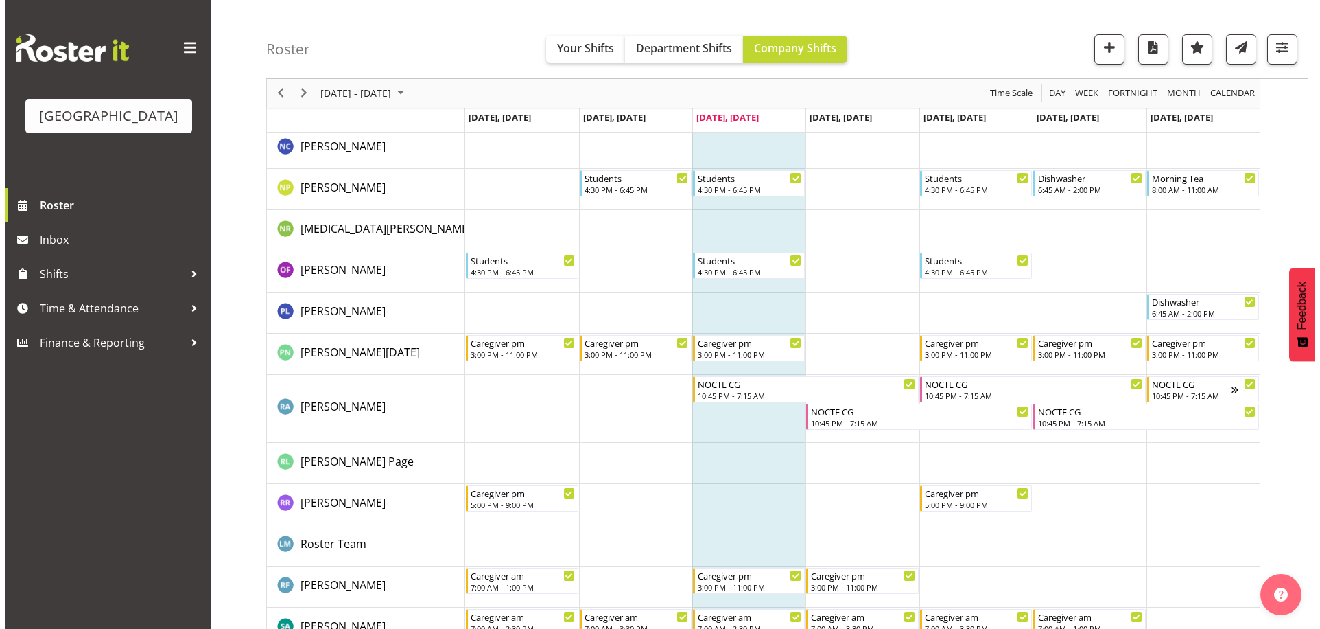
scroll to position [4323, 0]
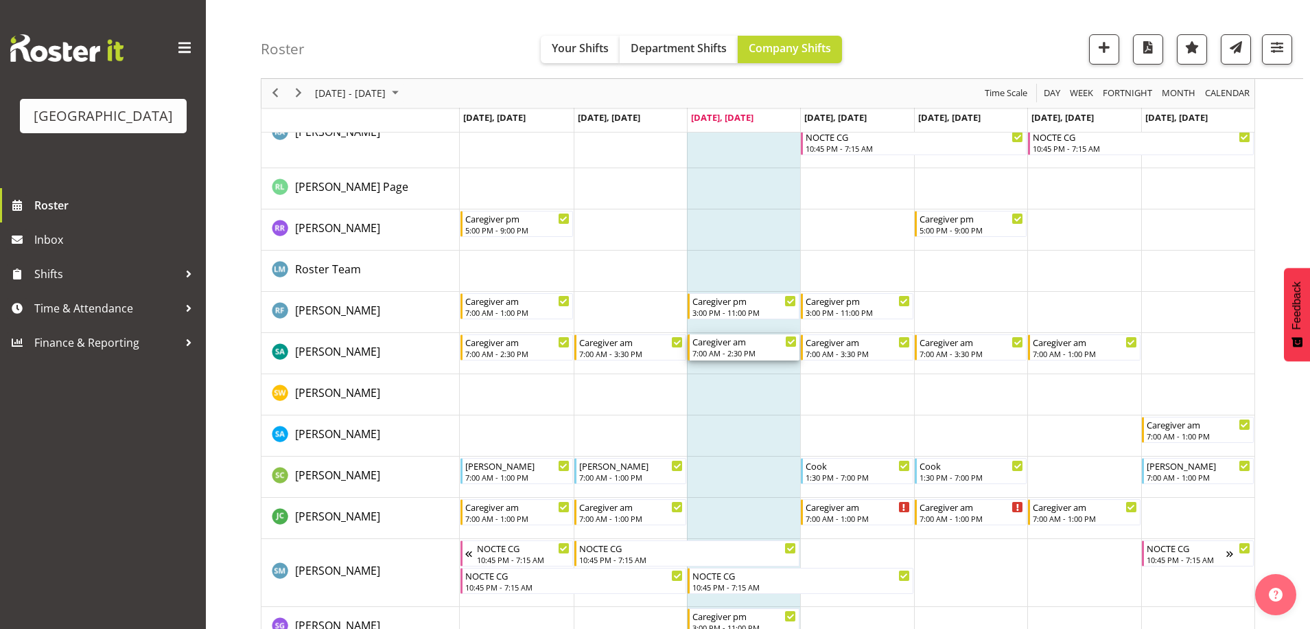
click at [757, 351] on div "7:00 AM - 2:30 PM" at bounding box center [744, 352] width 104 height 11
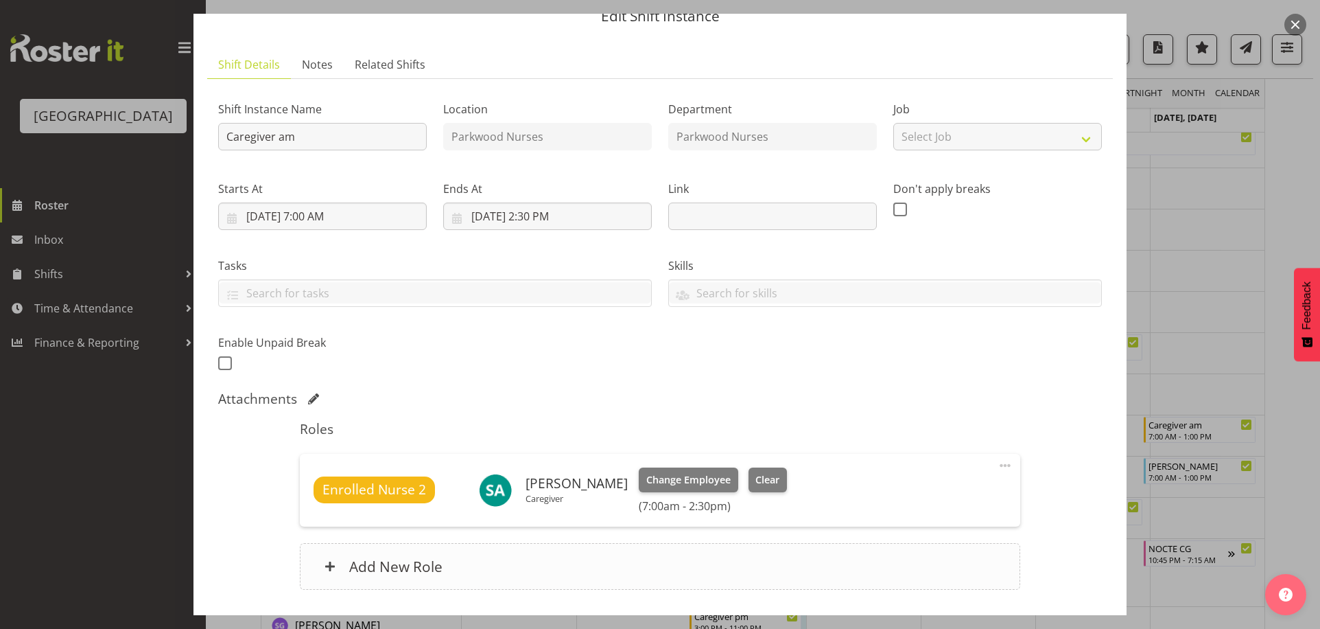
scroll to position [156, 0]
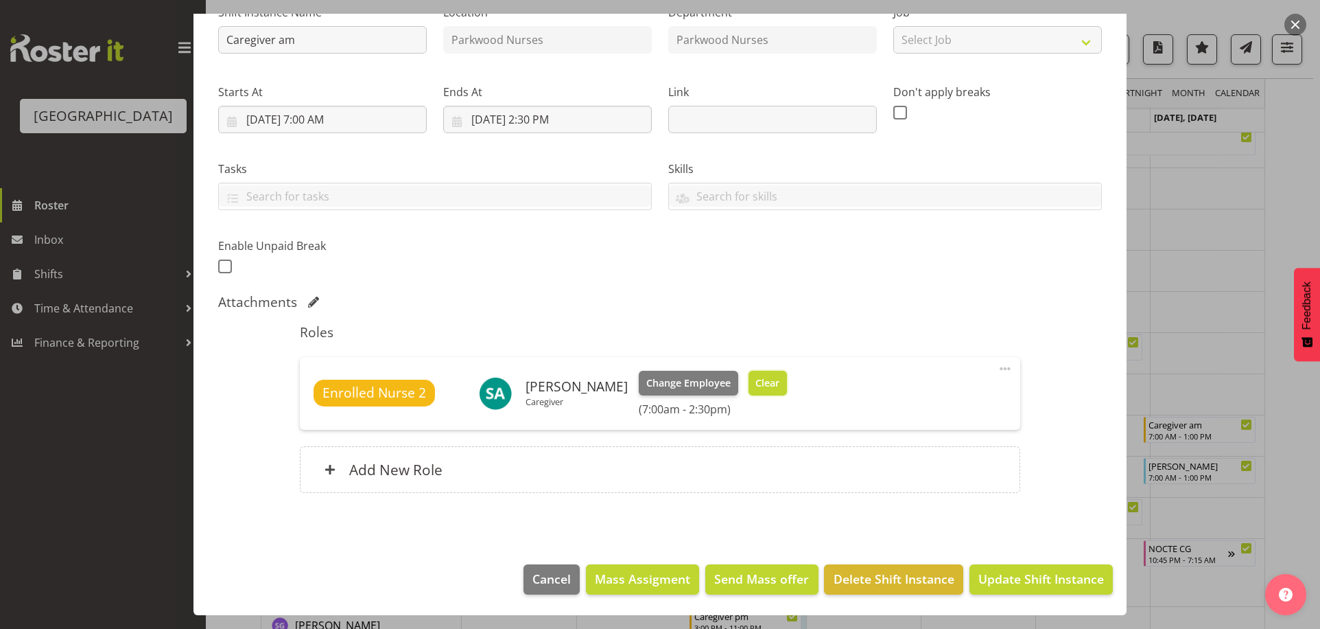
click at [762, 391] on button "Clear" at bounding box center [768, 383] width 39 height 25
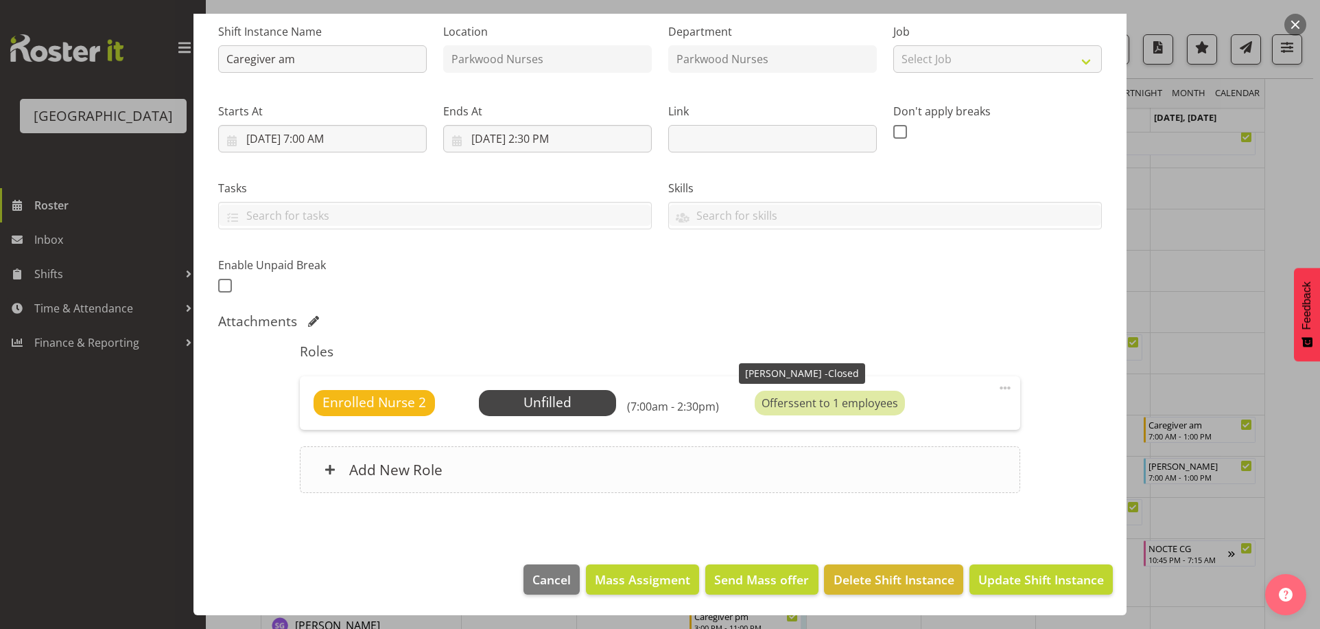
scroll to position [137, 0]
click at [1002, 571] on span "Update Shift Instance" at bounding box center [1041, 579] width 126 height 18
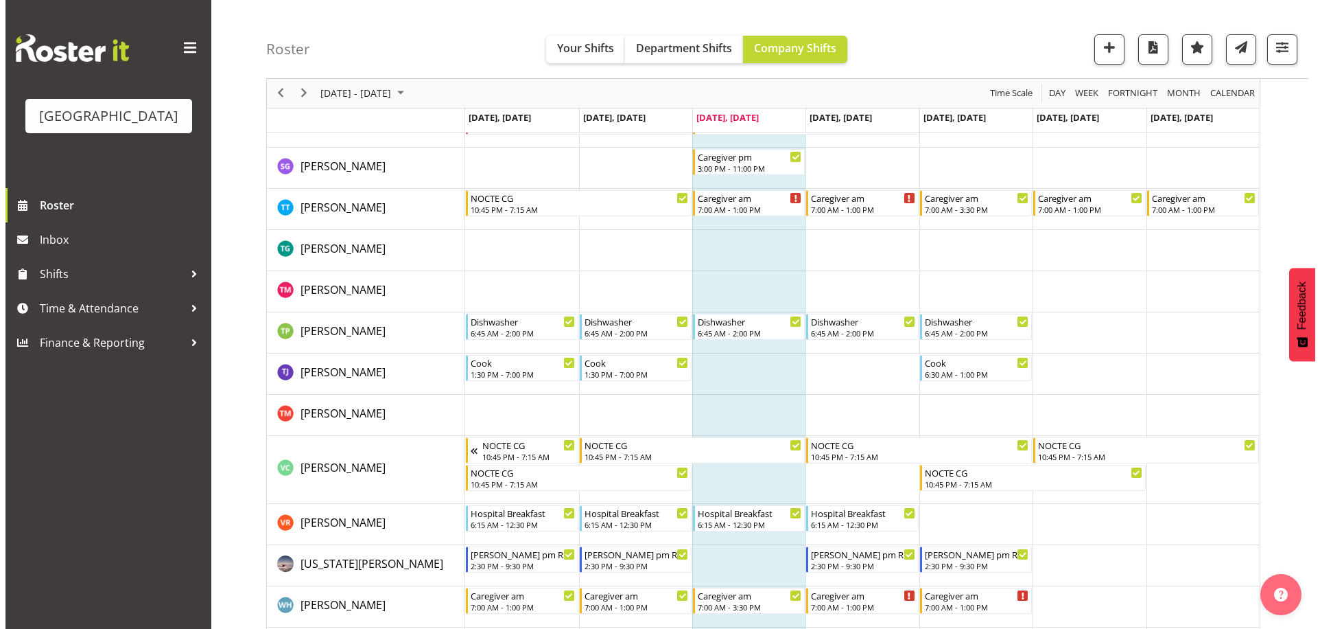
scroll to position [4901, 0]
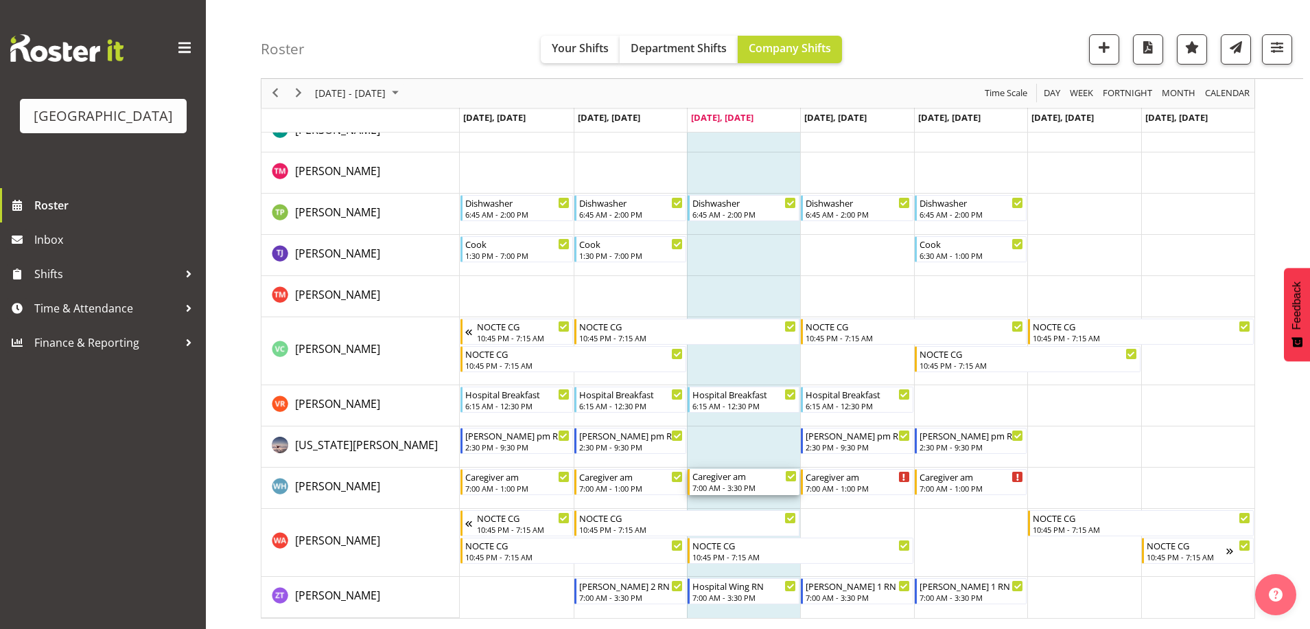
click at [762, 485] on div "7:00 AM - 3:30 PM" at bounding box center [744, 487] width 104 height 11
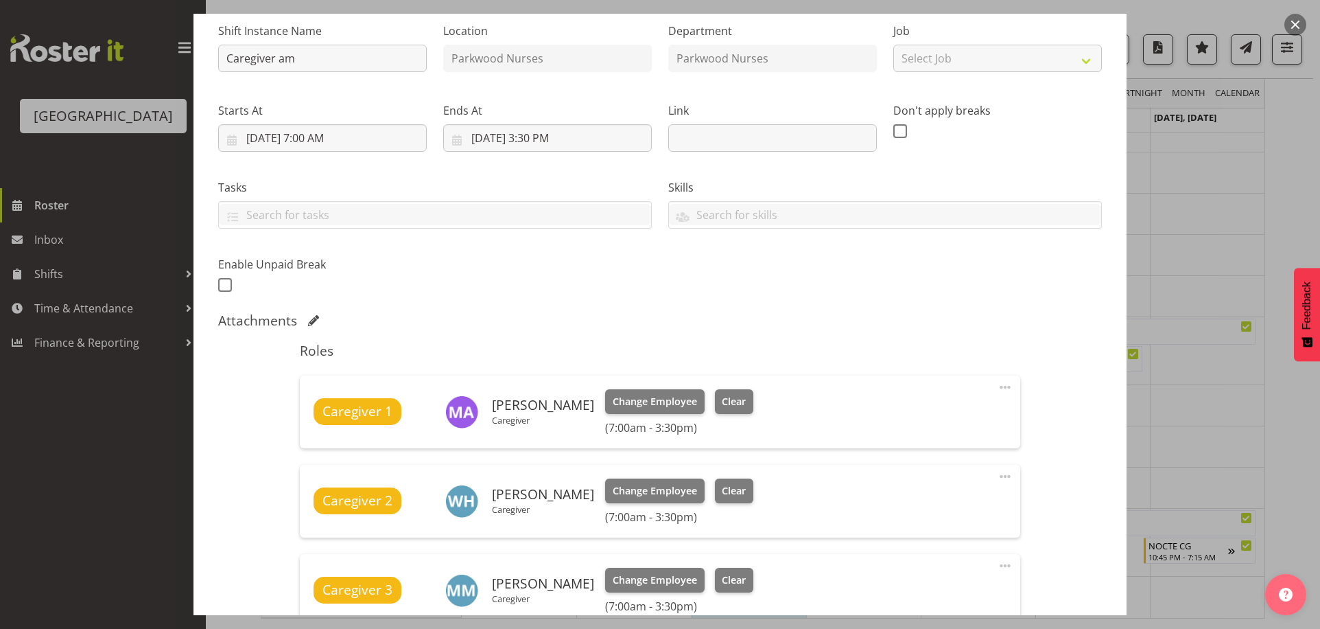
scroll to position [274, 0]
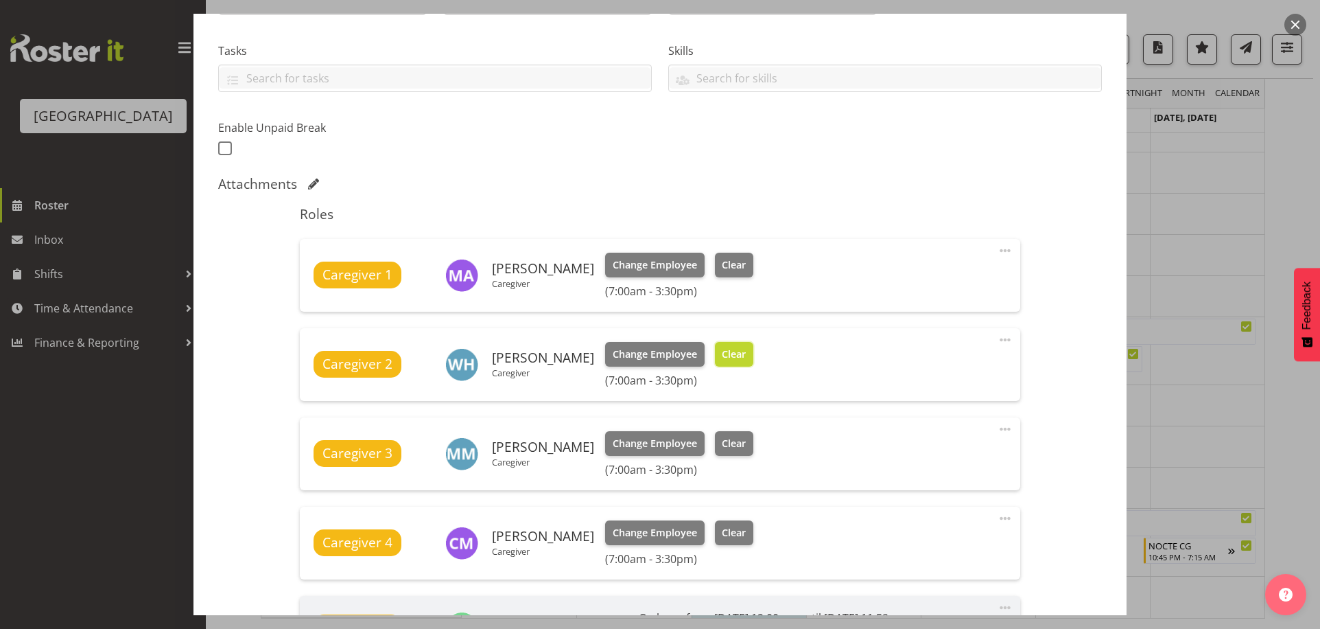
click at [735, 357] on span "Clear" at bounding box center [734, 354] width 24 height 15
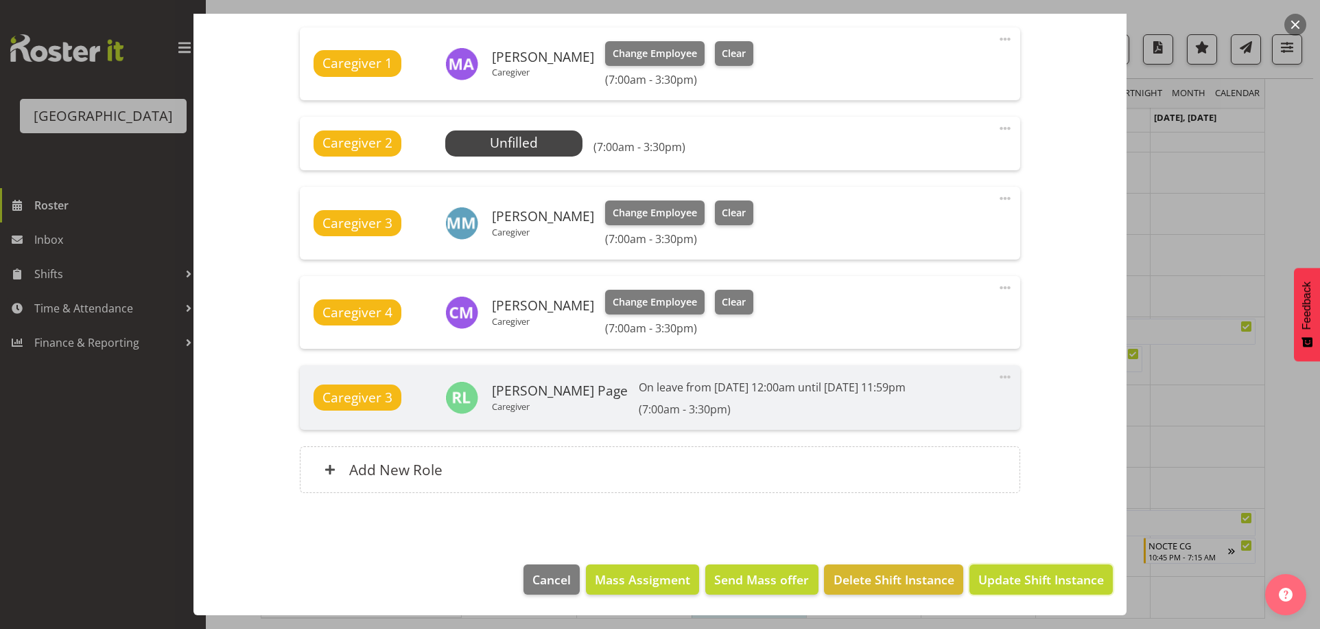
click at [1040, 576] on span "Update Shift Instance" at bounding box center [1041, 579] width 126 height 18
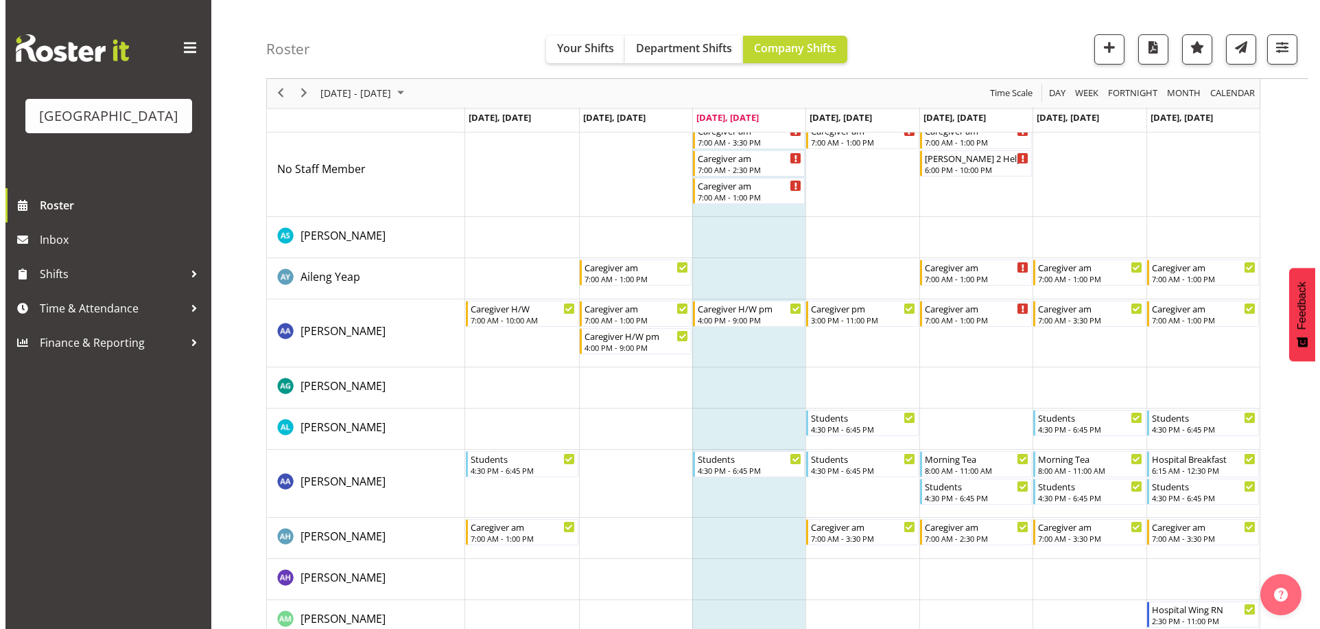
scroll to position [0, 0]
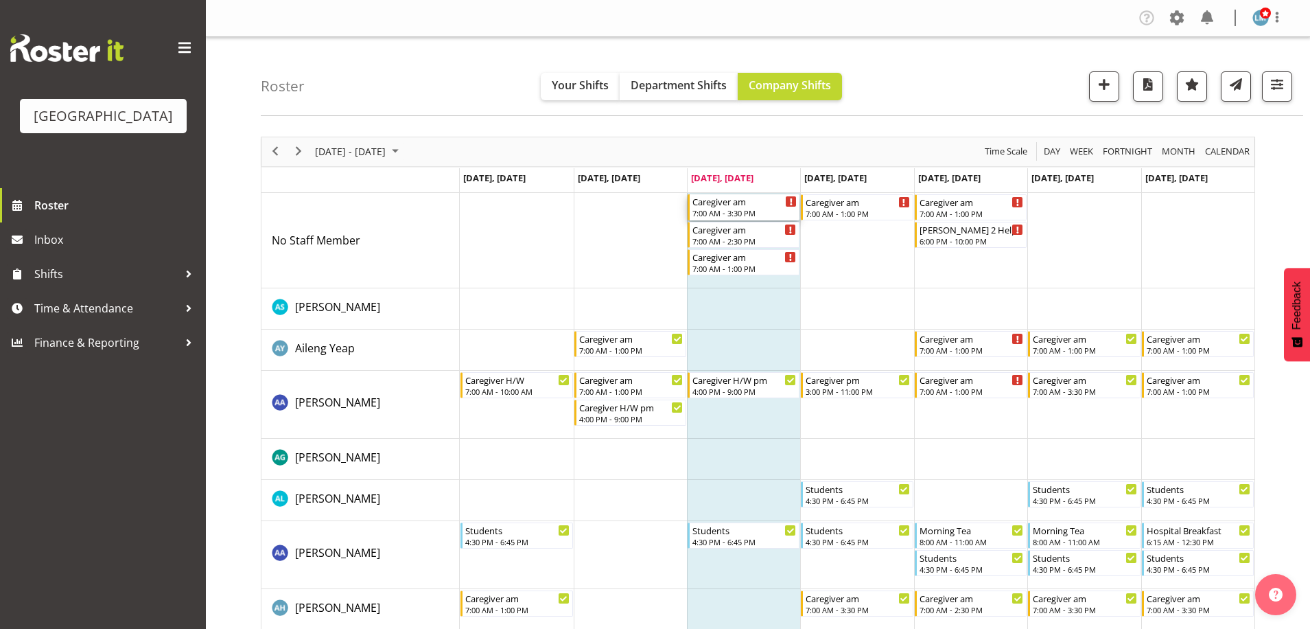
click at [707, 204] on div "Caregiver am" at bounding box center [744, 201] width 104 height 14
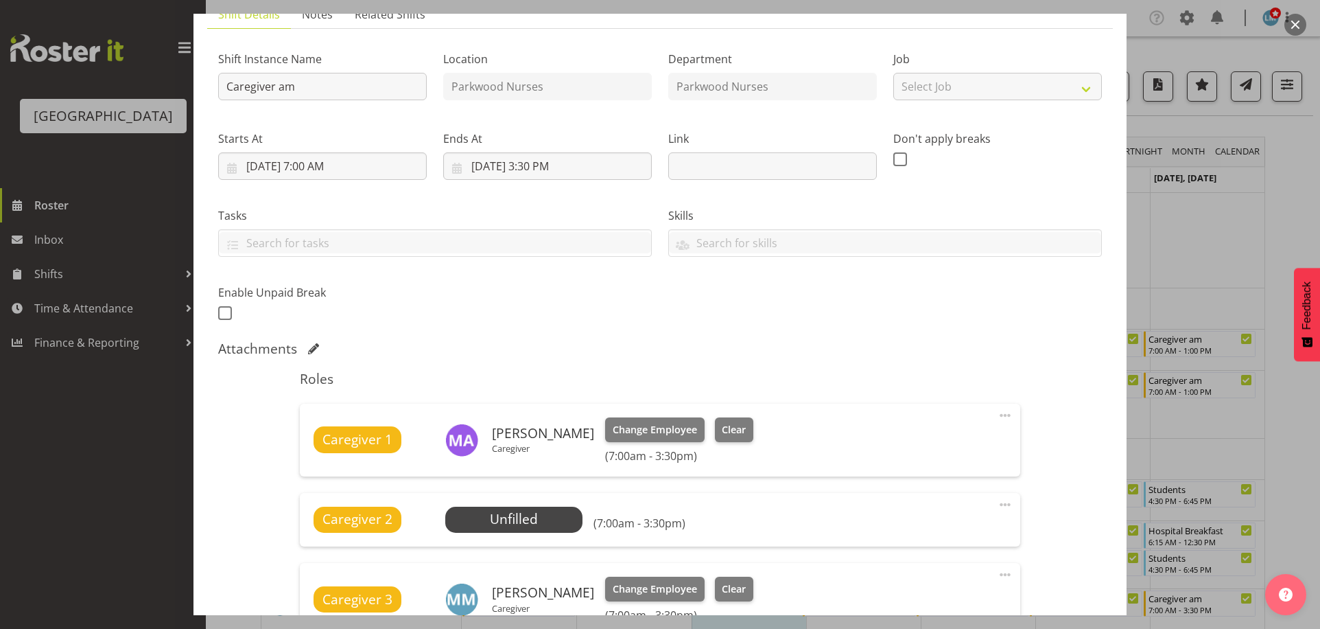
scroll to position [274, 0]
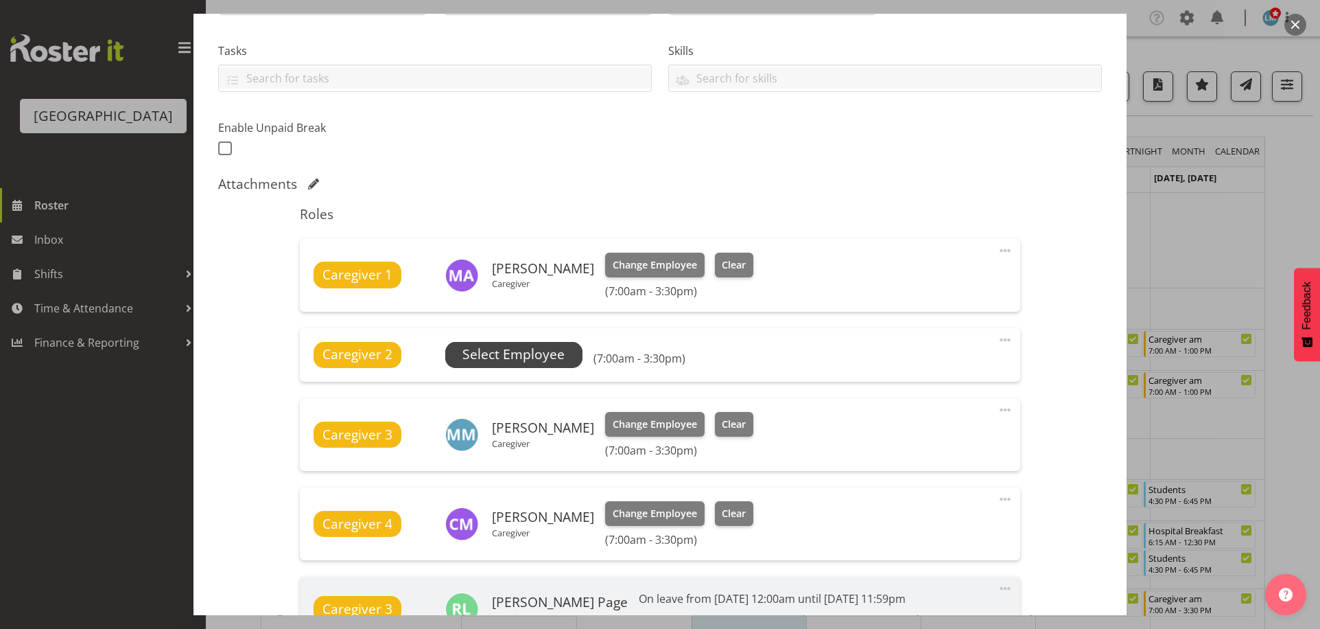
click at [519, 350] on span "Select Employee" at bounding box center [513, 354] width 102 height 20
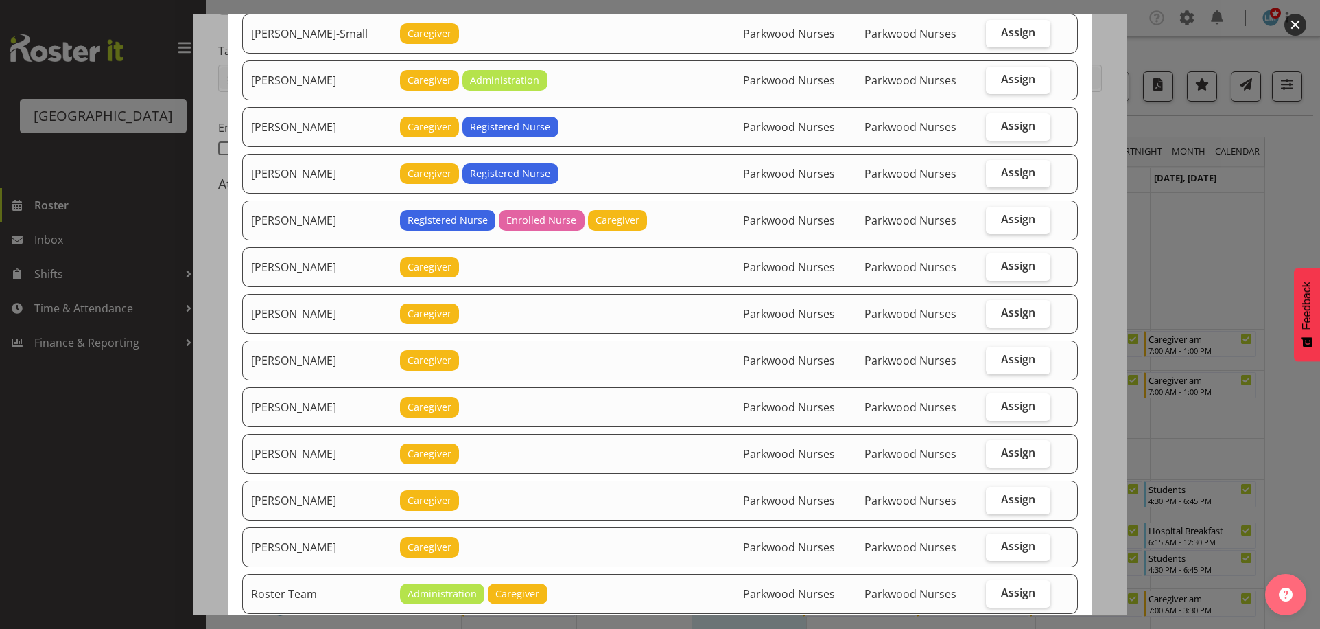
scroll to position [1372, 0]
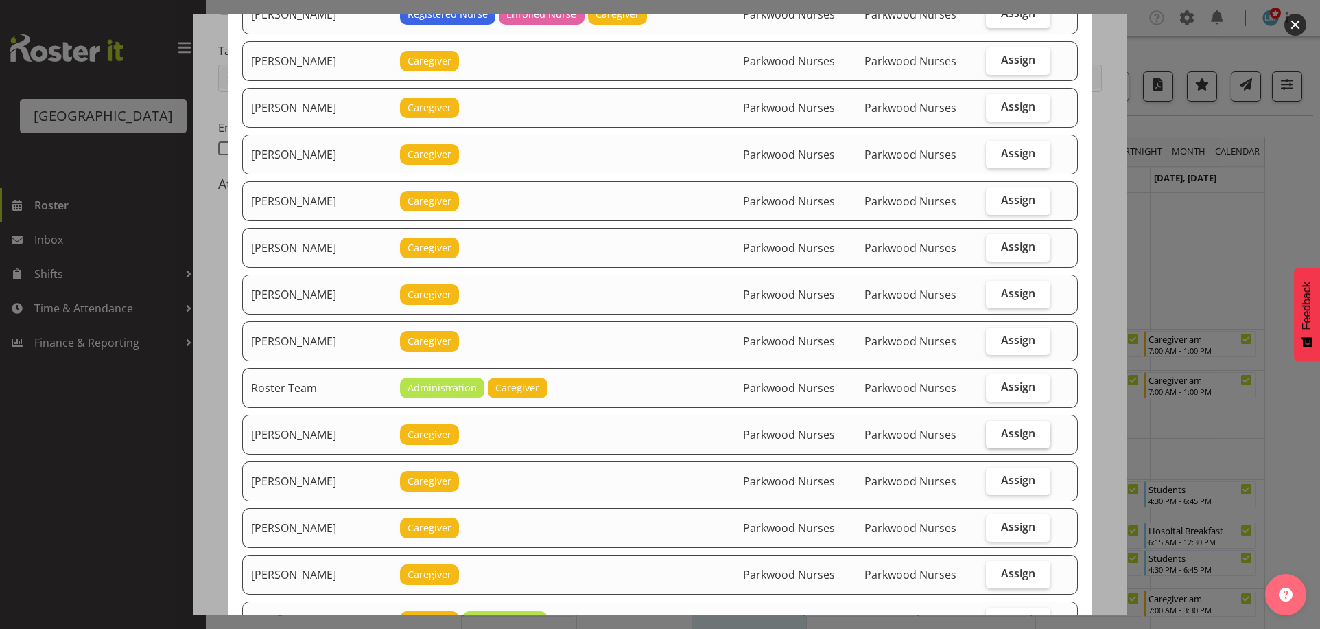
click at [1021, 436] on span "Assign" at bounding box center [1018, 433] width 34 height 14
click at [995, 436] on input "Assign" at bounding box center [990, 433] width 9 height 9
checkbox input "true"
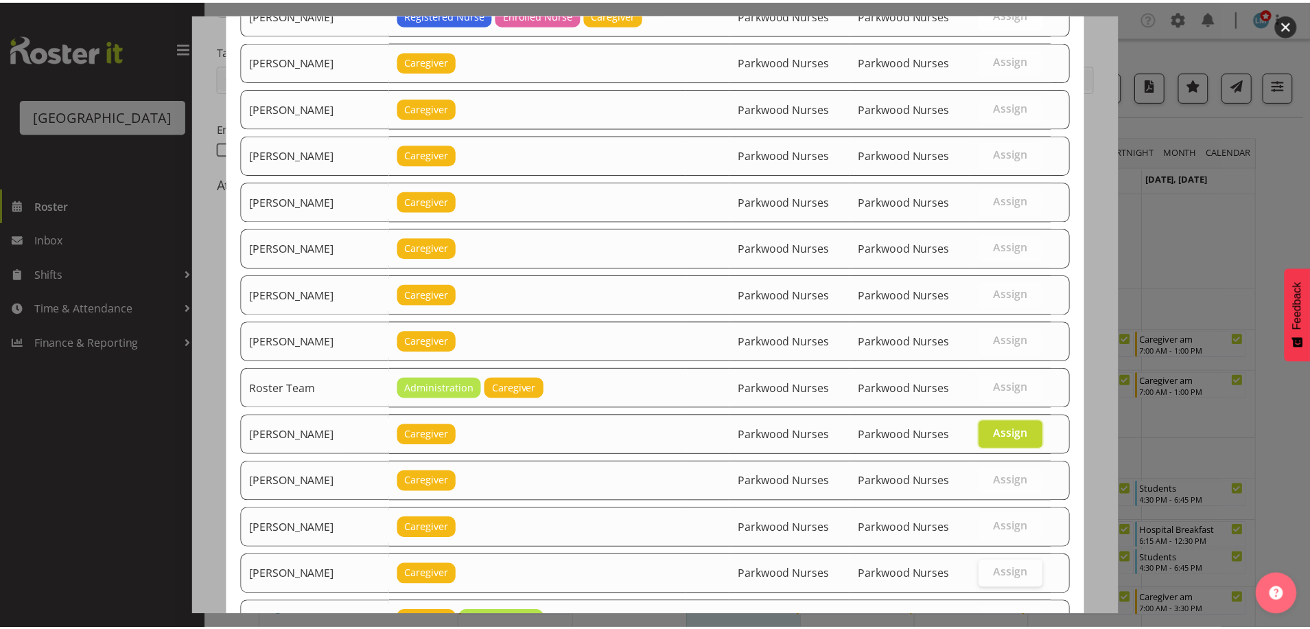
scroll to position [1484, 0]
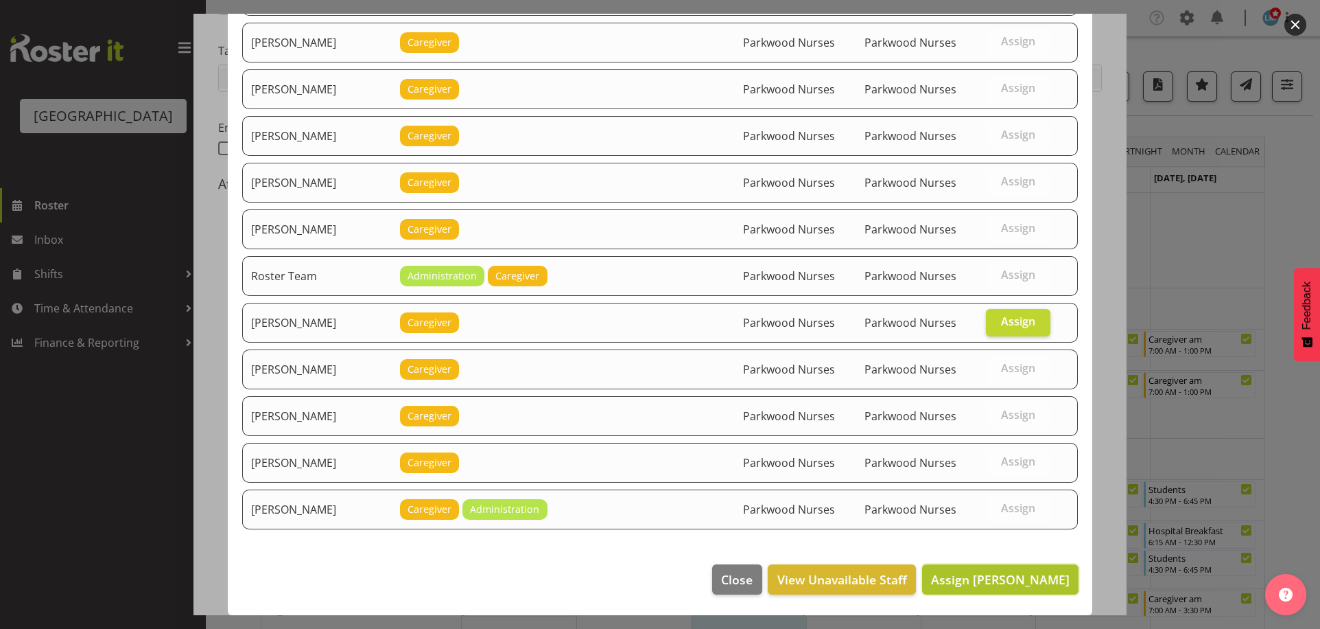
click at [1042, 571] on span "Assign Samah Aboud" at bounding box center [1000, 579] width 139 height 16
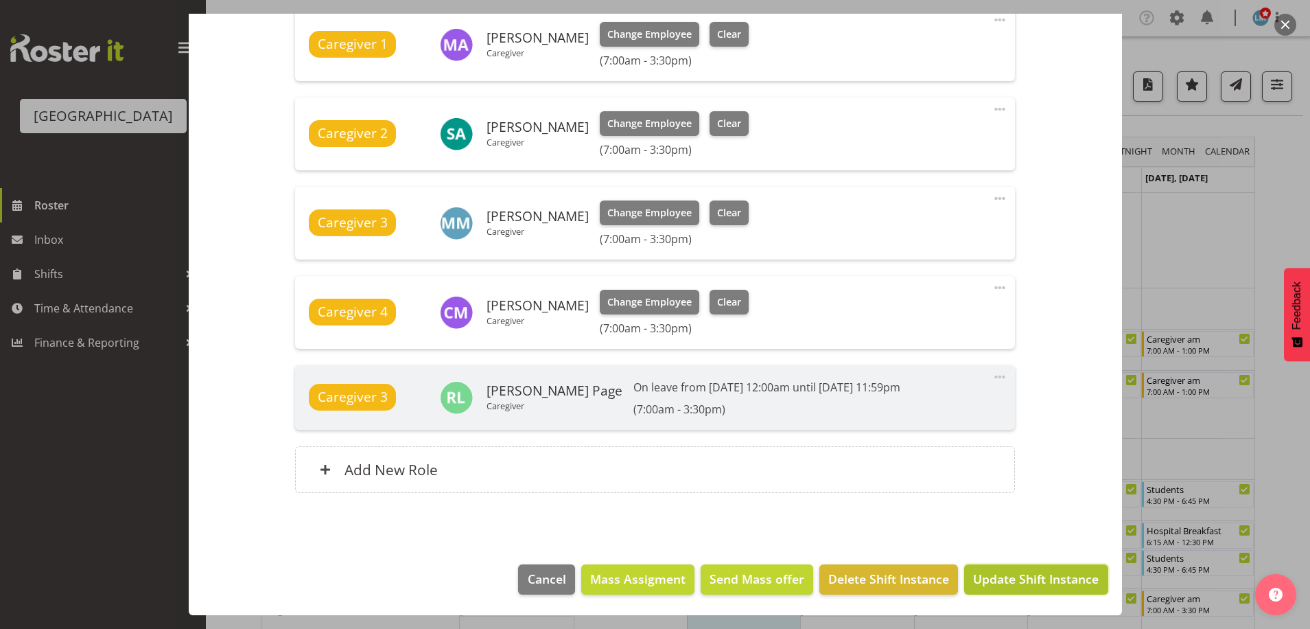
click at [1042, 576] on span "Update Shift Instance" at bounding box center [1036, 579] width 126 height 18
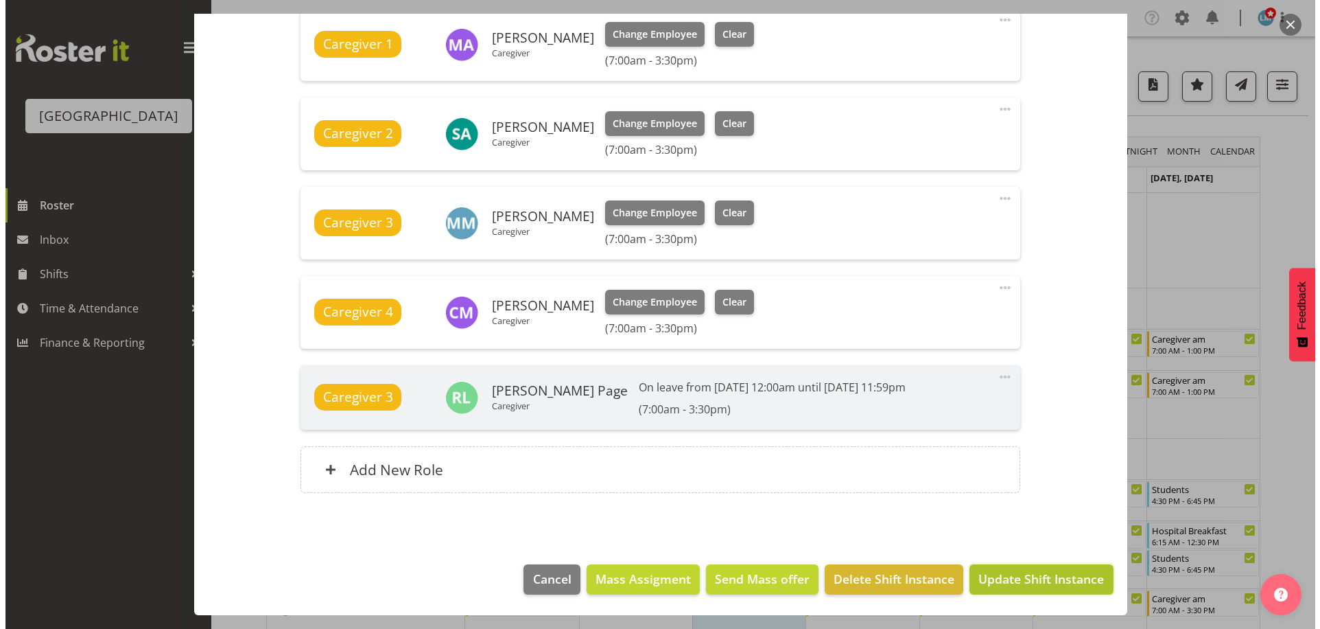
scroll to position [450, 0]
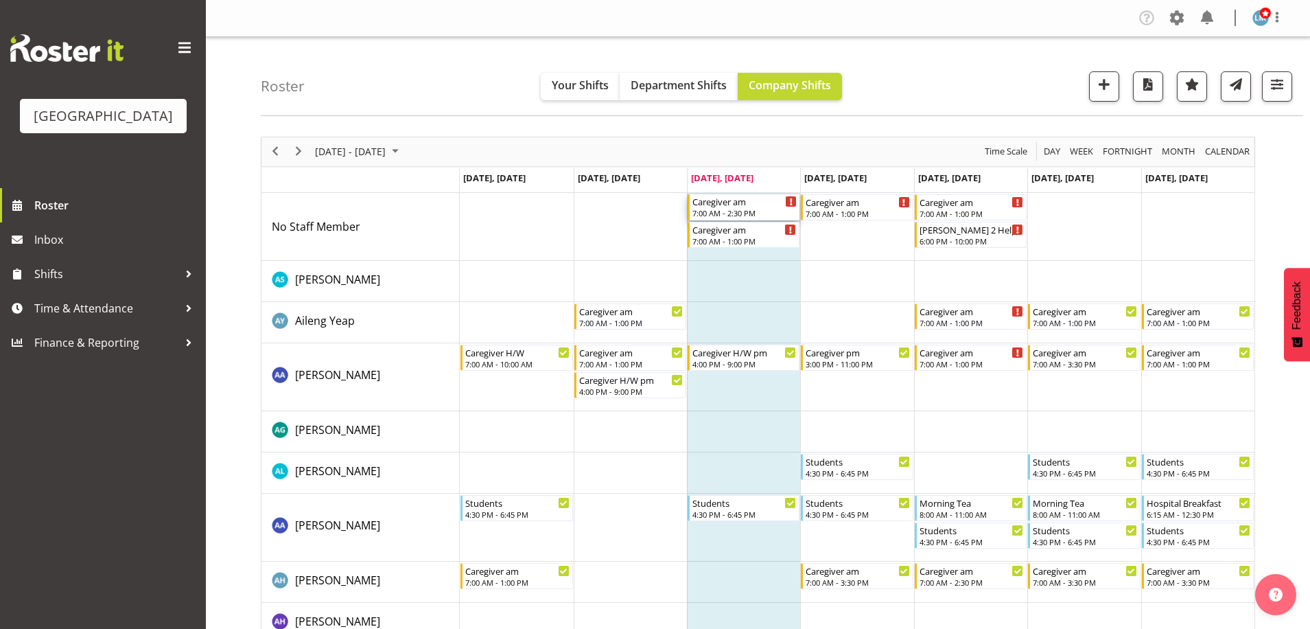
click at [742, 203] on div "Caregiver am" at bounding box center [744, 201] width 104 height 14
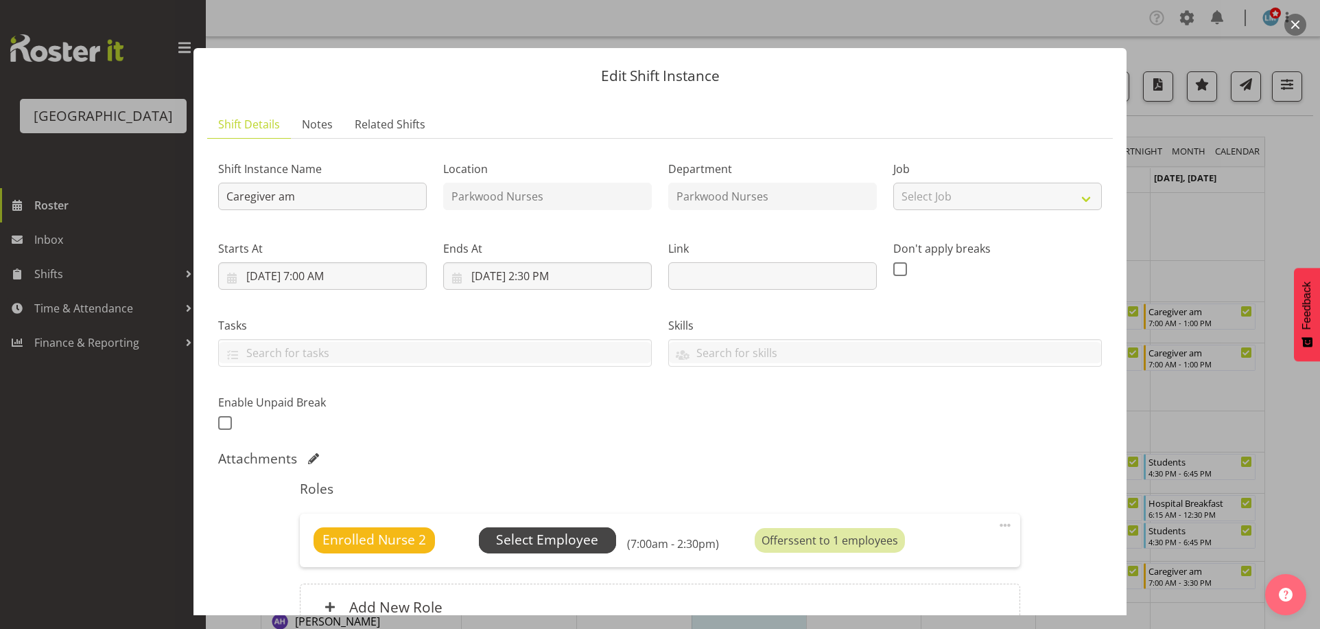
click at [580, 537] on span "Select Employee" at bounding box center [547, 540] width 102 height 20
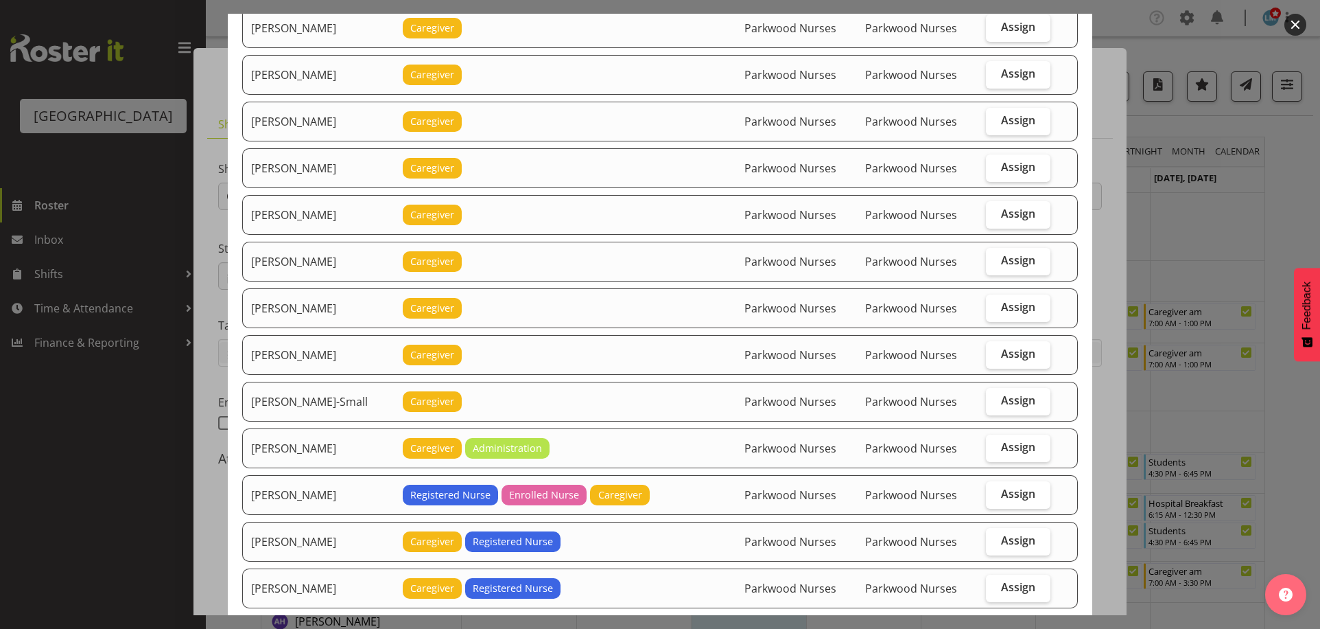
scroll to position [1098, 0]
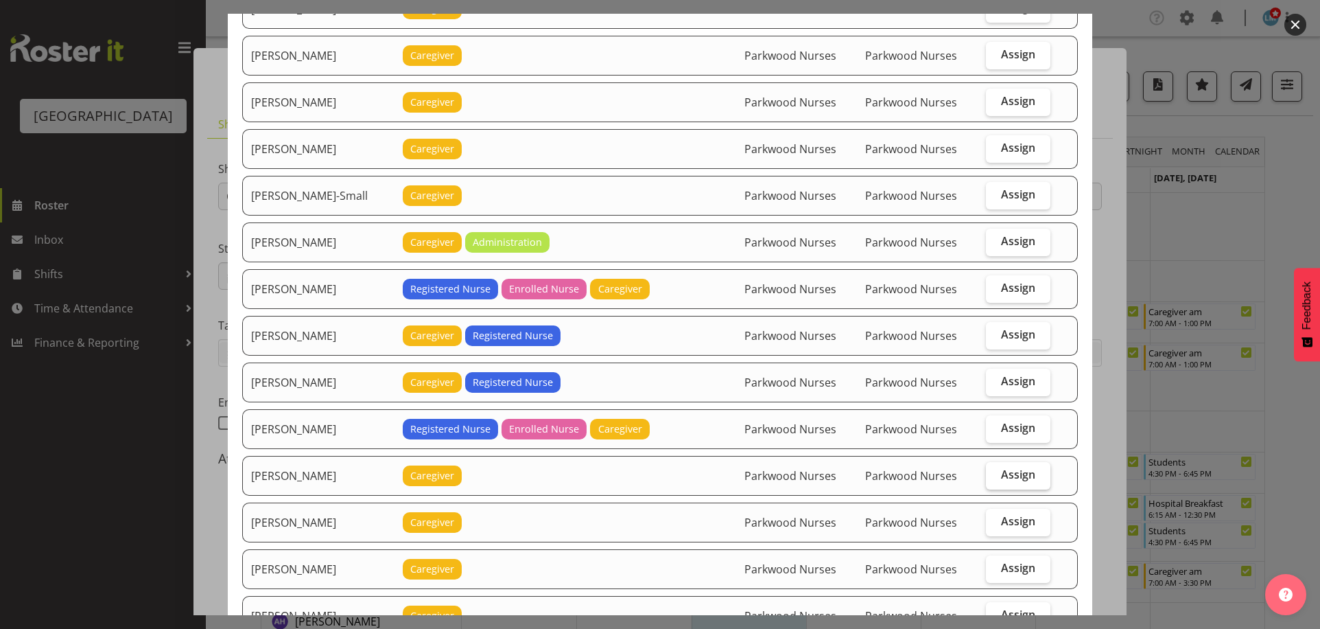
click at [1029, 483] on label "Assign" at bounding box center [1018, 475] width 64 height 27
click at [995, 479] on input "Assign" at bounding box center [990, 474] width 9 height 9
checkbox input "true"
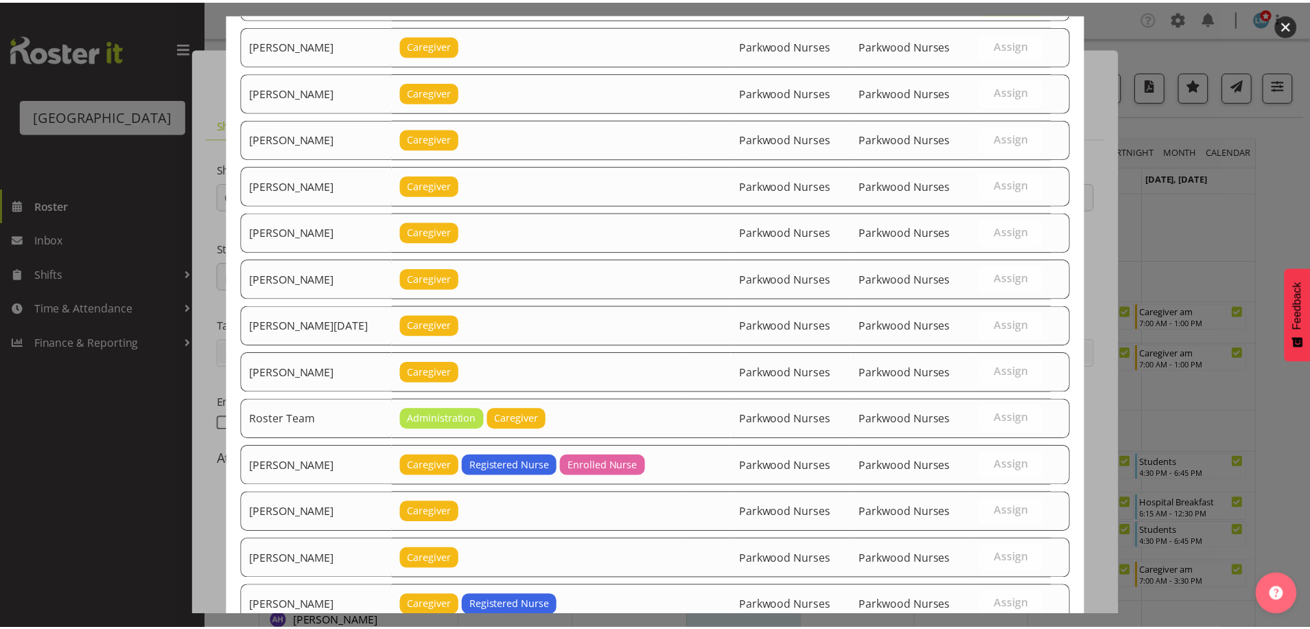
scroll to position [1764, 0]
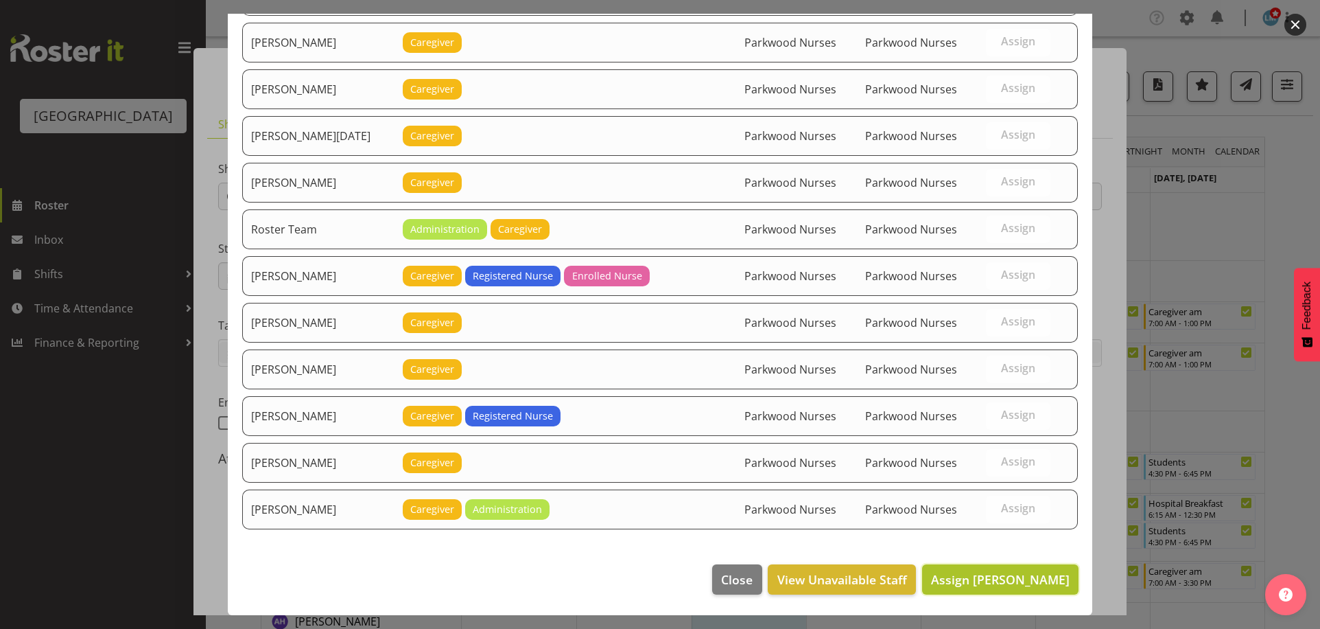
click at [1034, 572] on span "Assign Lorie Angeles" at bounding box center [1000, 579] width 139 height 16
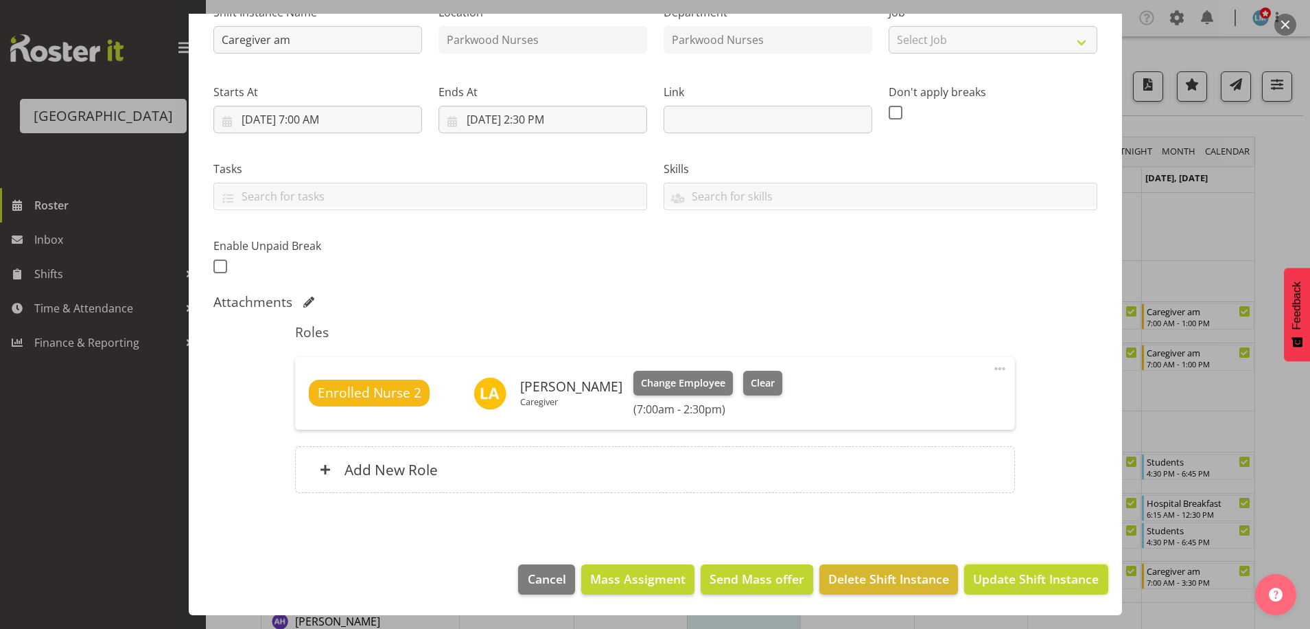
click at [1034, 573] on span "Update Shift Instance" at bounding box center [1036, 579] width 126 height 18
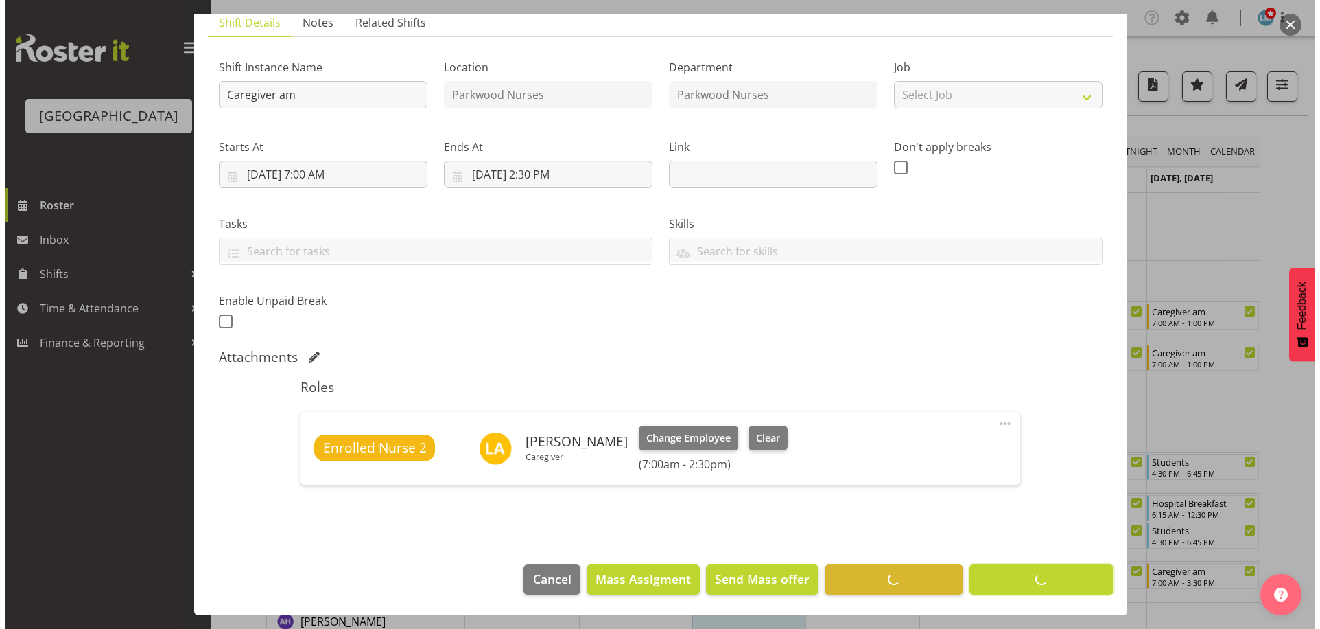
scroll to position [102, 0]
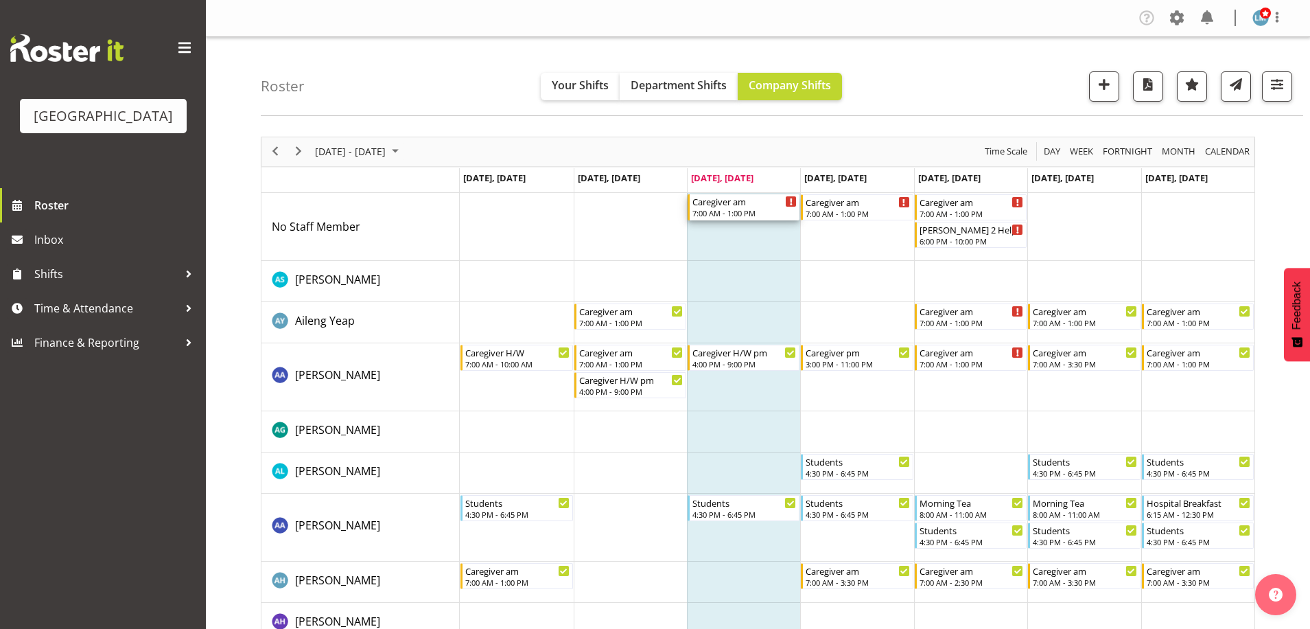
click at [744, 211] on div "7:00 AM - 1:00 PM" at bounding box center [744, 212] width 104 height 11
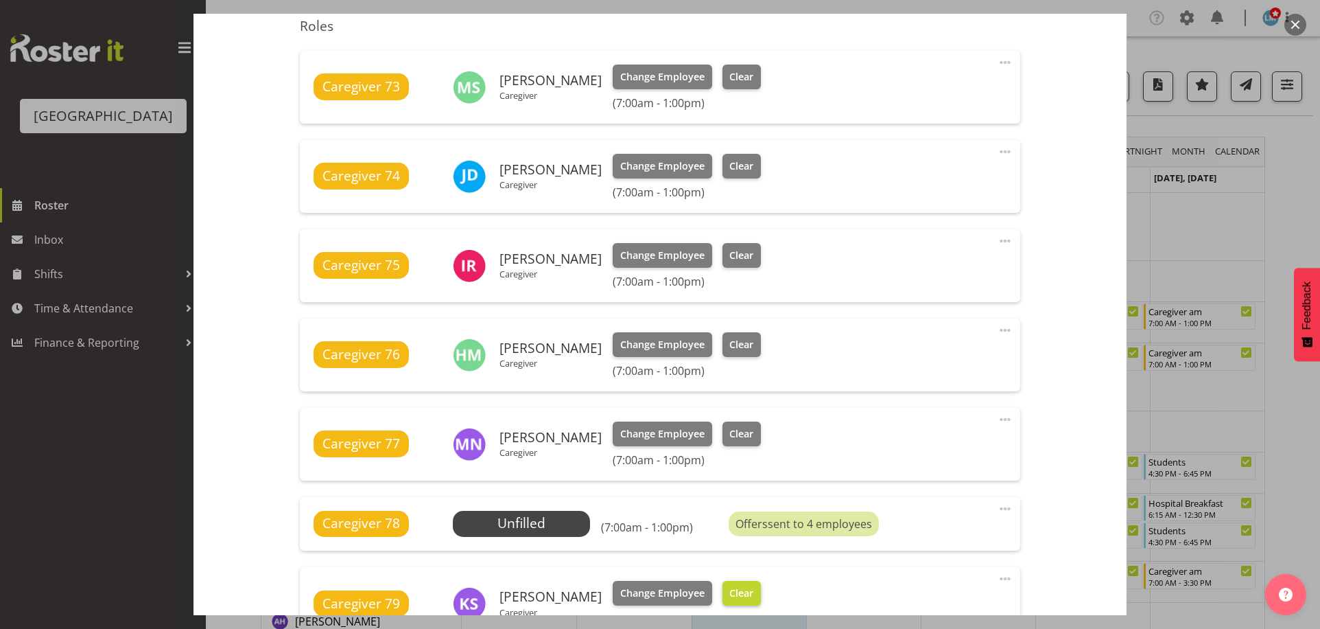
scroll to position [618, 0]
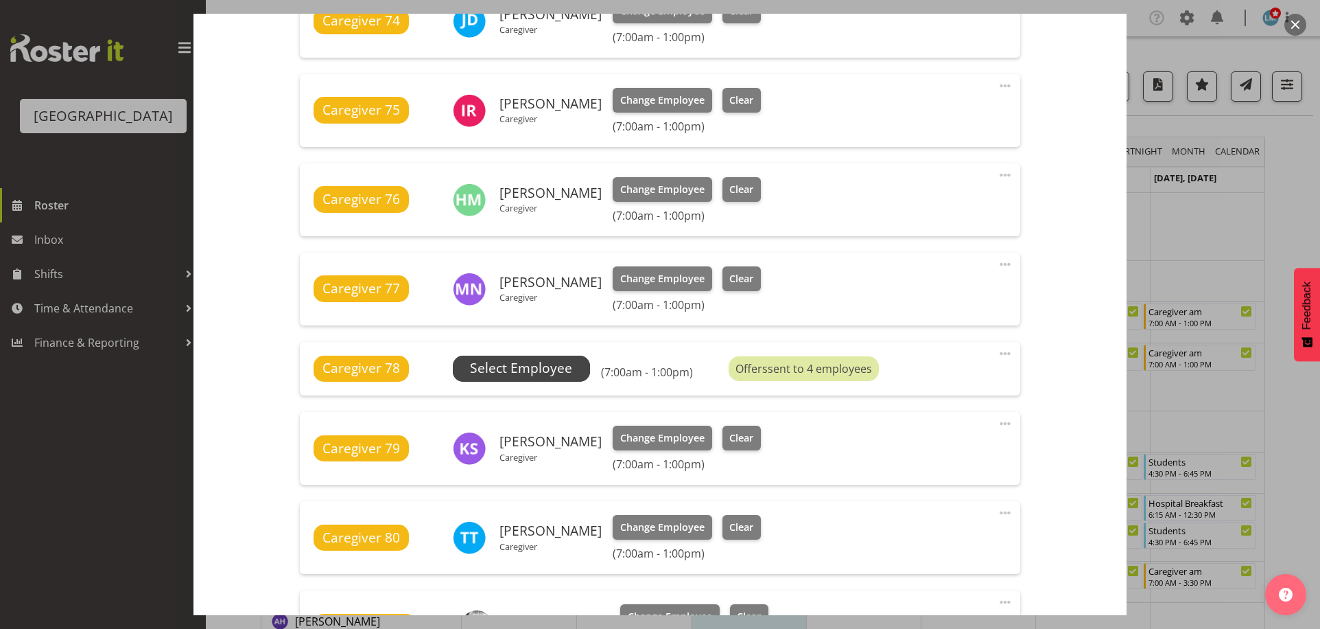
click at [493, 360] on span "Select Employee" at bounding box center [521, 368] width 102 height 20
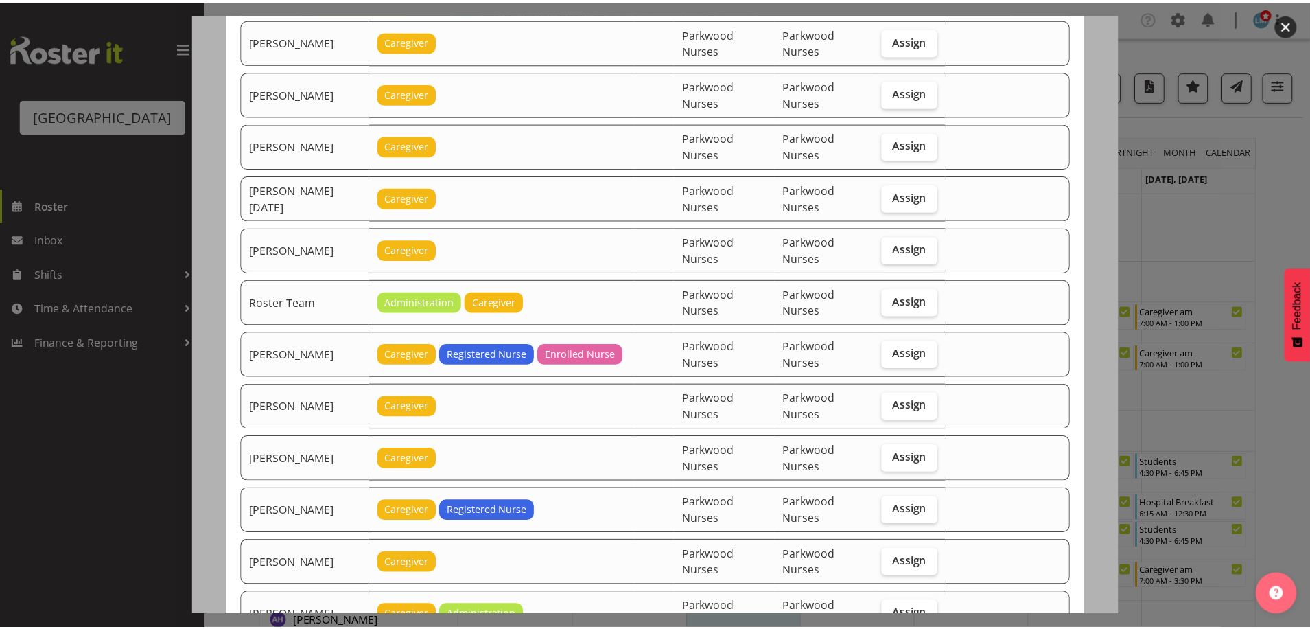
scroll to position [1964, 0]
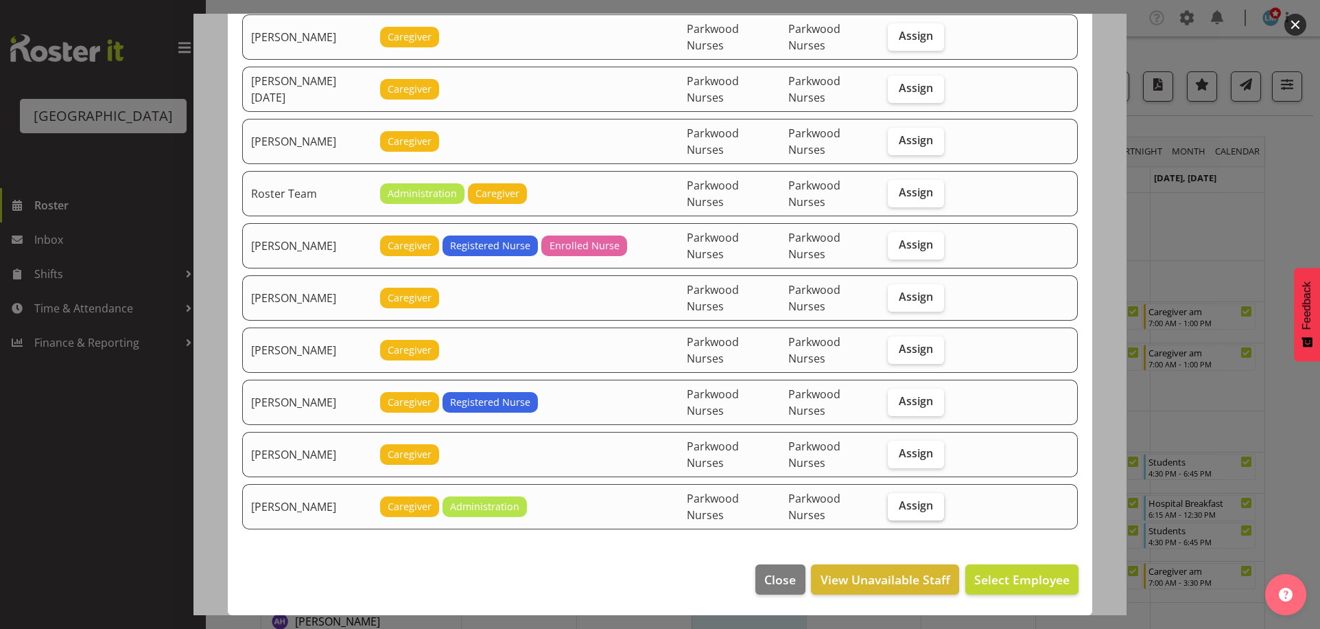
click at [937, 512] on label "Assign" at bounding box center [916, 506] width 56 height 27
click at [897, 510] on input "Assign" at bounding box center [892, 505] width 9 height 9
checkbox input "true"
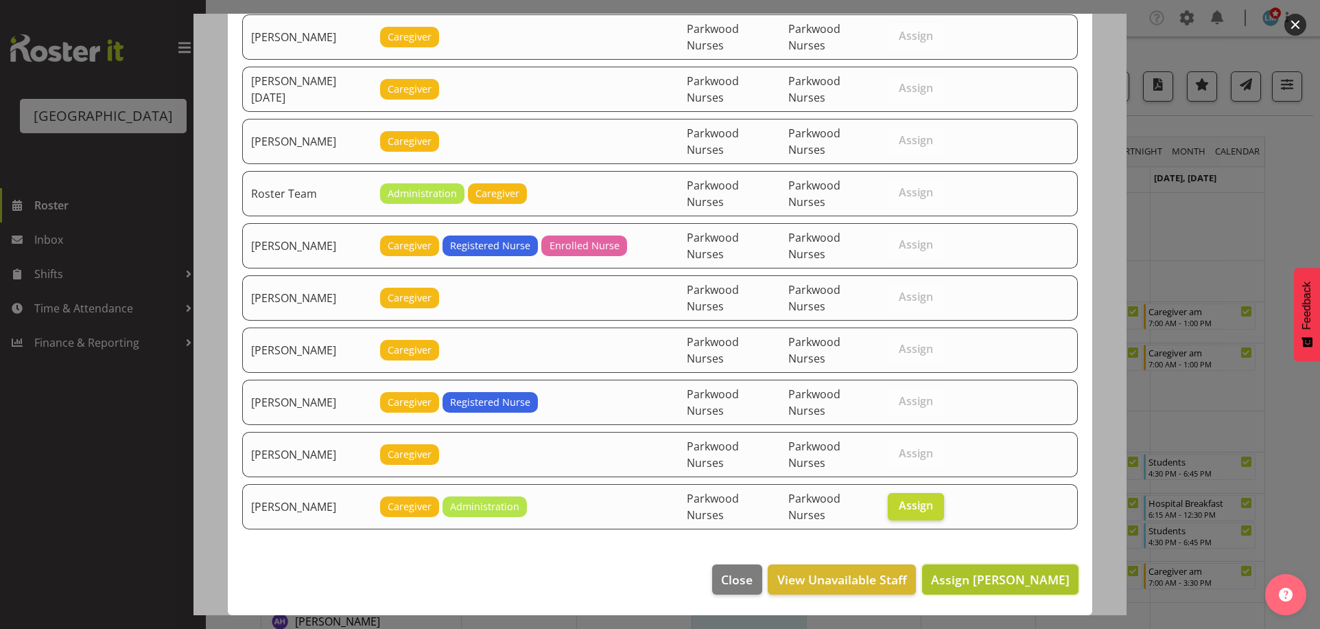
click at [996, 586] on span "Assign Wendy Hayden" at bounding box center [1000, 579] width 139 height 16
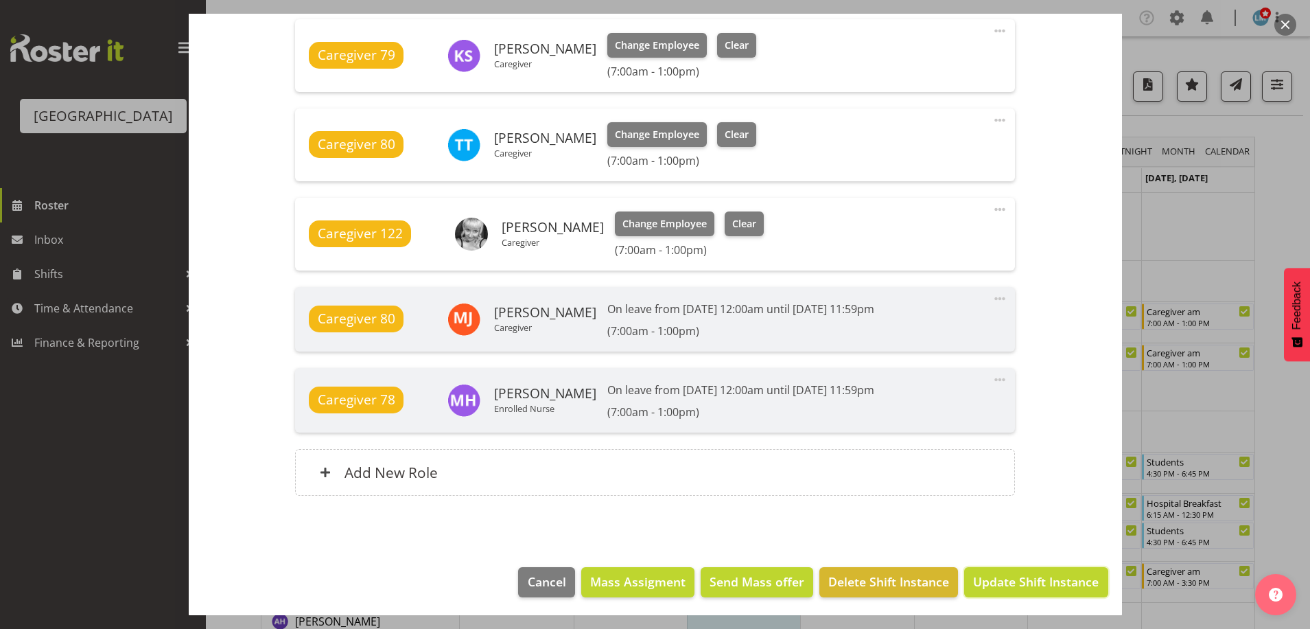
click at [996, 586] on span "Update Shift Instance" at bounding box center [1036, 581] width 126 height 18
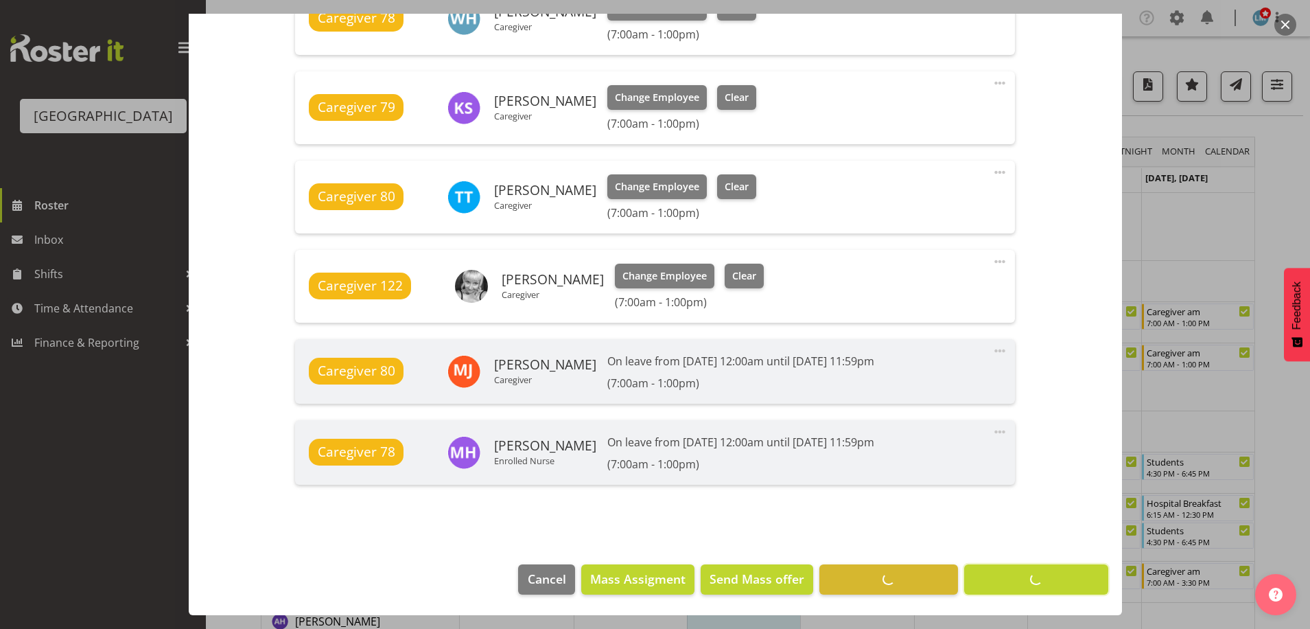
scroll to position [977, 0]
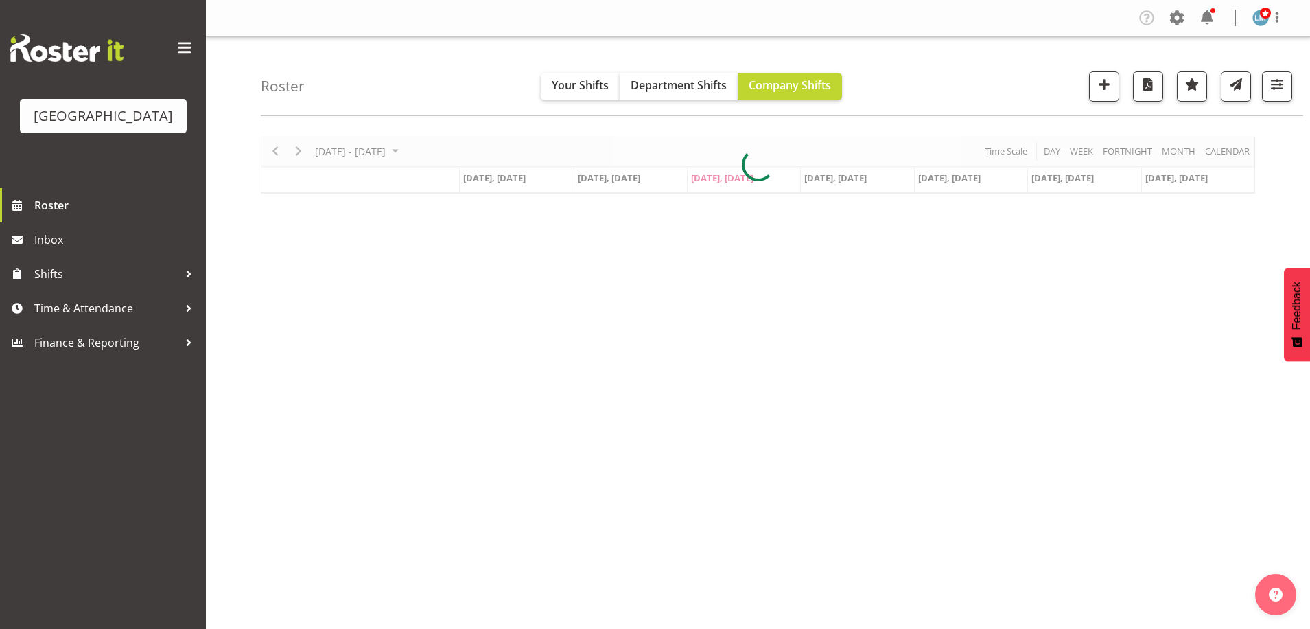
click at [1212, 10] on div at bounding box center [1212, 10] width 5 height 5
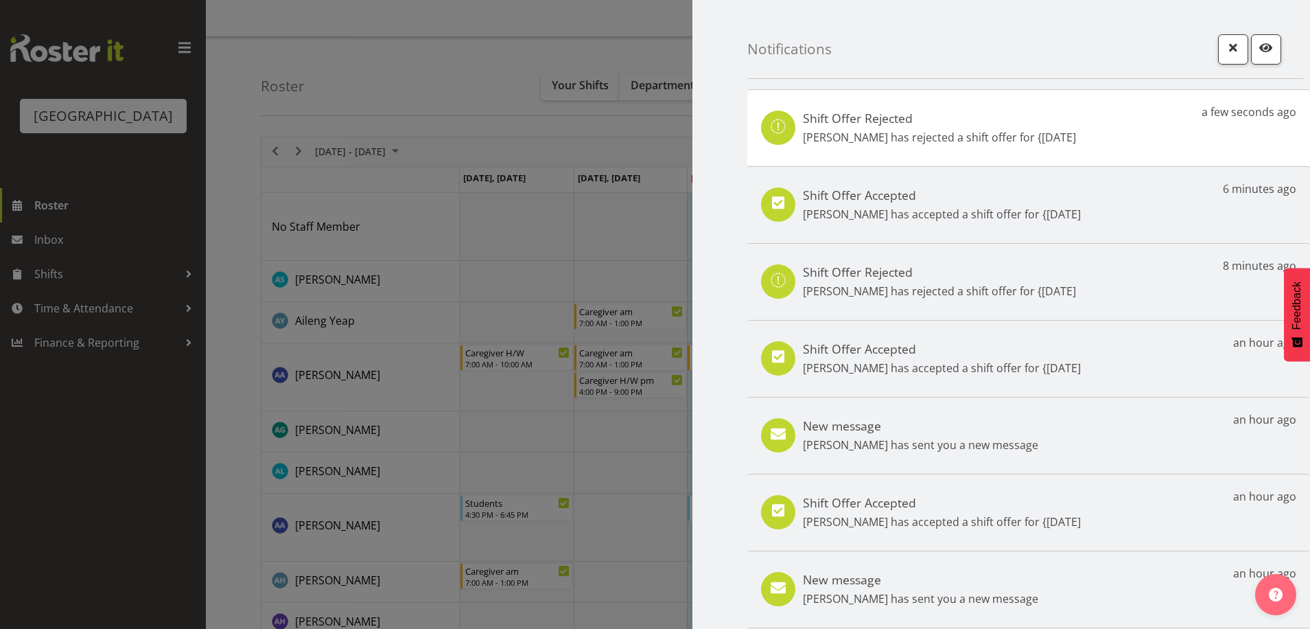
click at [1078, 415] on div "New message Caitlin Huria has sent you a new message an hour ago" at bounding box center [1028, 435] width 563 height 77
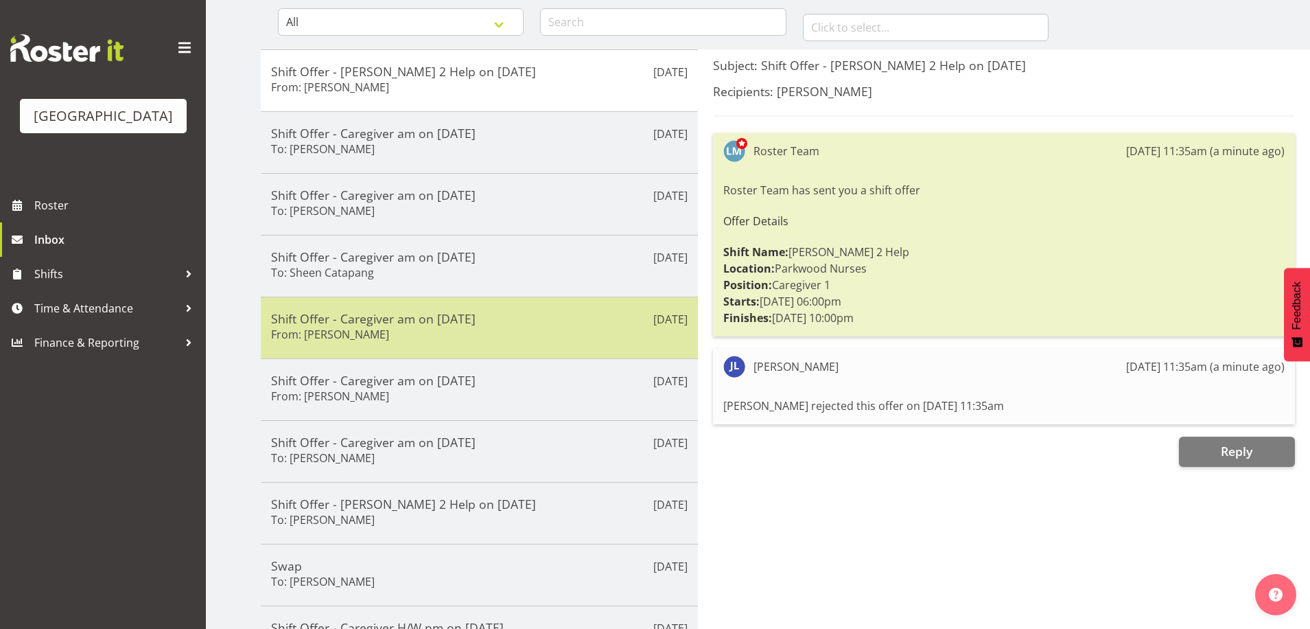
scroll to position [231, 0]
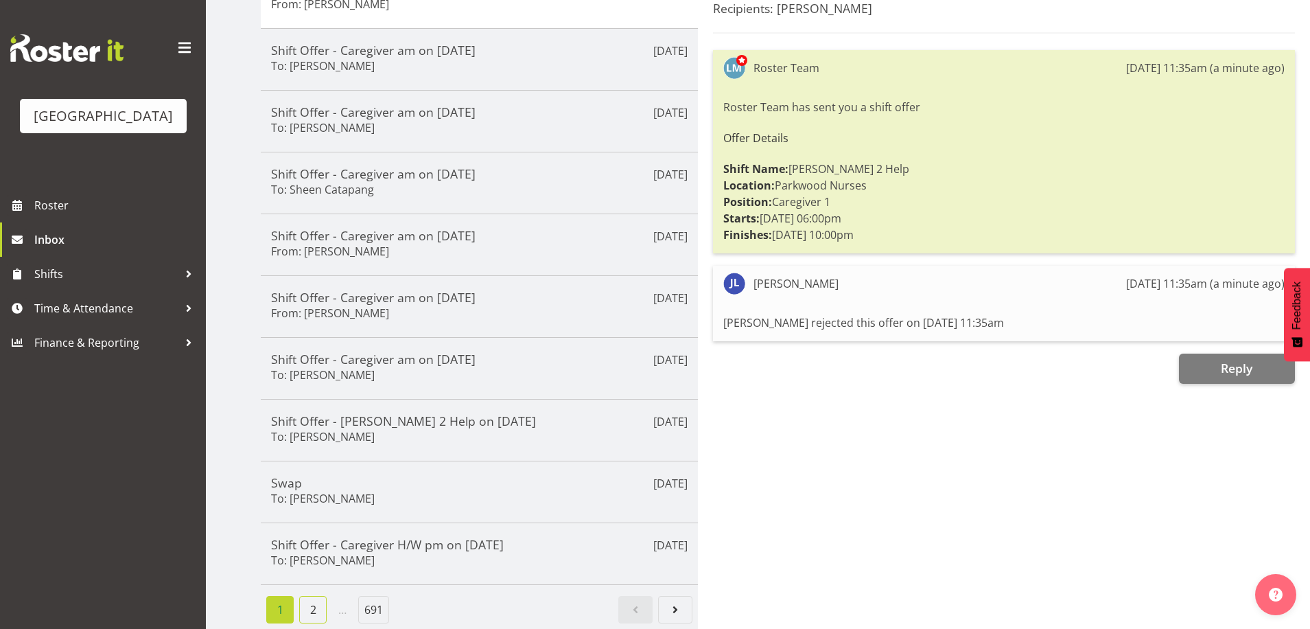
click at [312, 602] on link "2" at bounding box center [312, 609] width 27 height 27
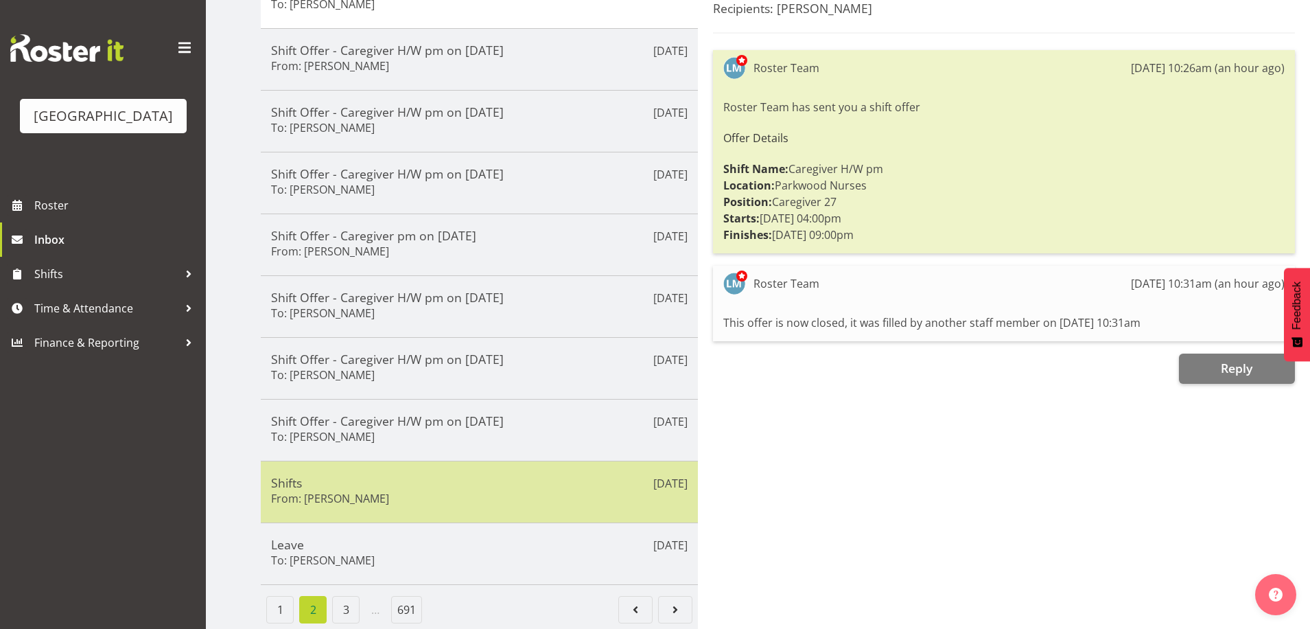
click at [335, 475] on h5 "Shifts" at bounding box center [479, 482] width 416 height 15
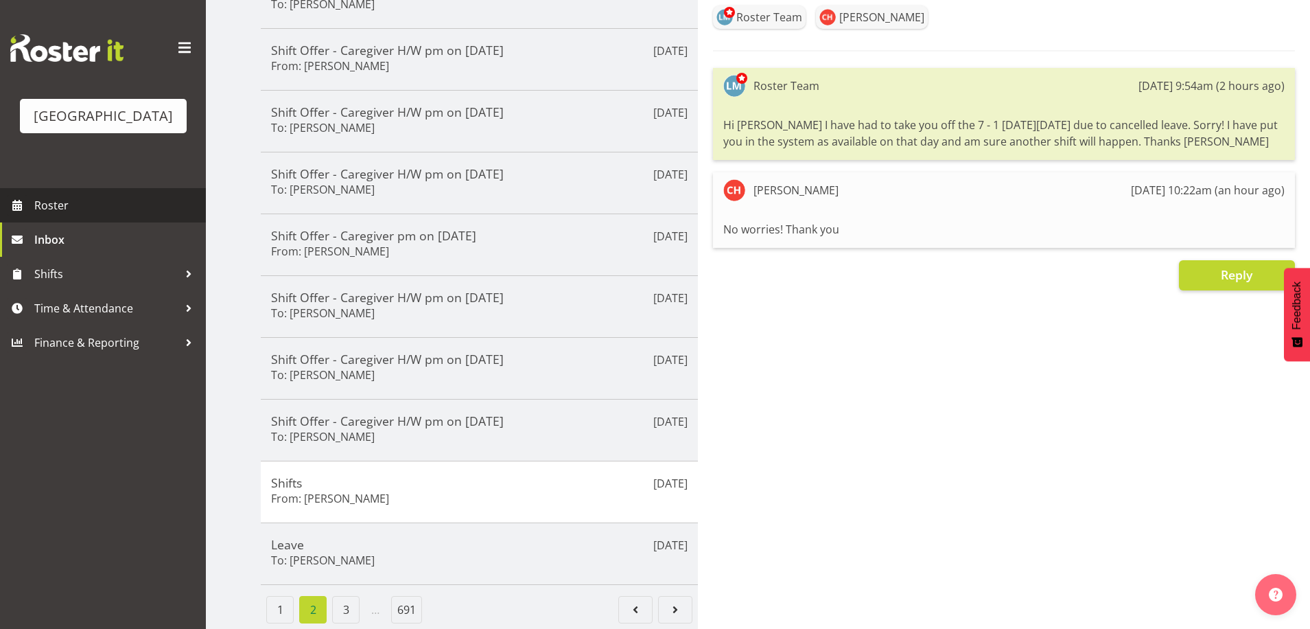
click at [69, 215] on span "Roster" at bounding box center [116, 205] width 165 height 21
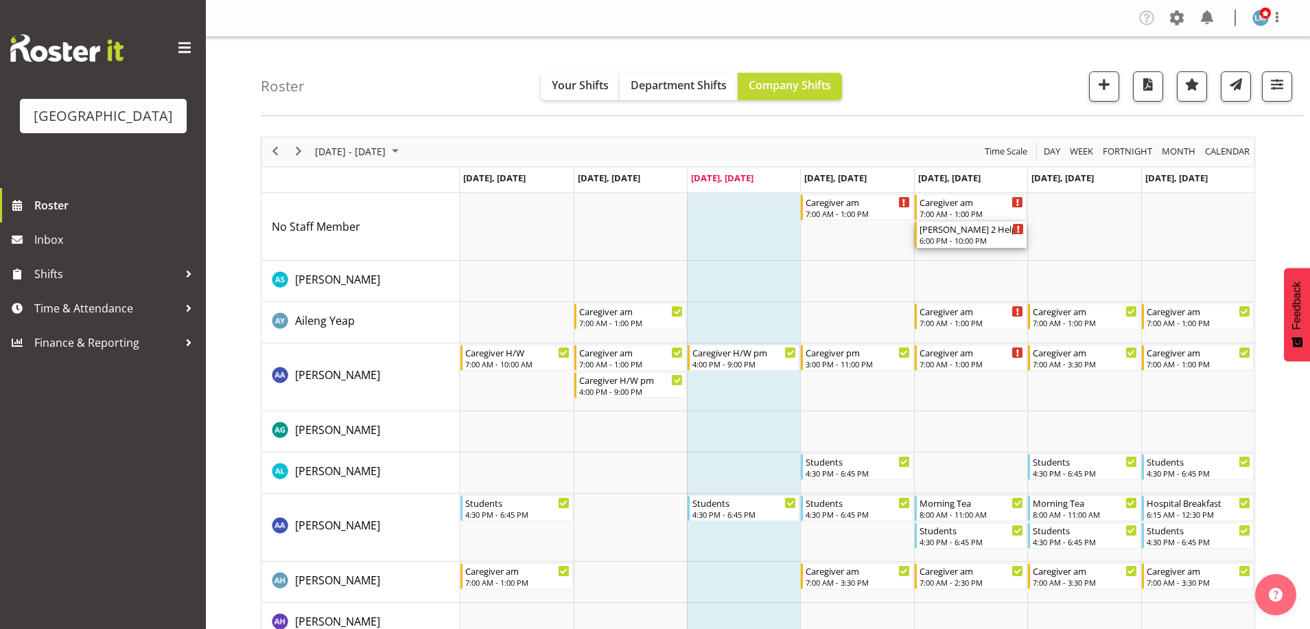
click at [954, 233] on div "[PERSON_NAME] 2 Help" at bounding box center [971, 229] width 104 height 14
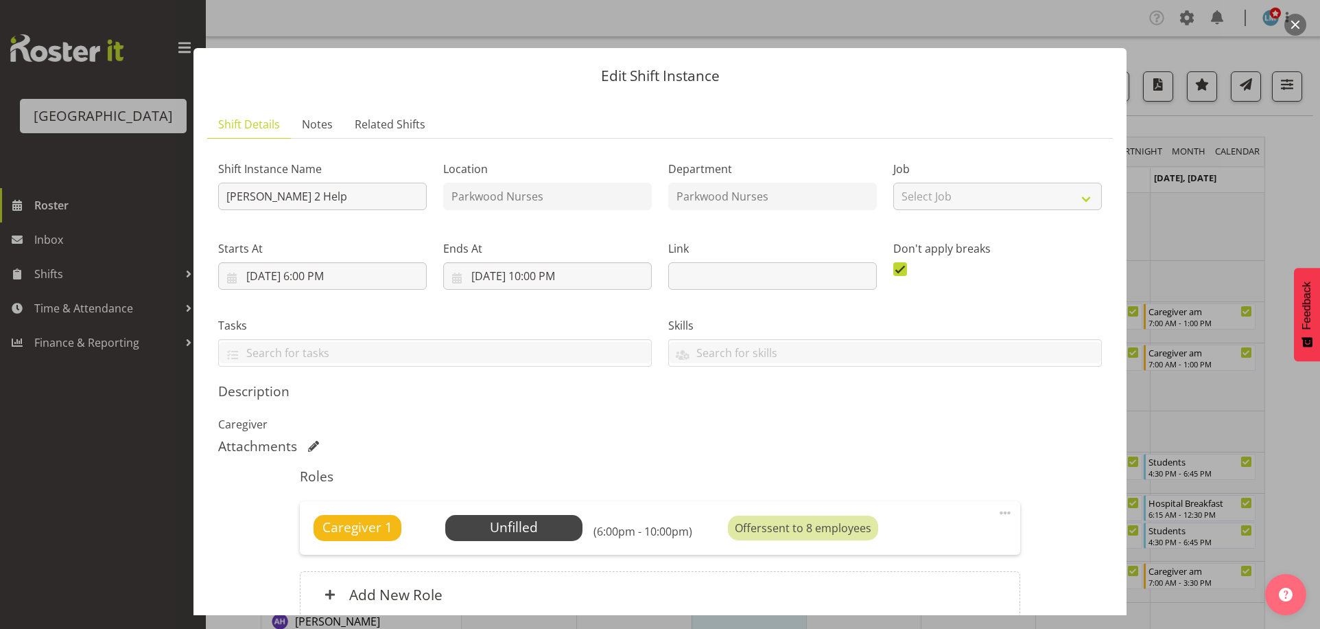
scroll to position [69, 0]
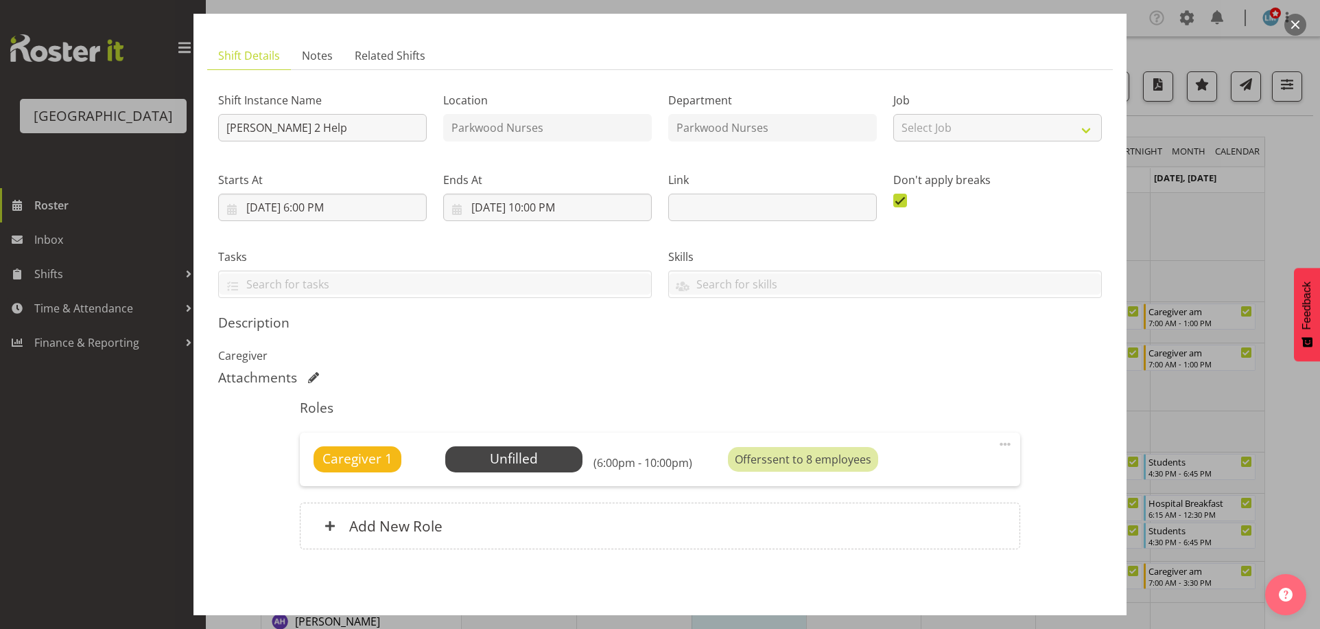
click at [1301, 170] on div at bounding box center [660, 314] width 1320 height 629
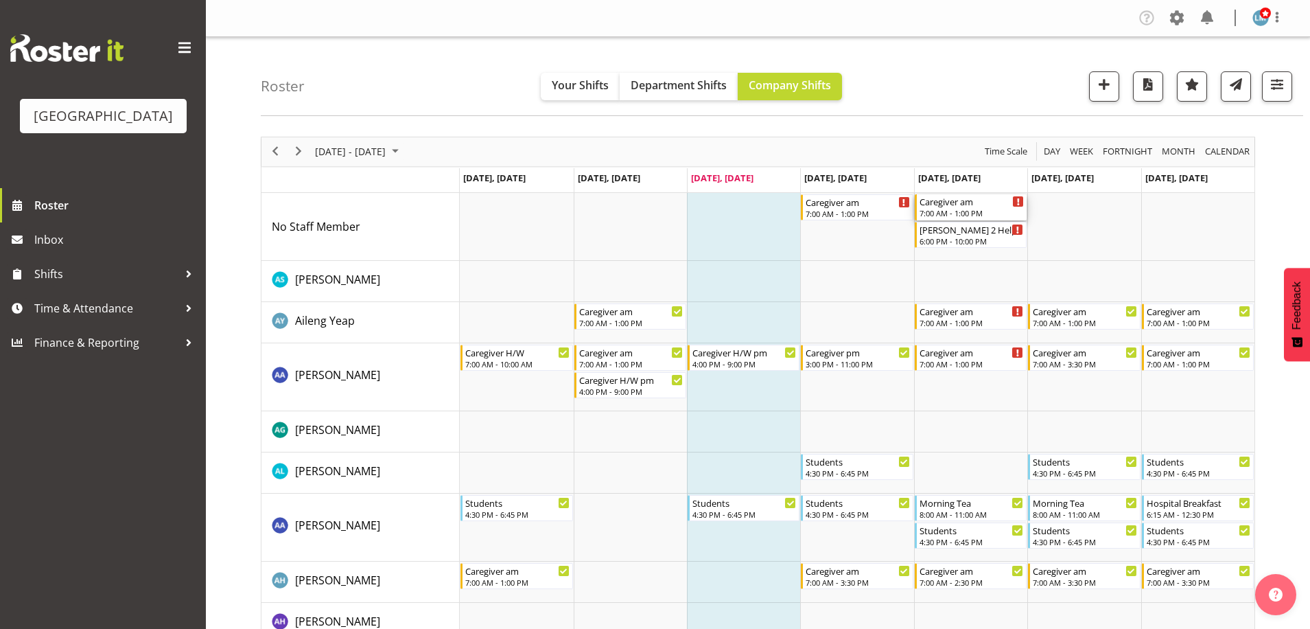
click at [968, 211] on div "7:00 AM - 1:00 PM" at bounding box center [971, 212] width 104 height 11
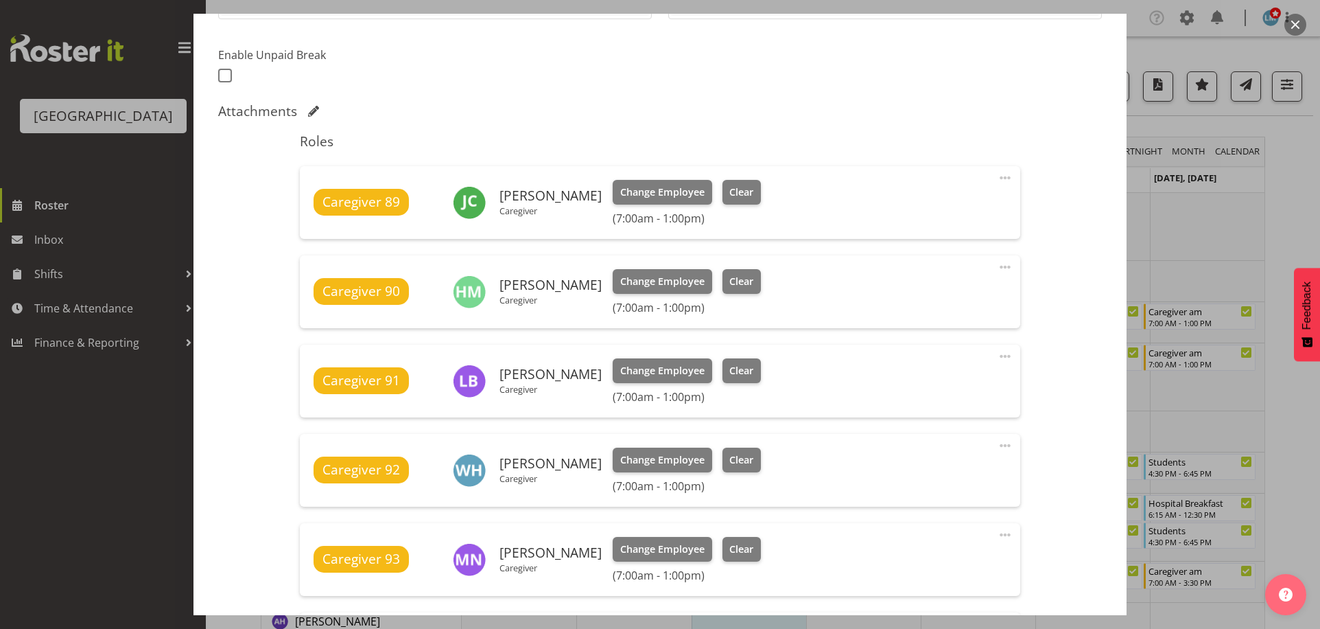
scroll to position [480, 0]
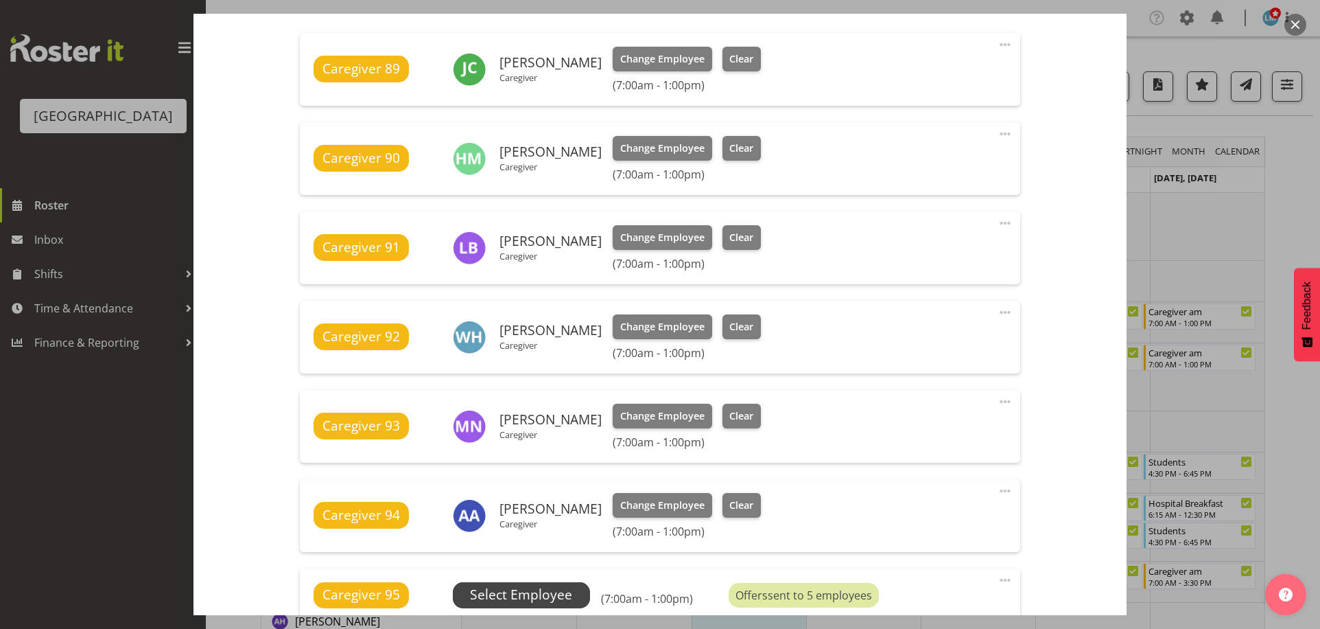
click at [570, 596] on span "Select Employee" at bounding box center [521, 595] width 137 height 26
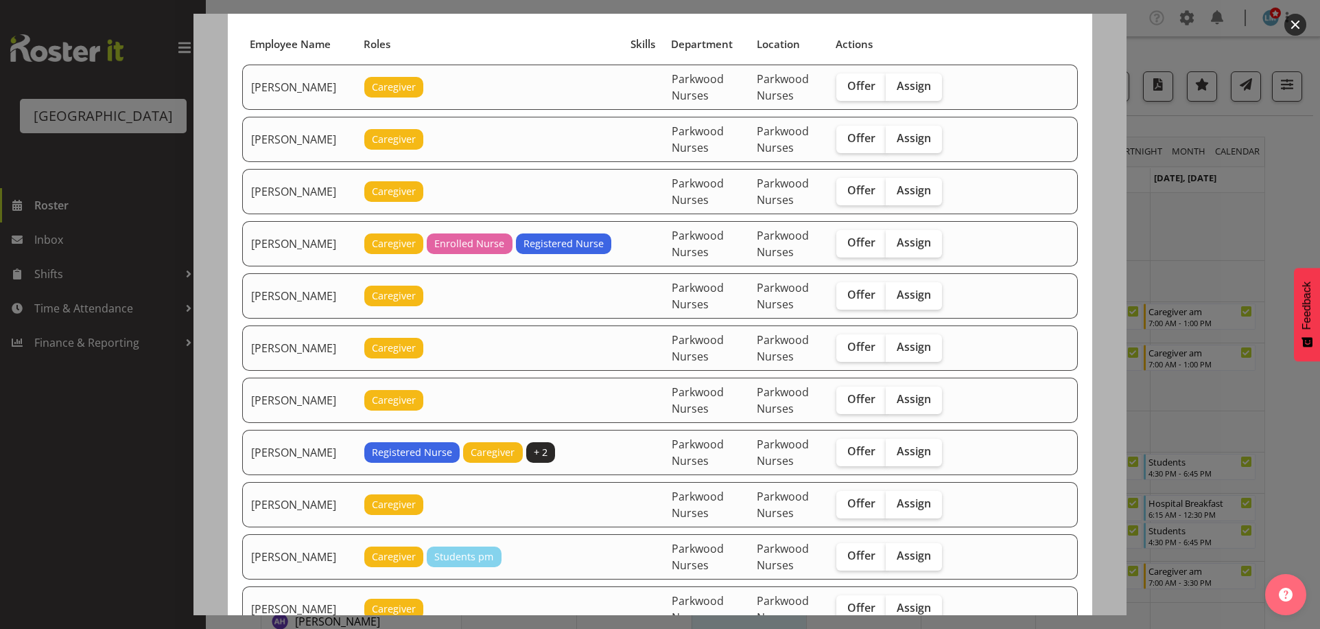
scroll to position [274, 0]
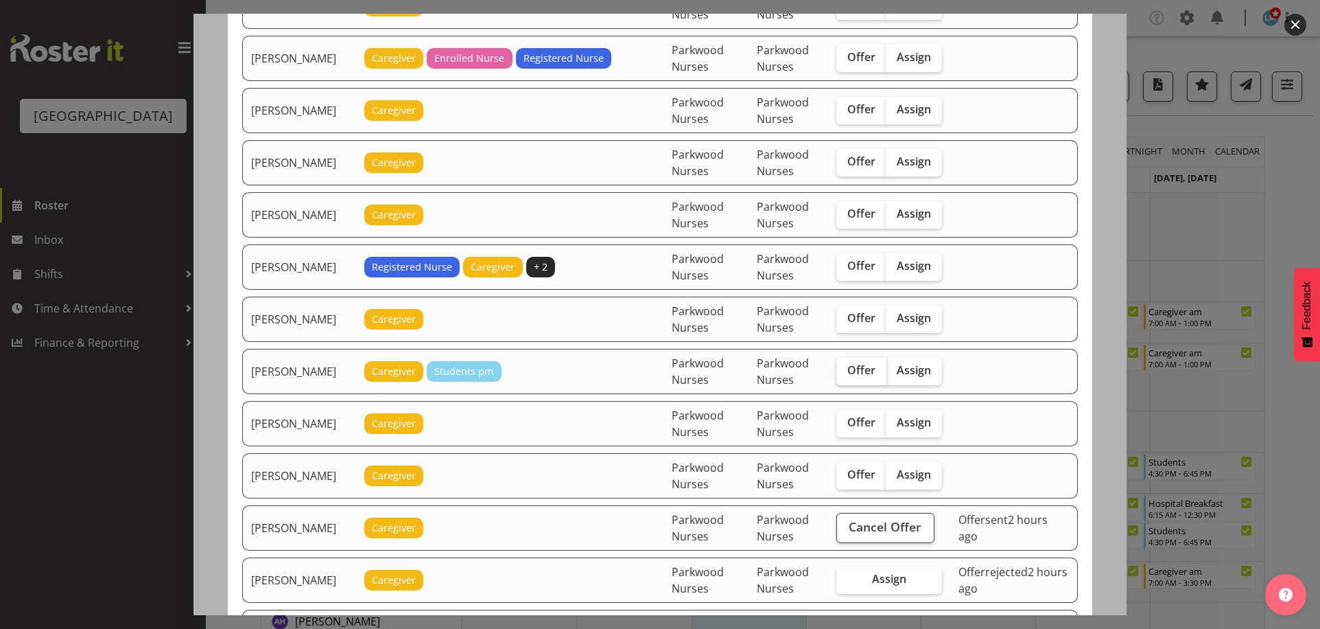
click at [871, 379] on label "Offer" at bounding box center [861, 370] width 50 height 27
click at [845, 375] on input "Offer" at bounding box center [840, 370] width 9 height 9
checkbox input "true"
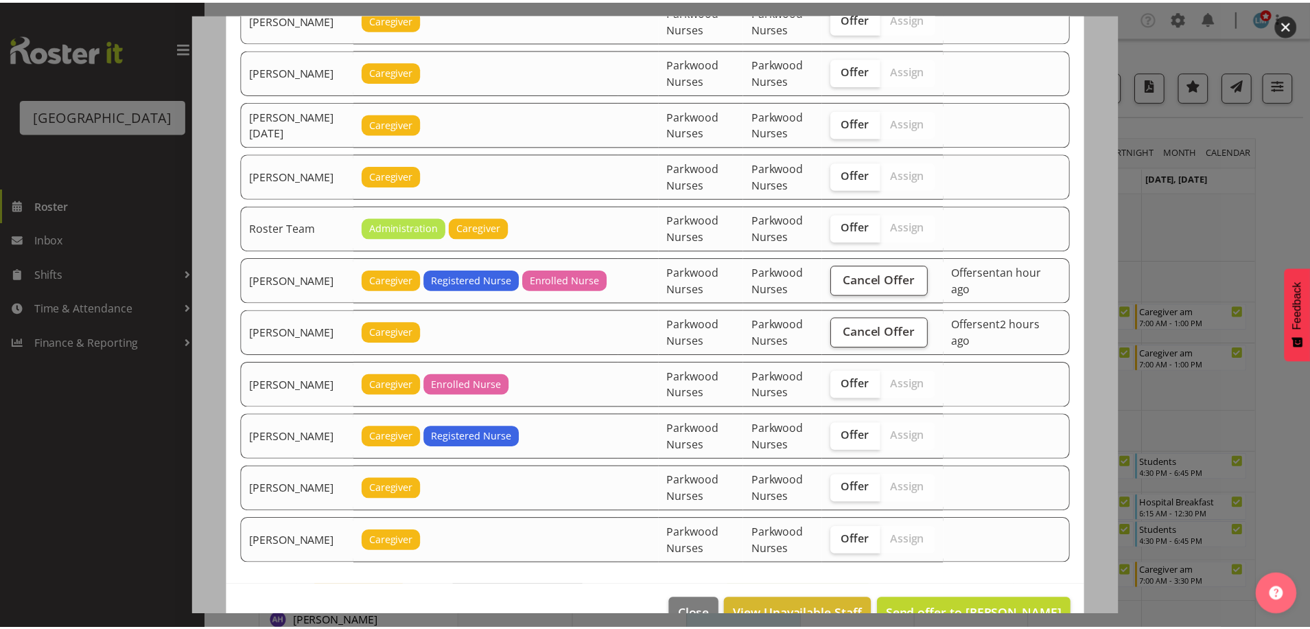
scroll to position [1808, 0]
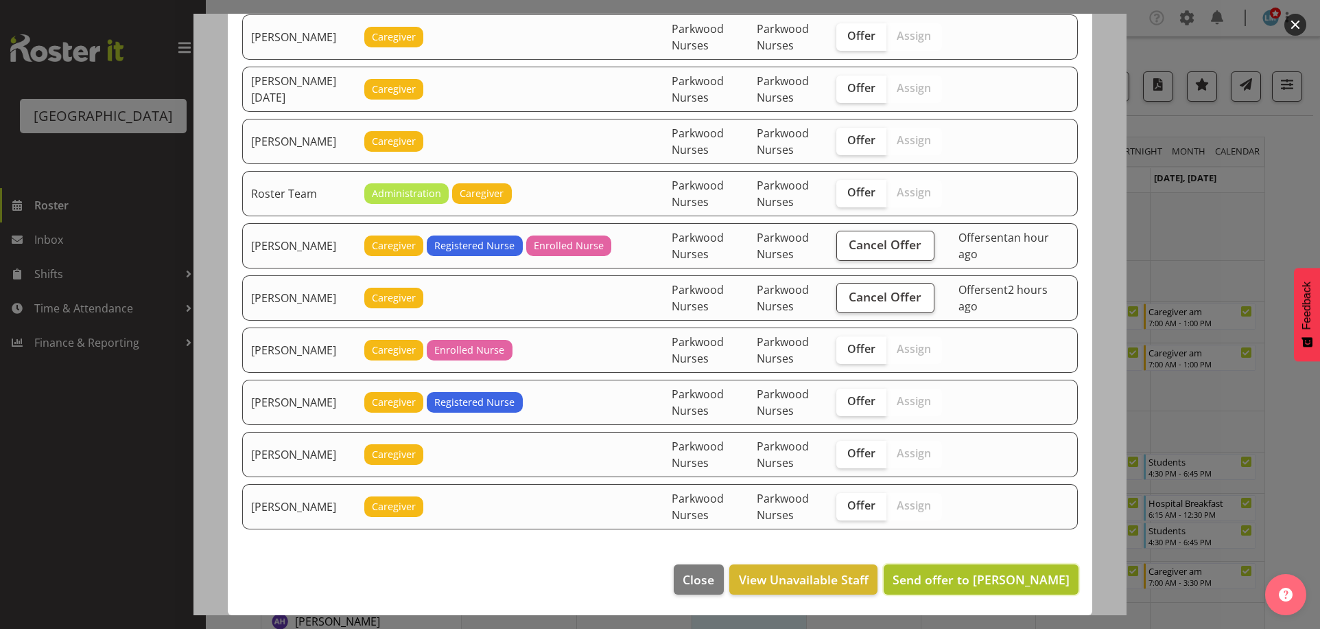
click at [992, 586] on span "Send offer to Chrislyn-ann Saquilayan" at bounding box center [981, 579] width 177 height 16
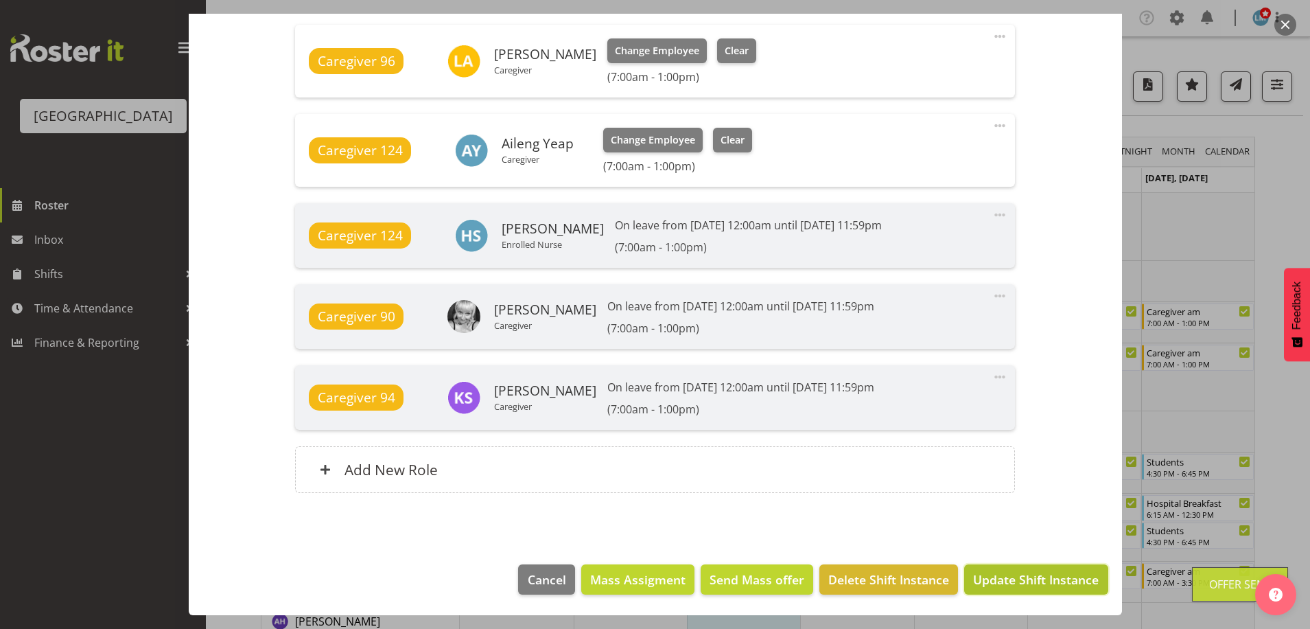
click at [1026, 578] on span "Update Shift Instance" at bounding box center [1036, 579] width 126 height 18
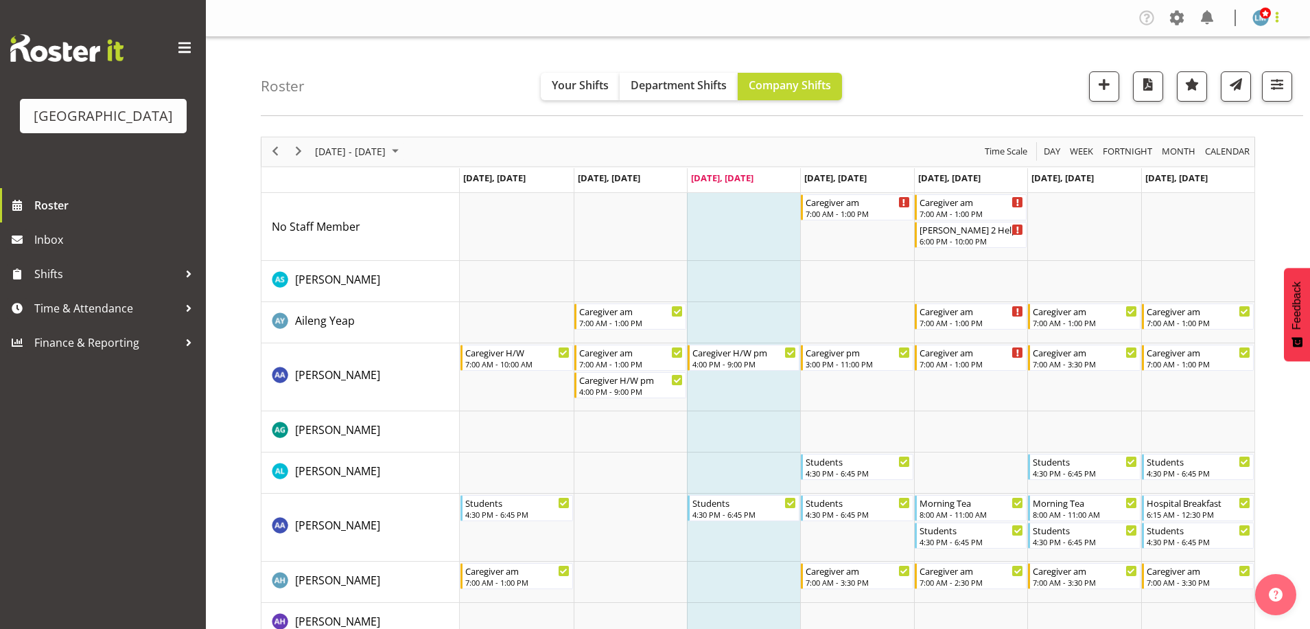
click at [1281, 16] on span at bounding box center [1277, 17] width 16 height 16
click at [1263, 70] on link "Log Out" at bounding box center [1219, 72] width 132 height 25
